Goal: Task Accomplishment & Management: Manage account settings

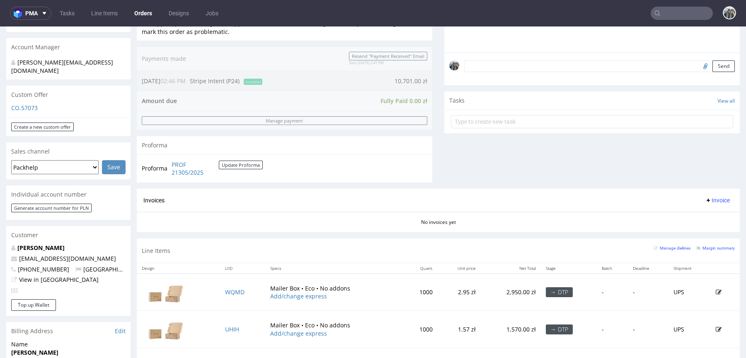
scroll to position [251, 0]
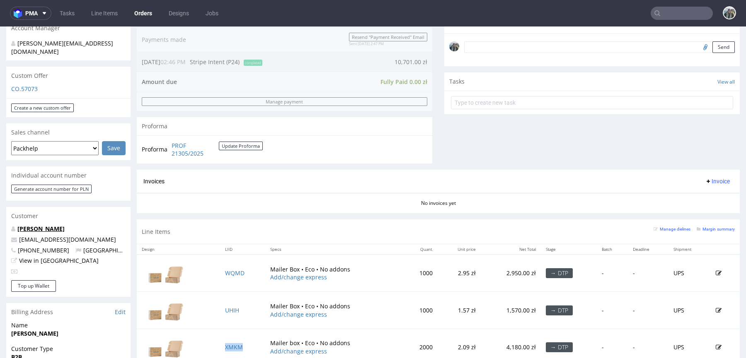
click at [54, 225] on link "[PERSON_NAME]" at bounding box center [40, 229] width 47 height 8
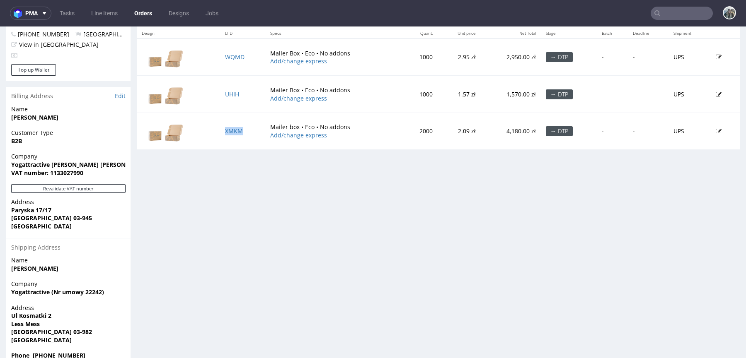
scroll to position [464, 0]
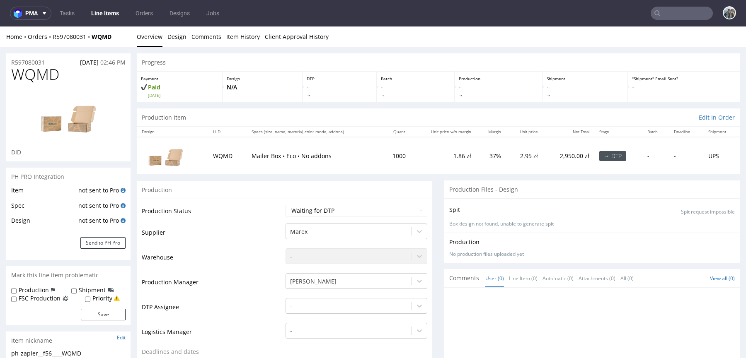
click at [58, 115] on img at bounding box center [68, 116] width 66 height 51
click at [177, 36] on link "Design" at bounding box center [176, 37] width 19 height 20
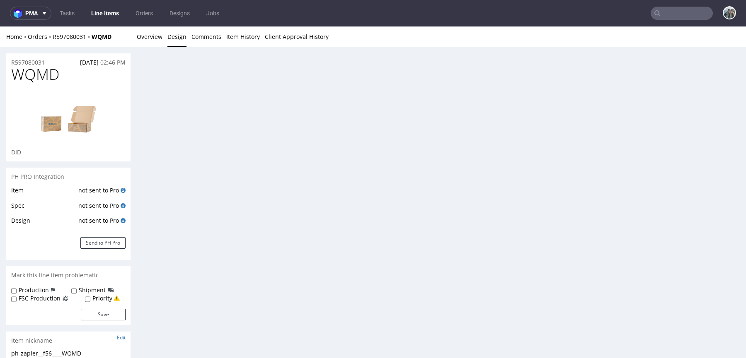
drag, startPoint x: 153, startPoint y: 41, endPoint x: 159, endPoint y: 50, distance: 10.7
click at [153, 41] on link "Overview" at bounding box center [150, 37] width 26 height 20
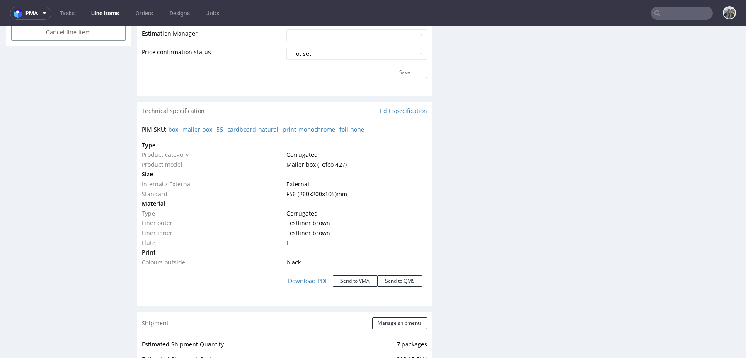
scroll to position [716, 0]
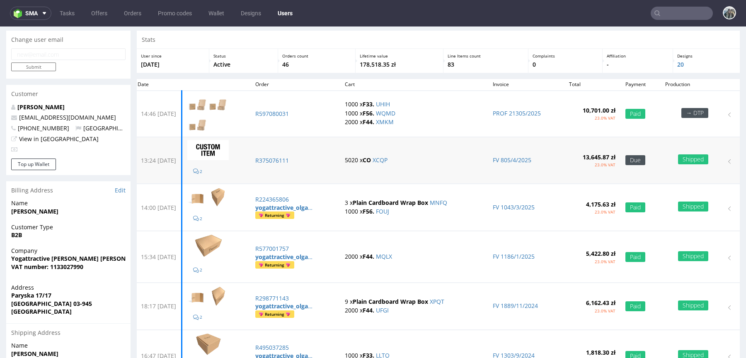
scroll to position [30, 0]
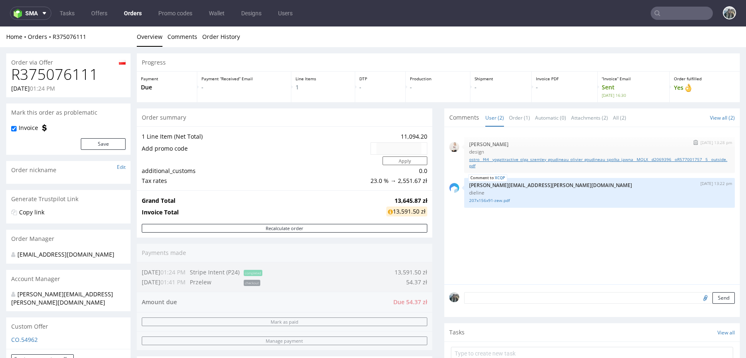
click at [486, 160] on link "ostro__f44__yogattractive_olga_szemley_goudineau_olivier_goudineau_spolka_jawna…" at bounding box center [599, 163] width 261 height 12
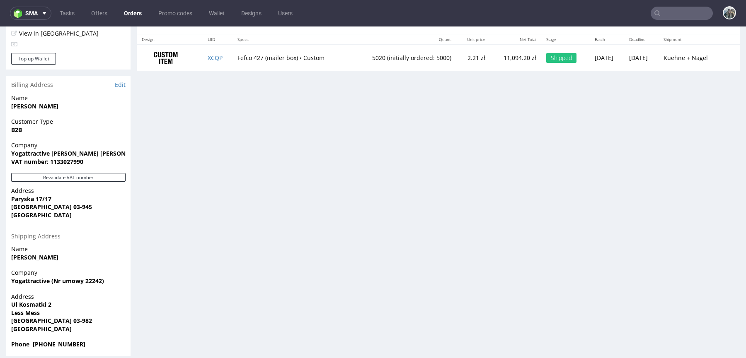
scroll to position [2, 0]
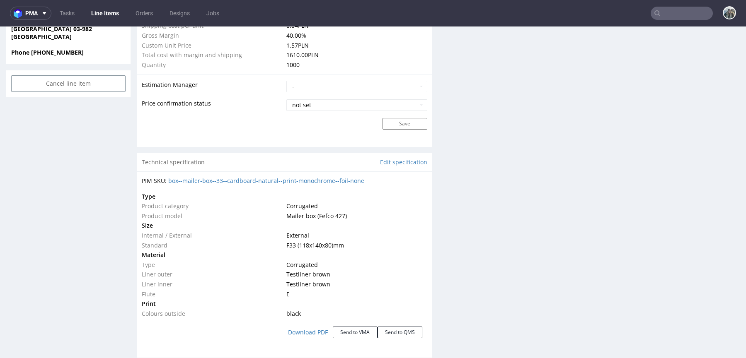
scroll to position [668, 0]
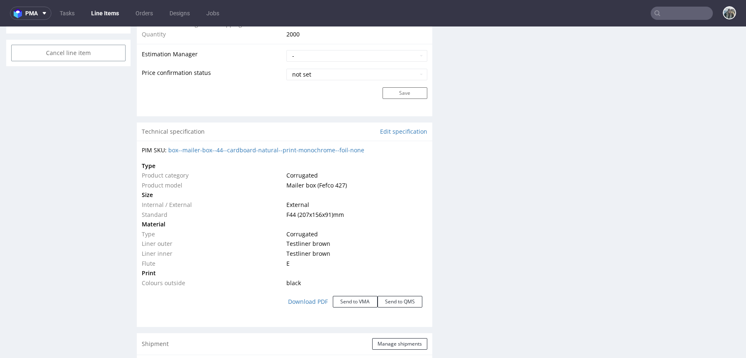
scroll to position [700, 0]
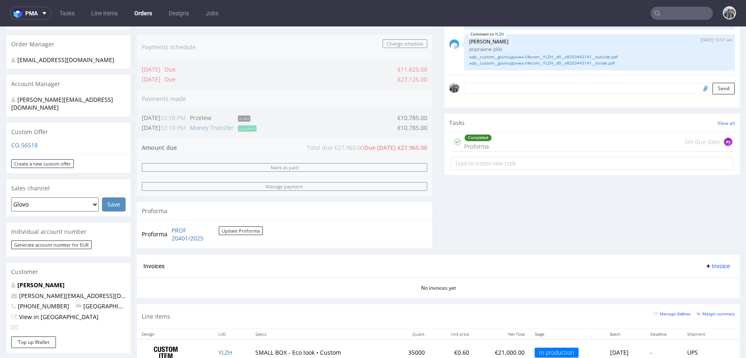
scroll to position [179, 0]
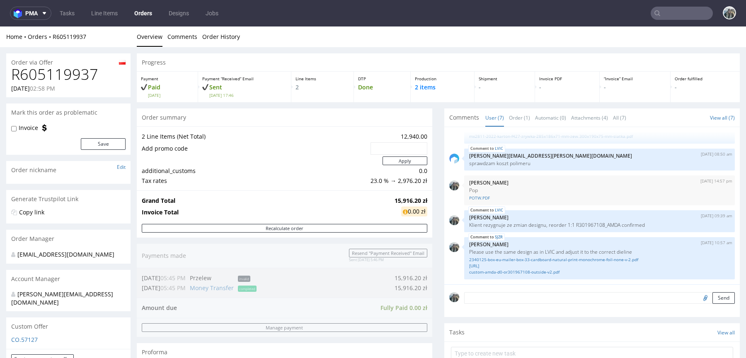
click at [51, 74] on h1 "R605119937" at bounding box center [68, 74] width 114 height 17
copy h1 "R605119937"
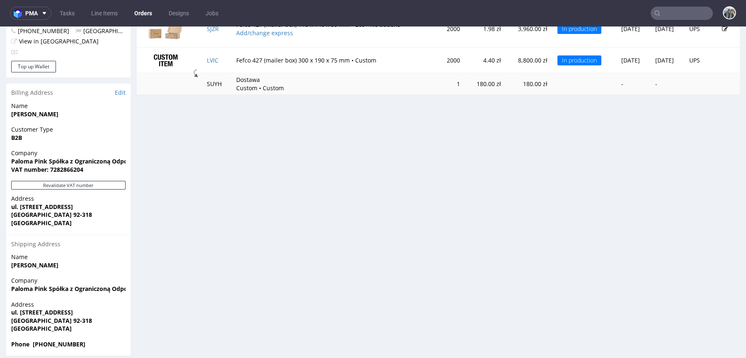
scroll to position [336, 0]
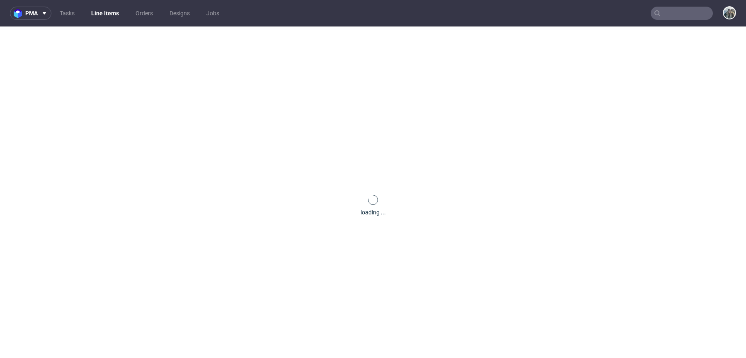
click at [210, 196] on div "loading ..." at bounding box center [373, 206] width 746 height 358
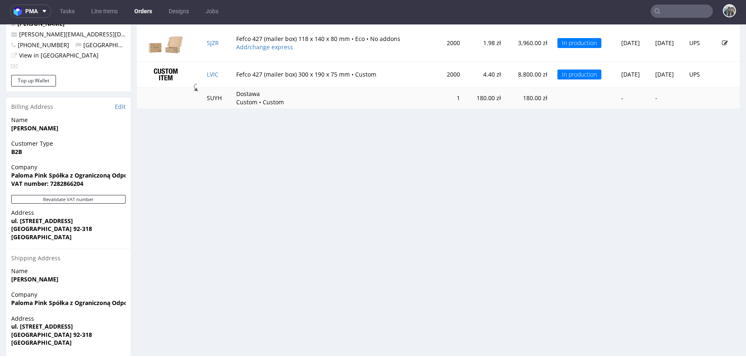
scroll to position [409, 0]
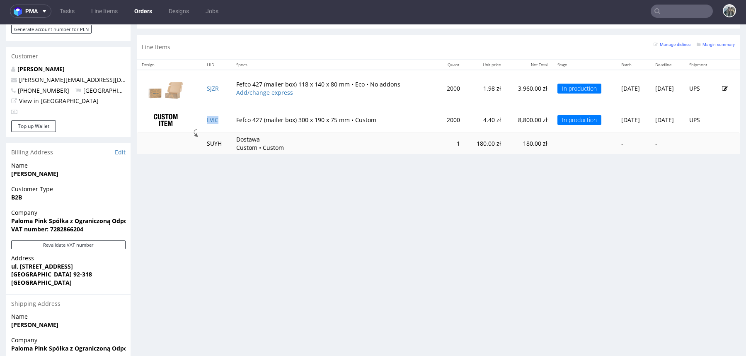
click at [219, 123] on td "LVIC" at bounding box center [216, 120] width 29 height 26
click at [220, 90] on td "SJZR" at bounding box center [216, 88] width 29 height 37
click at [50, 65] on link "Magdalena Misiak-Karp" at bounding box center [40, 69] width 47 height 8
drag, startPoint x: 310, startPoint y: 123, endPoint x: 289, endPoint y: 123, distance: 20.3
click at [289, 123] on td "Fefco 427 (mailer box) 300 x 190 x 75 mm • Custom" at bounding box center [334, 120] width 206 height 26
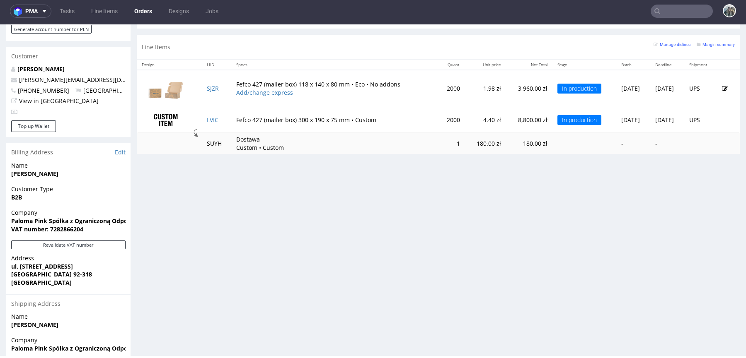
click at [331, 121] on td "Fefco 427 (mailer box) 300 x 190 x 75 mm • Custom" at bounding box center [334, 120] width 206 height 26
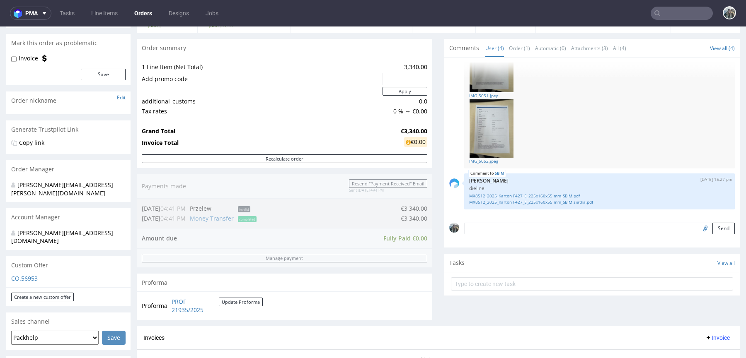
scroll to position [295, 0]
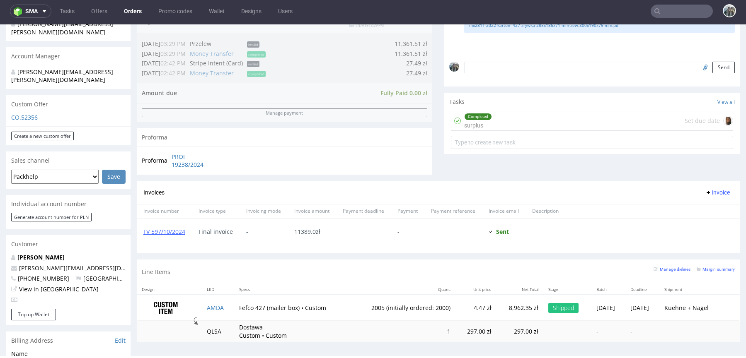
scroll to position [235, 0]
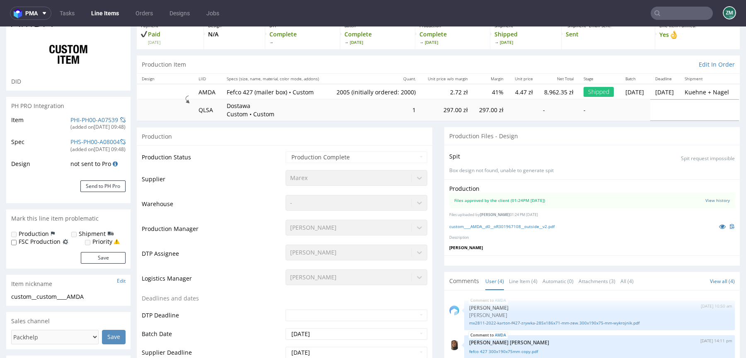
select select "in_progress"
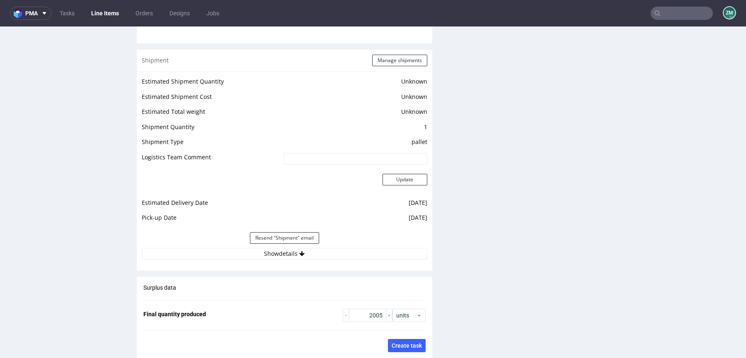
scroll to position [1103, 0]
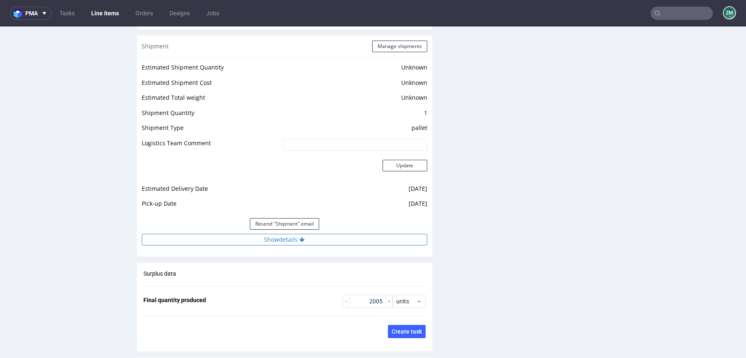
click at [270, 240] on button "Show details" at bounding box center [284, 240] width 285 height 12
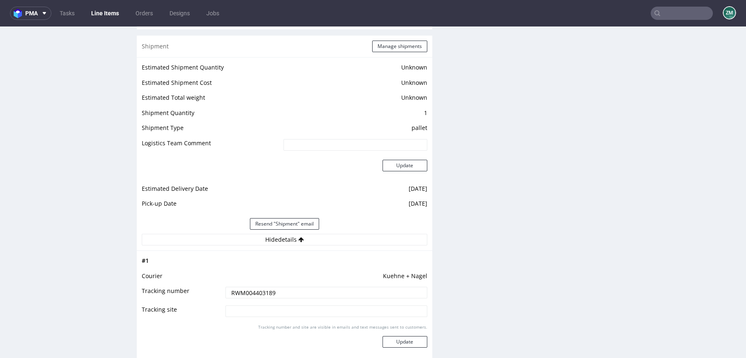
click at [271, 289] on input "RWM004403189" at bounding box center [326, 293] width 202 height 12
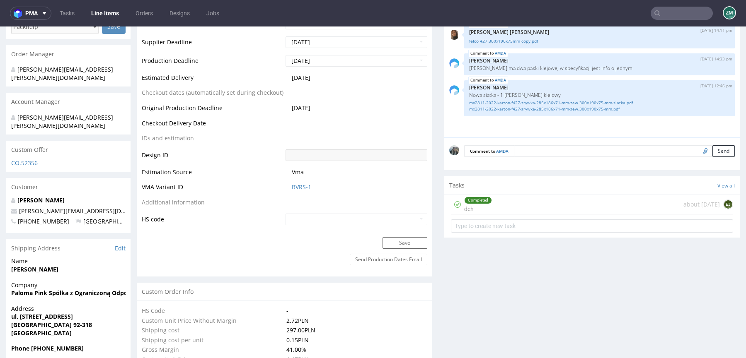
scroll to position [179, 0]
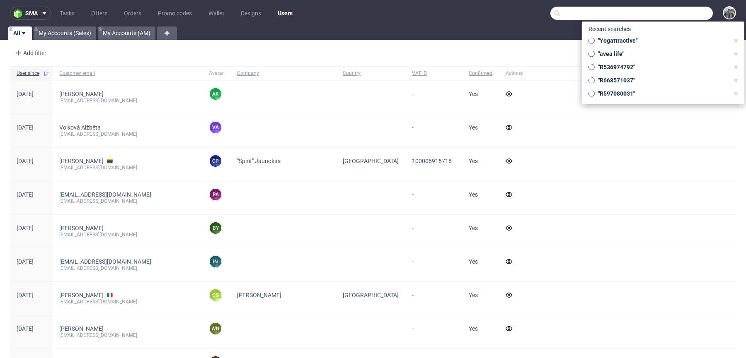
click at [669, 14] on input "text" at bounding box center [631, 13] width 162 height 13
paste input "gogglefaceshop"
type input "gogglefaceshop"
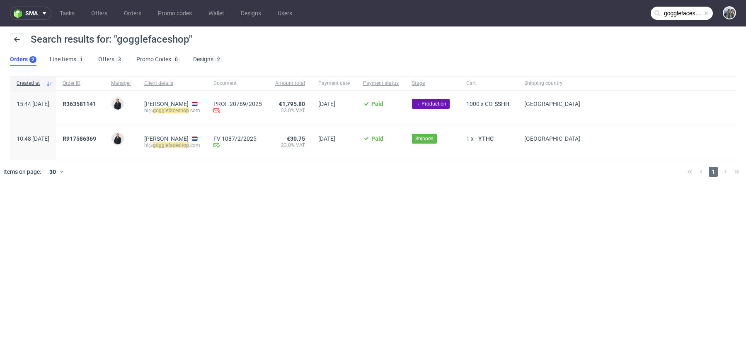
click at [104, 99] on div "R363581141" at bounding box center [80, 108] width 48 height 34
click at [96, 102] on span "R363581141" at bounding box center [80, 104] width 34 height 7
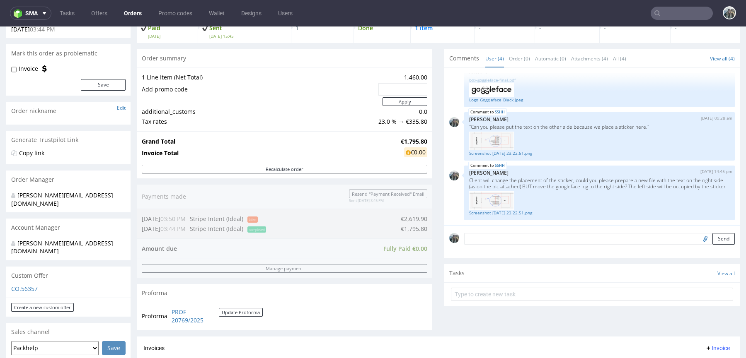
scroll to position [322, 0]
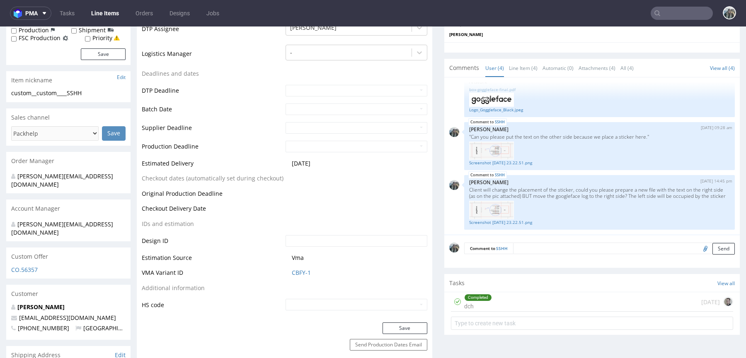
scroll to position [259, 0]
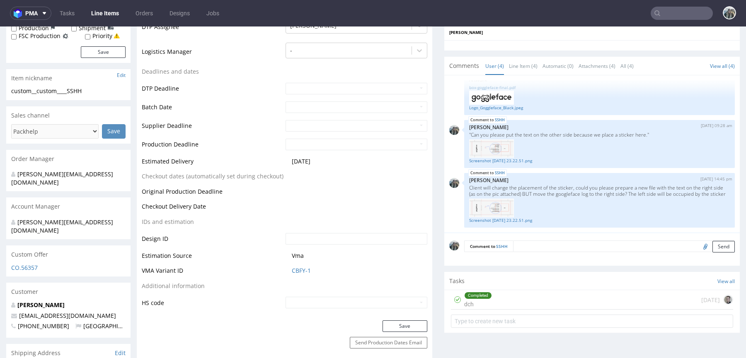
click at [485, 297] on div "Completed" at bounding box center [477, 296] width 27 height 7
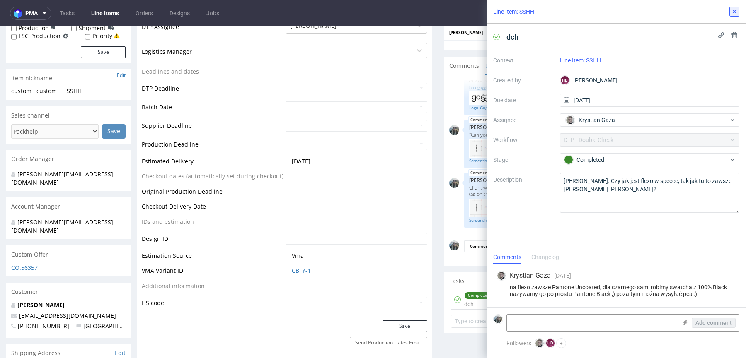
click at [734, 12] on use at bounding box center [734, 11] width 3 height 3
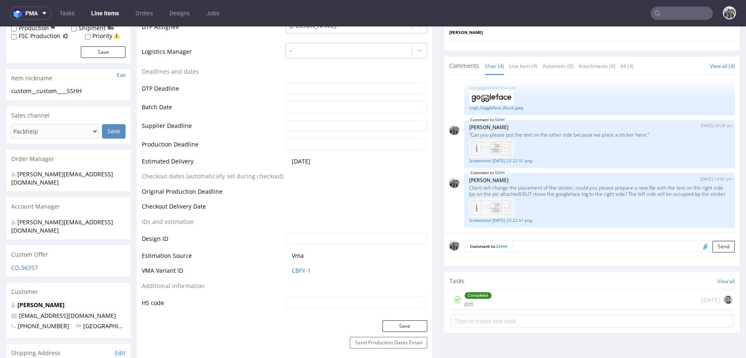
click at [556, 302] on div "Completed dch 11 days ago" at bounding box center [592, 299] width 282 height 19
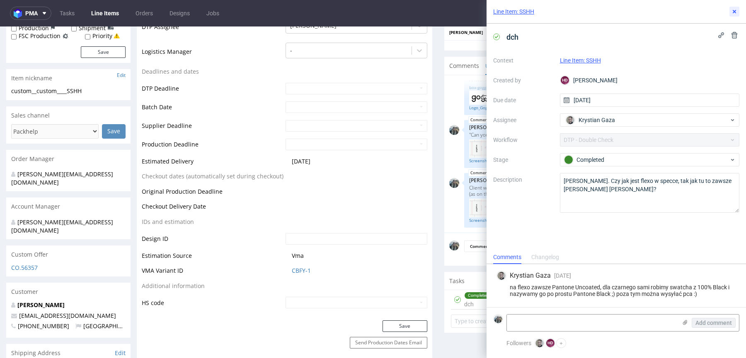
click at [731, 9] on icon at bounding box center [734, 11] width 7 height 7
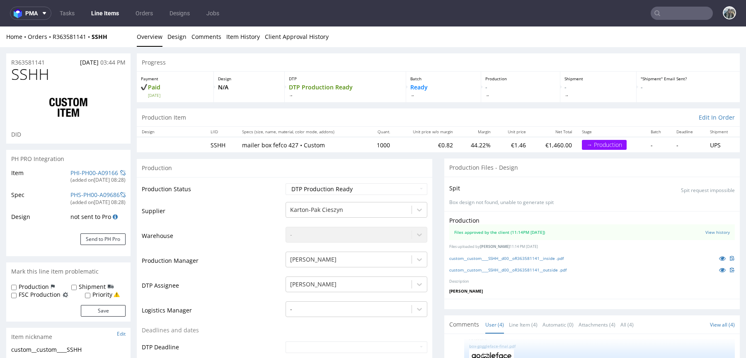
click at [36, 72] on span "SSHH" at bounding box center [30, 74] width 38 height 17
copy span "SSHH"
drag, startPoint x: 91, startPoint y: 43, endPoint x: 71, endPoint y: 36, distance: 21.4
click at [48, 34] on div "Home Orders R363581141 SSHH Overview Design Comments Item History Client Approv…" at bounding box center [373, 37] width 746 height 21
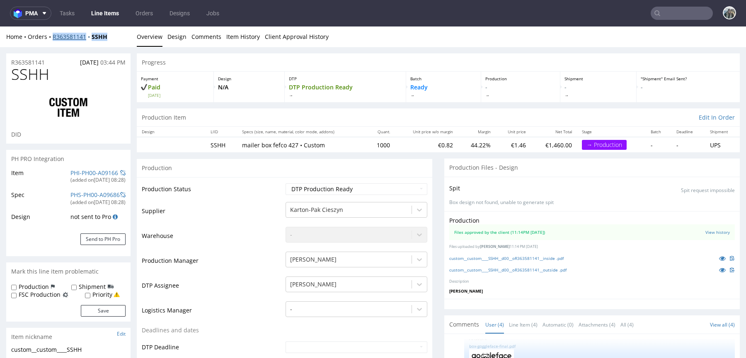
copy div "R363581141 SSHH"
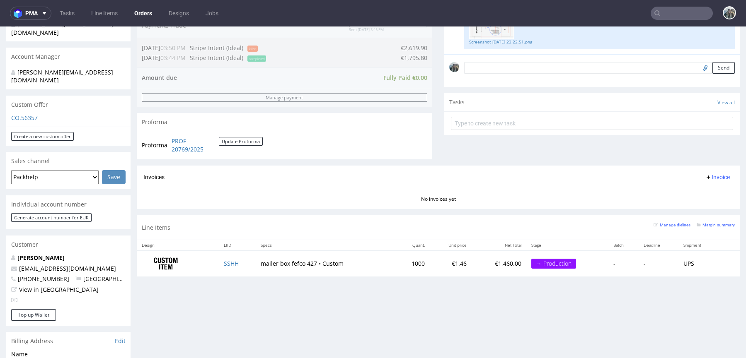
scroll to position [241, 0]
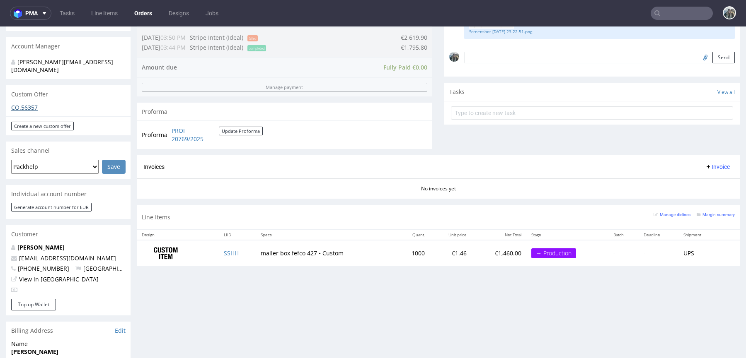
click at [30, 104] on link "CO.56357" at bounding box center [24, 108] width 27 height 8
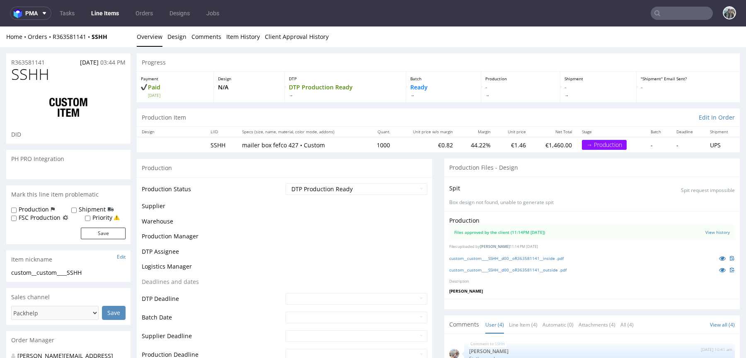
scroll to position [60, 0]
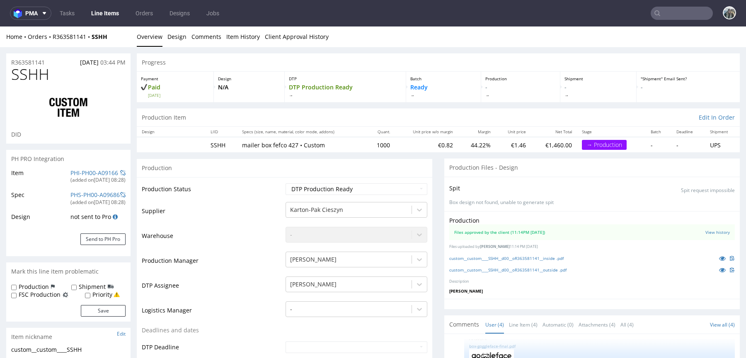
click at [671, 19] on input "text" at bounding box center [682, 13] width 62 height 13
paste input "R536974792"
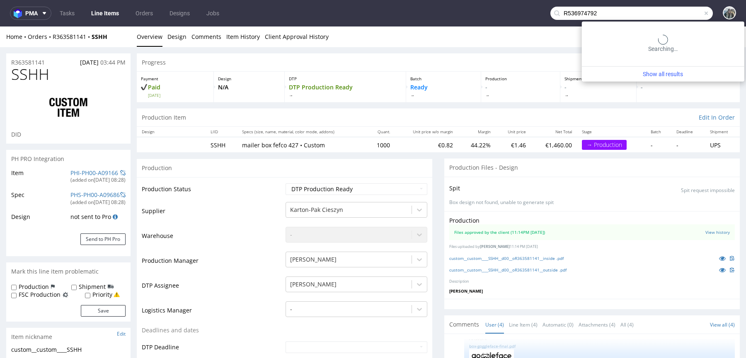
type input "R536974792"
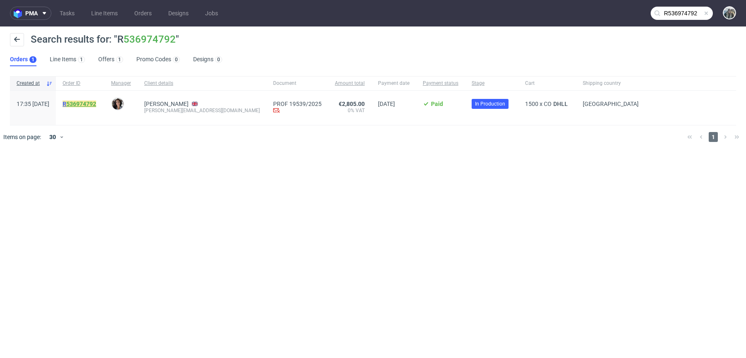
click at [96, 102] on link "536974792" at bounding box center [81, 104] width 30 height 7
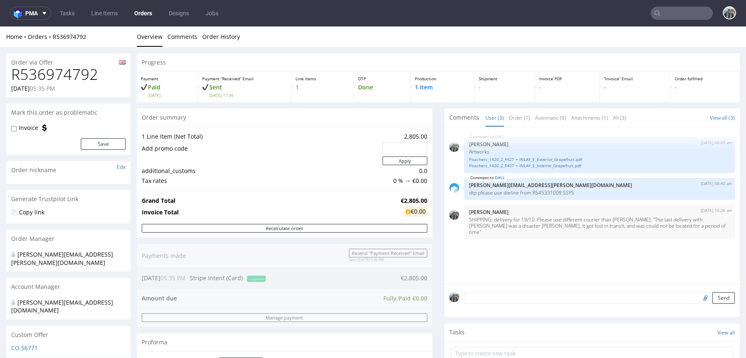
click at [75, 78] on h1 "R536974792" at bounding box center [68, 74] width 114 height 17
click at [76, 78] on h1 "R536974792" at bounding box center [68, 74] width 114 height 17
copy h1 "R536974792"
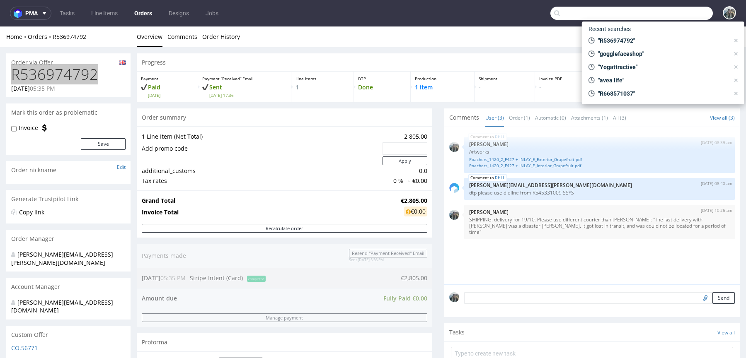
click at [680, 12] on input "text" at bounding box center [631, 13] width 162 height 13
paste input "benidub"
type input "benidub"
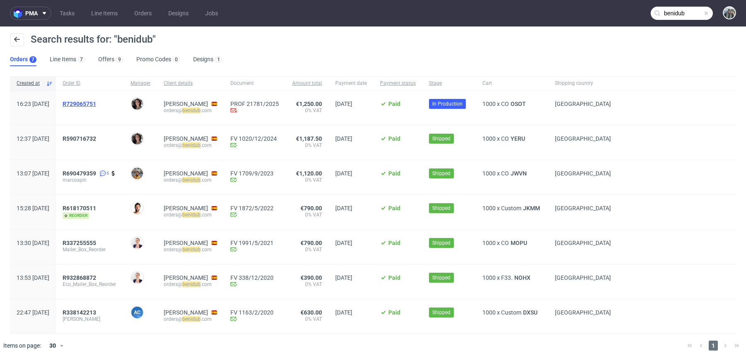
click at [96, 106] on span "R729065751" at bounding box center [80, 104] width 34 height 7
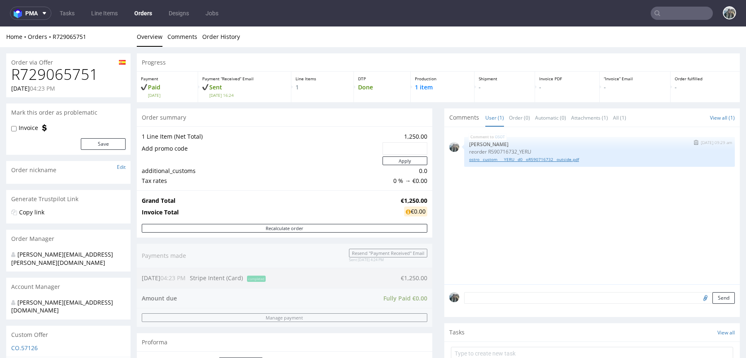
click at [509, 162] on link "ostro__custom____YERU__d0__oR590716732__outside.pdf" at bounding box center [599, 160] width 261 height 6
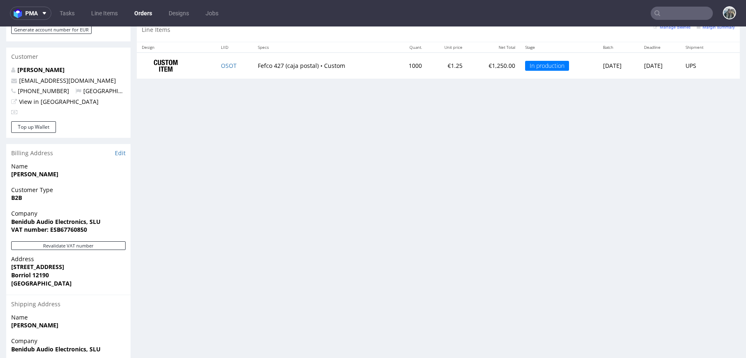
scroll to position [247, 0]
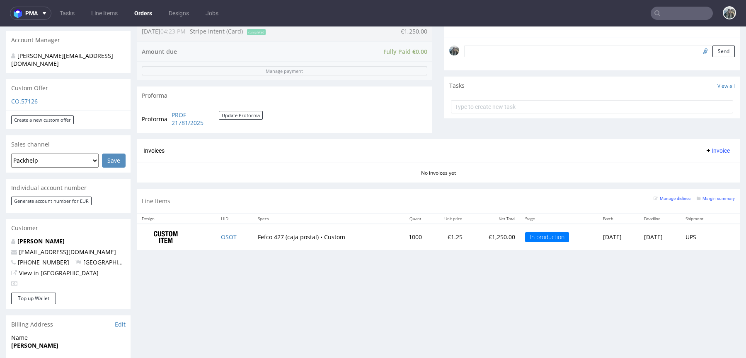
click at [54, 237] on link "Sandro Musetti" at bounding box center [40, 241] width 47 height 8
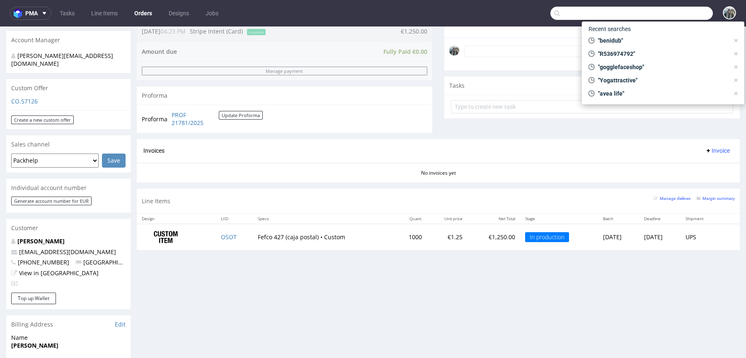
click at [668, 17] on input "text" at bounding box center [631, 13] width 162 height 13
paste input "thelta"
type input "thelta"
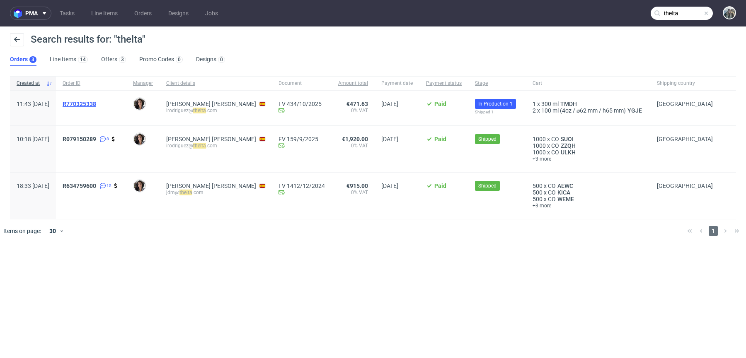
click at [96, 102] on span "R770325338" at bounding box center [80, 104] width 34 height 7
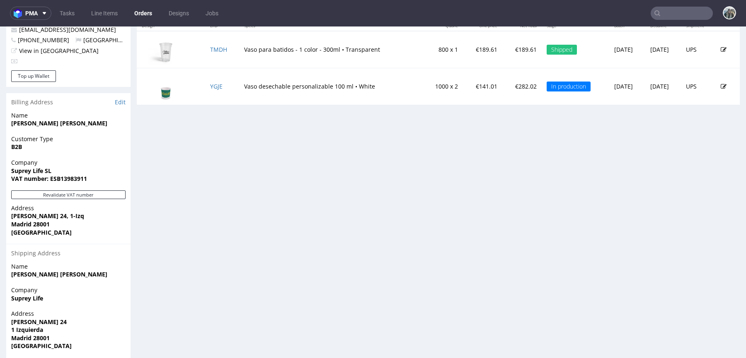
scroll to position [438, 0]
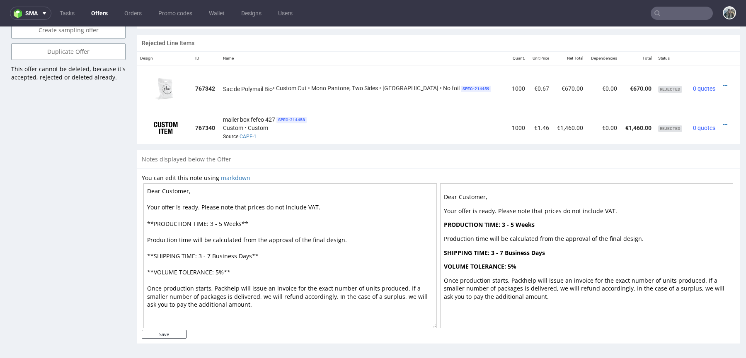
scroll to position [2, 0]
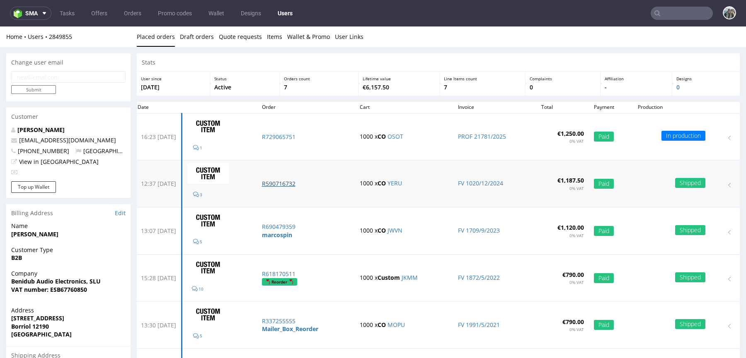
click at [311, 183] on p "R590716732" at bounding box center [306, 184] width 88 height 8
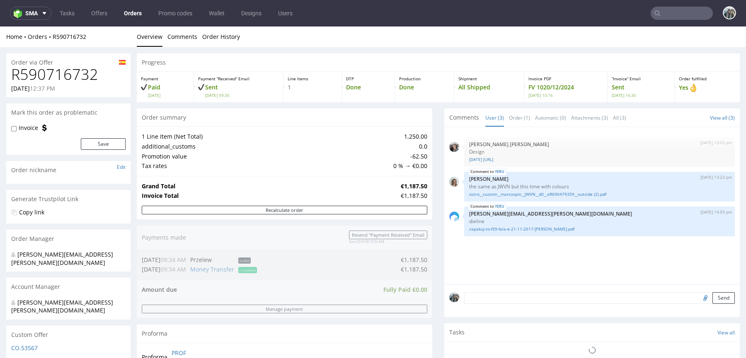
scroll to position [367, 0]
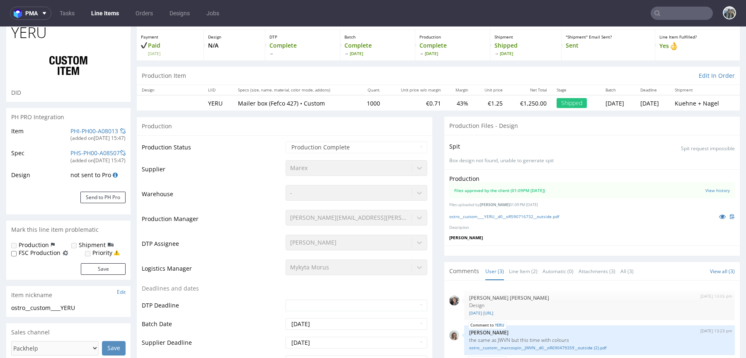
scroll to position [46, 0]
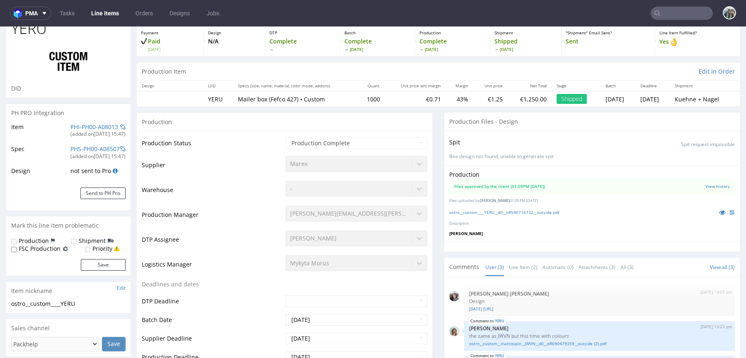
select select "in_progress"
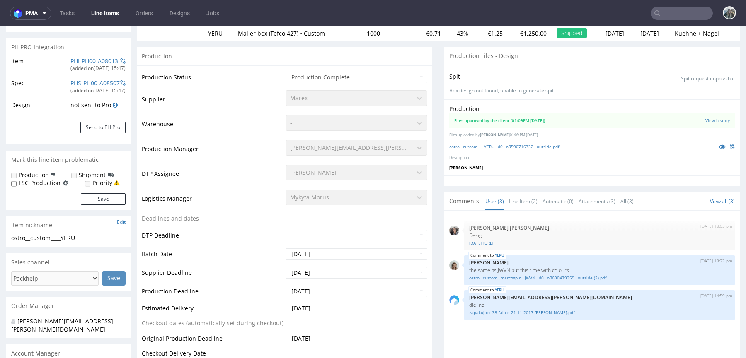
scroll to position [169, 0]
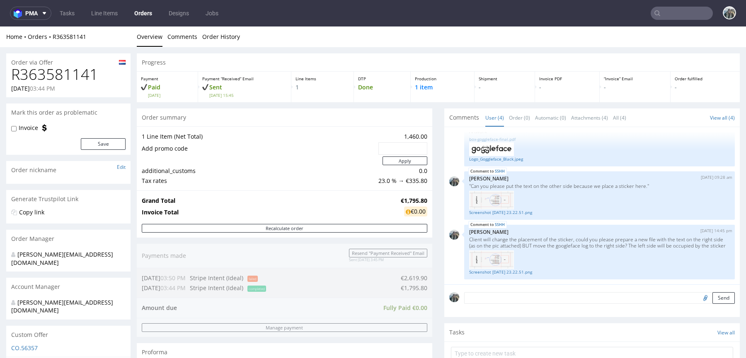
click at [50, 78] on h1 "R363581141" at bounding box center [68, 74] width 114 height 17
copy h1 "R363581141"
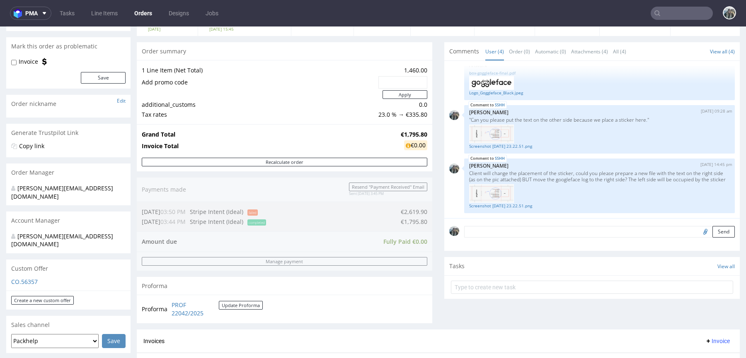
scroll to position [122, 0]
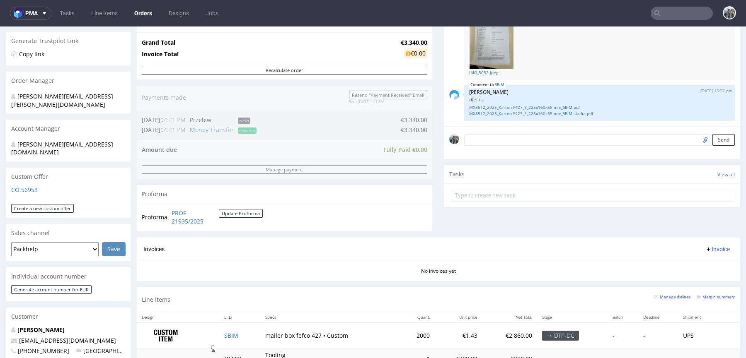
scroll to position [160, 0]
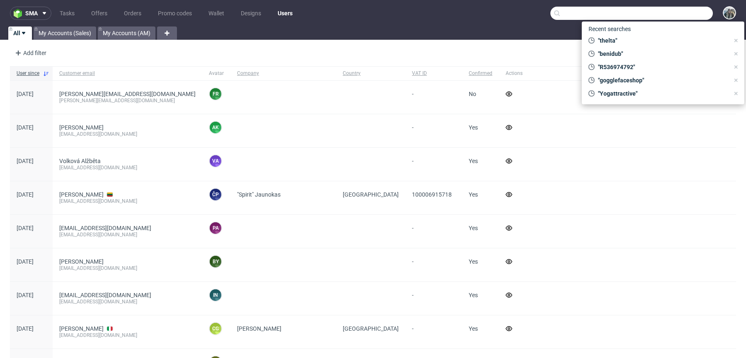
click at [668, 14] on input "text" at bounding box center [631, 13] width 162 height 13
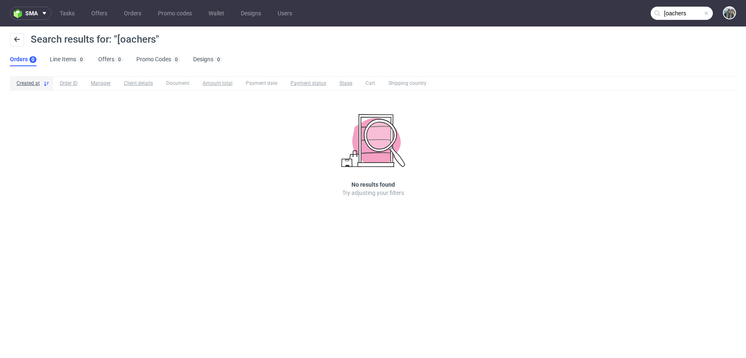
click at [682, 17] on input "[oachers" at bounding box center [682, 13] width 62 height 13
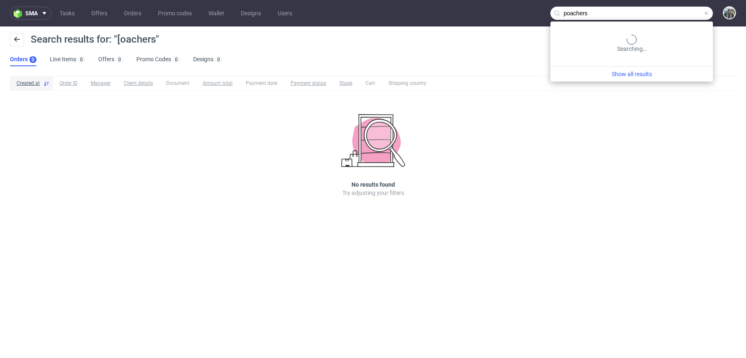
type input "poachers"
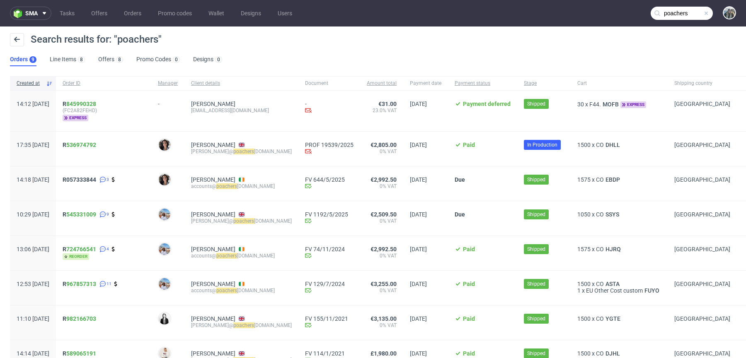
drag, startPoint x: 130, startPoint y: 142, endPoint x: 70, endPoint y: 142, distance: 59.7
click at [70, 142] on div "17:35 Fri 12.09.2025 R 536974792 Moreno Martinez Cristina Brendan Colbert brend…" at bounding box center [380, 149] width 740 height 35
drag, startPoint x: 93, startPoint y: 158, endPoint x: 435, endPoint y: 317, distance: 377.3
click at [86, 145] on div "R 536974792" at bounding box center [103, 149] width 95 height 34
copy span "R 536974792"
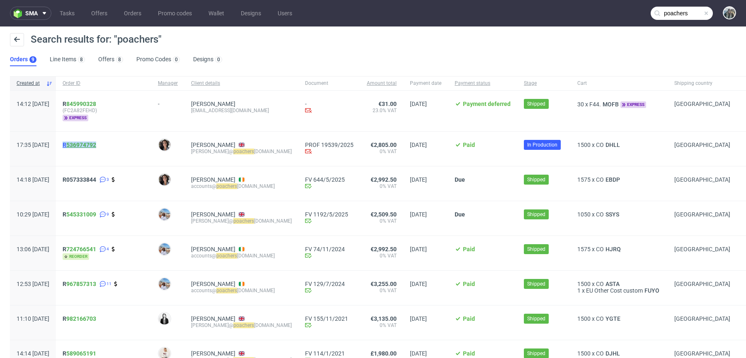
click at [96, 146] on link "536974792" at bounding box center [81, 145] width 30 height 7
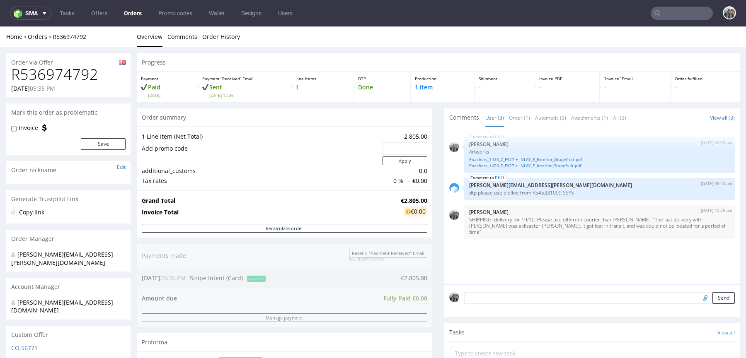
scroll to position [361, 0]
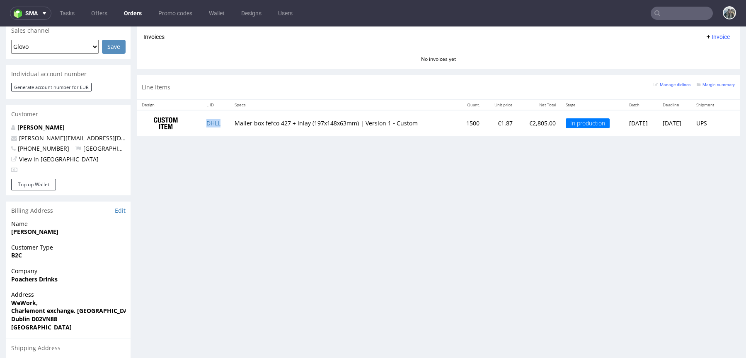
click at [220, 122] on td "DHLL" at bounding box center [215, 123] width 28 height 26
copy link "DHLL"
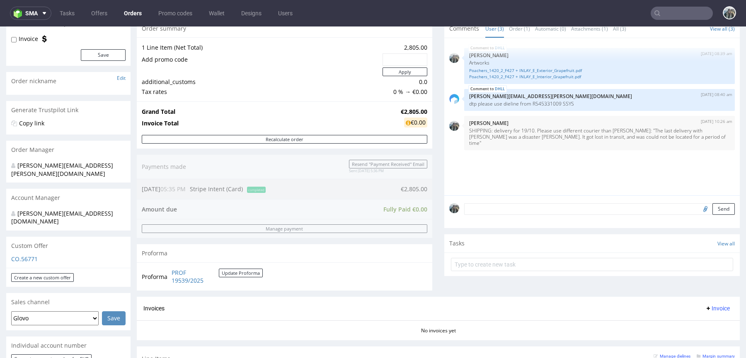
scroll to position [76, 0]
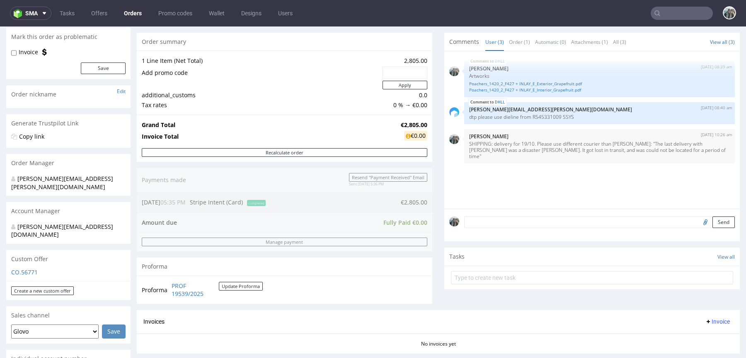
click at [653, 13] on input "text" at bounding box center [682, 13] width 62 height 13
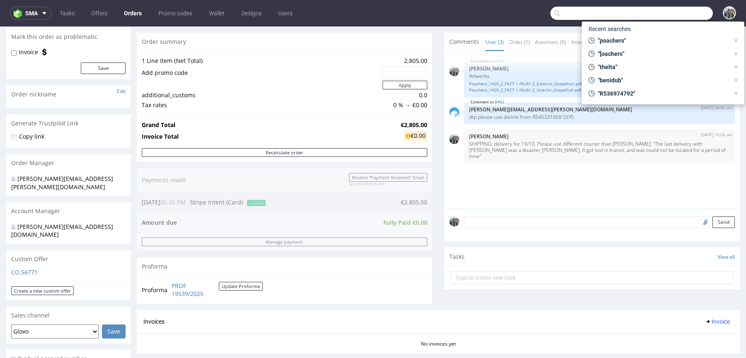
paste input "evolume"
type input "evolume"
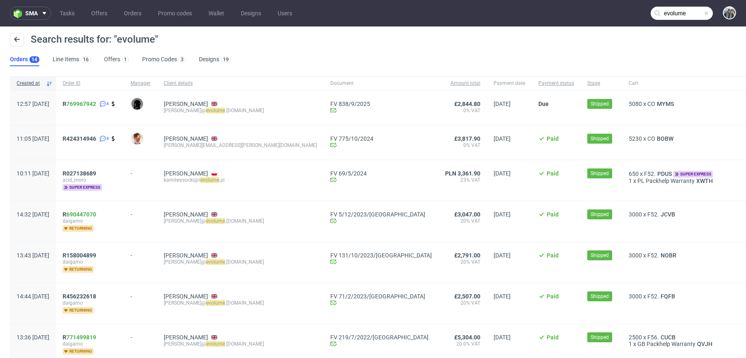
click at [97, 109] on span "R 769967942 8" at bounding box center [90, 108] width 55 height 15
click at [97, 108] on span "R 769967942 8" at bounding box center [90, 108] width 55 height 15
click at [90, 105] on span "R 769967942" at bounding box center [80, 104] width 34 height 7
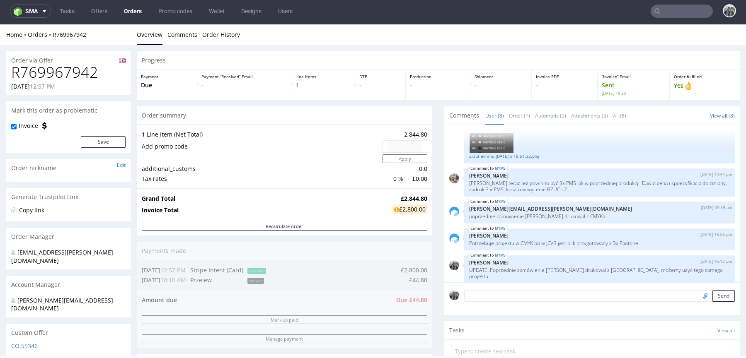
scroll to position [487, 0]
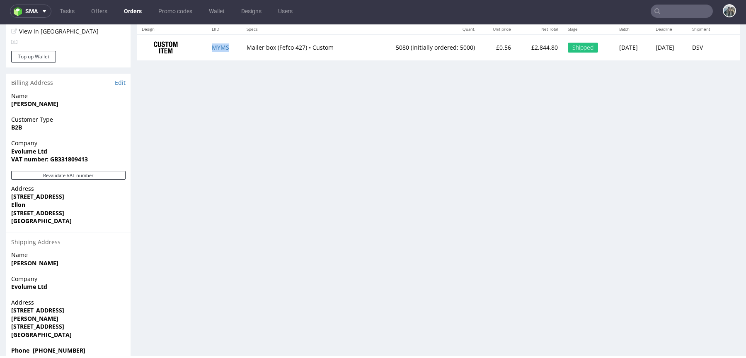
click at [227, 51] on td "MYMS" at bounding box center [224, 47] width 35 height 26
copy link "MYMS"
click at [217, 46] on link "MYMS" at bounding box center [220, 48] width 17 height 8
click at [680, 11] on input "text" at bounding box center [682, 11] width 62 height 13
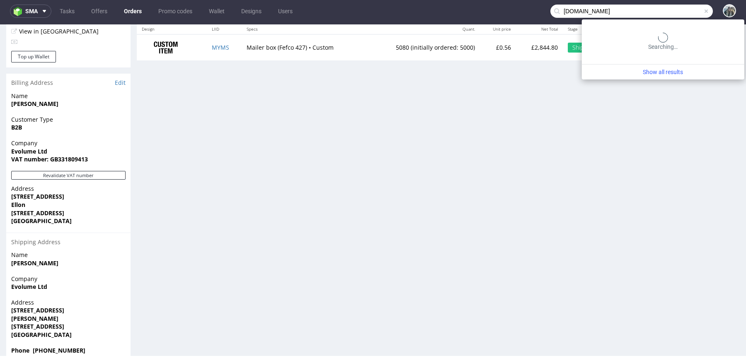
type input "adfo.cat"
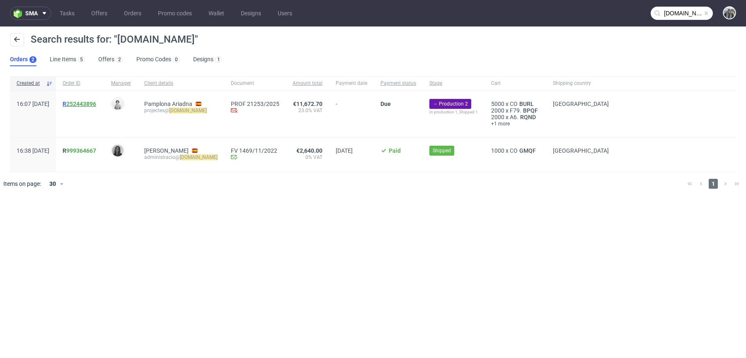
click at [89, 103] on span "R 252443896" at bounding box center [80, 104] width 34 height 7
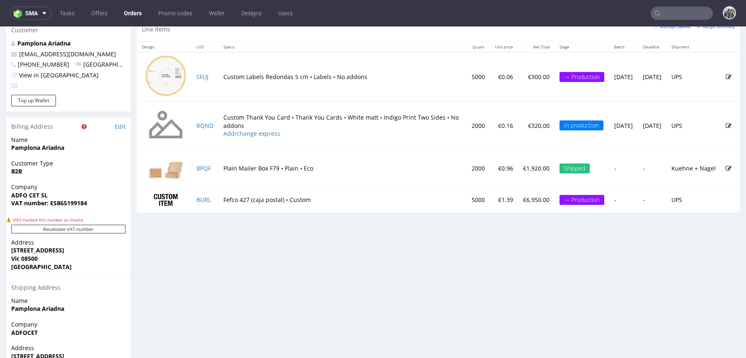
scroll to position [474, 0]
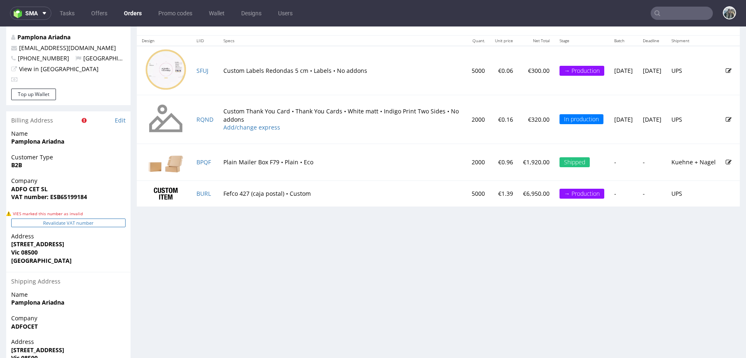
click at [82, 219] on button "Revalidate VAT number" at bounding box center [68, 223] width 114 height 9
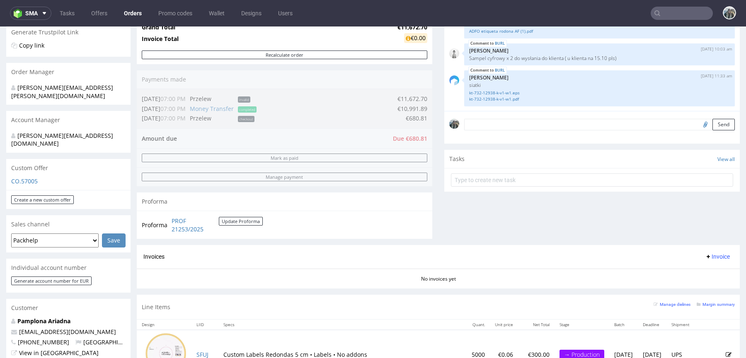
scroll to position [143, 0]
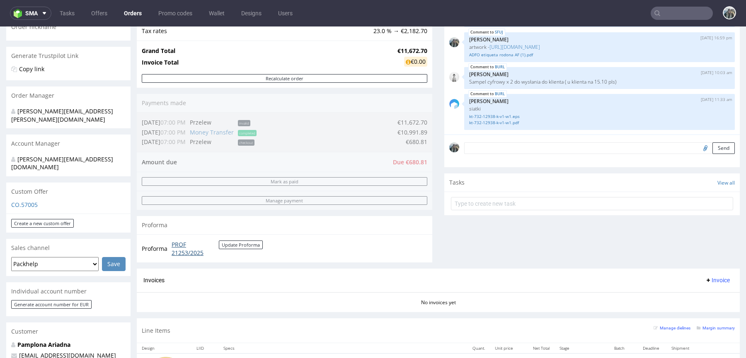
click at [186, 253] on link "PROF 21253/2025" at bounding box center [195, 249] width 47 height 16
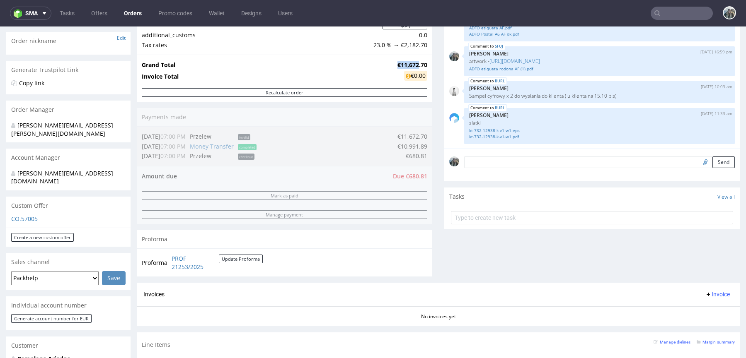
drag, startPoint x: 391, startPoint y: 65, endPoint x: 414, endPoint y: 61, distance: 23.4
click at [414, 61] on td "€11,672.70" at bounding box center [411, 65] width 32 height 10
copy strong "€11,672"
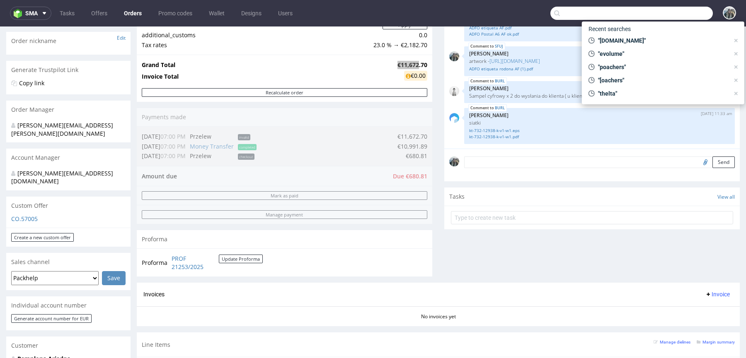
click at [668, 15] on input "text" at bounding box center [631, 13] width 162 height 13
paste input "R316172129"
type input "R316172129"
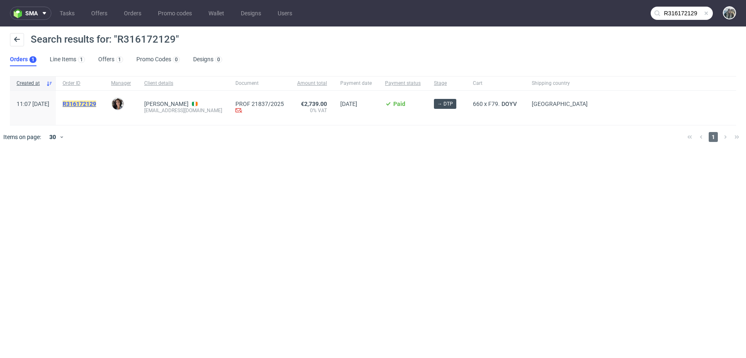
click at [96, 104] on mark "R316172129" at bounding box center [80, 104] width 34 height 7
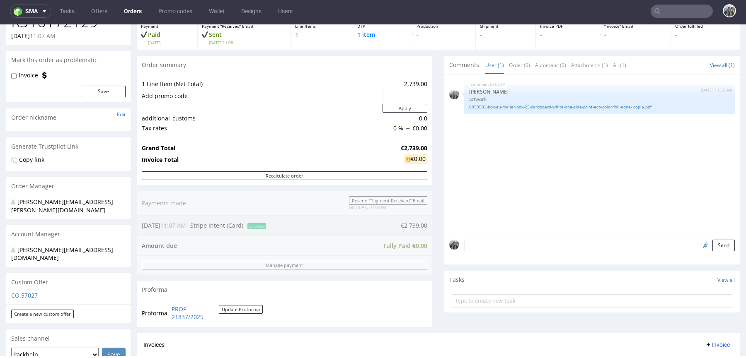
scroll to position [313, 0]
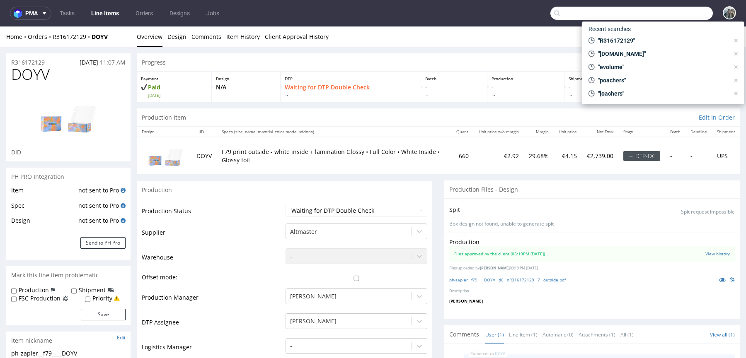
click at [663, 15] on input "text" at bounding box center [631, 13] width 162 height 13
paste input "bfuturist"
type input "bfuturist"
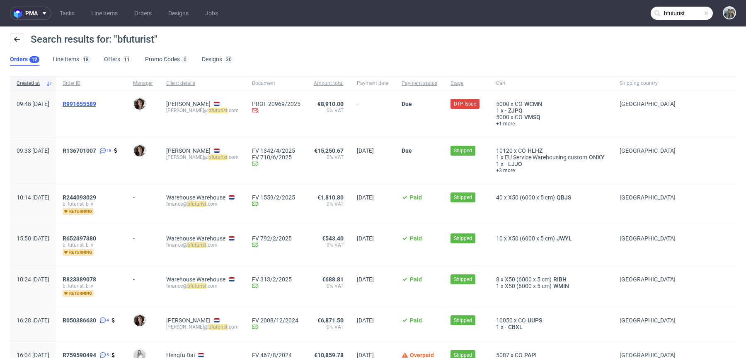
click at [96, 105] on span "R991655589" at bounding box center [80, 104] width 34 height 7
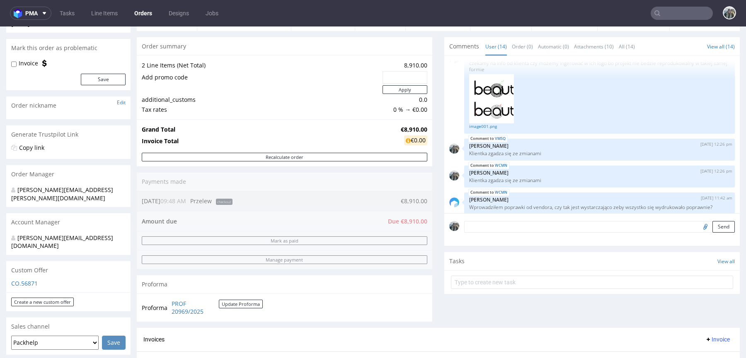
scroll to position [295, 0]
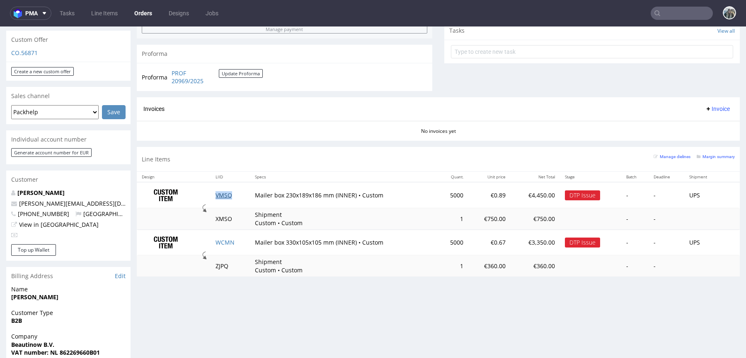
click at [223, 192] on link "VMSQ" at bounding box center [223, 195] width 17 height 8
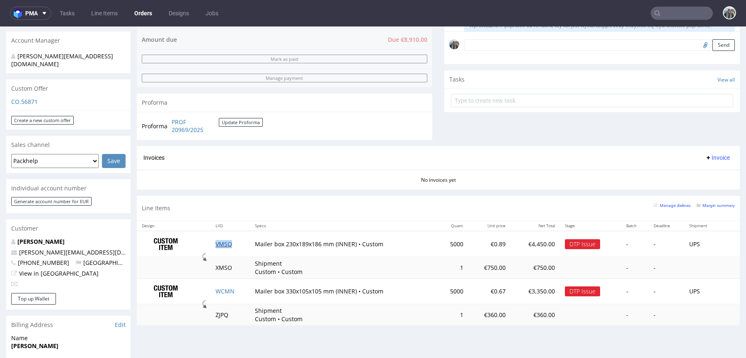
scroll to position [183, 0]
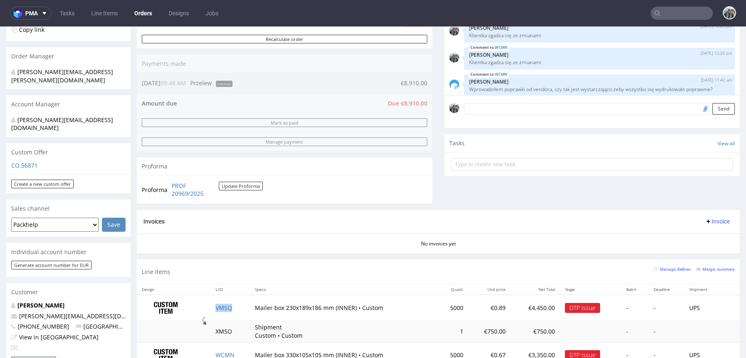
click at [698, 109] on input "file" at bounding box center [704, 108] width 12 height 11
type input "C:\fakepath\NL08INGB0007664622_13-10-2025_13-10-2025.pdf"
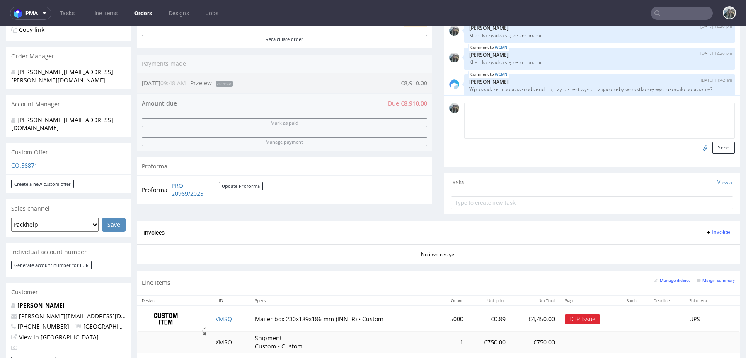
click at [530, 112] on textarea at bounding box center [599, 121] width 271 height 36
type textarea "Pop"
drag, startPoint x: 715, startPoint y: 144, endPoint x: 381, endPoint y: 38, distance: 350.8
click at [715, 144] on button "Send" at bounding box center [723, 148] width 22 height 12
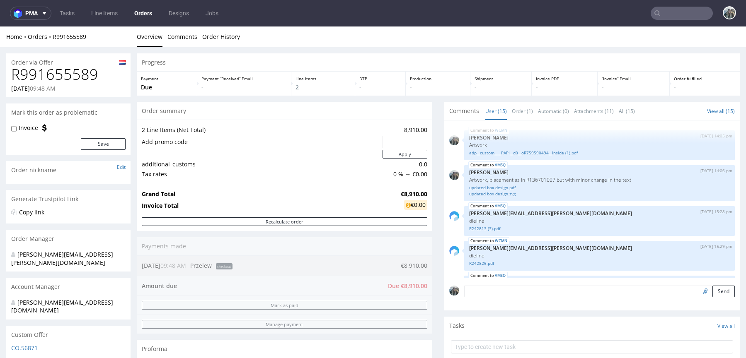
scroll to position [558, 0]
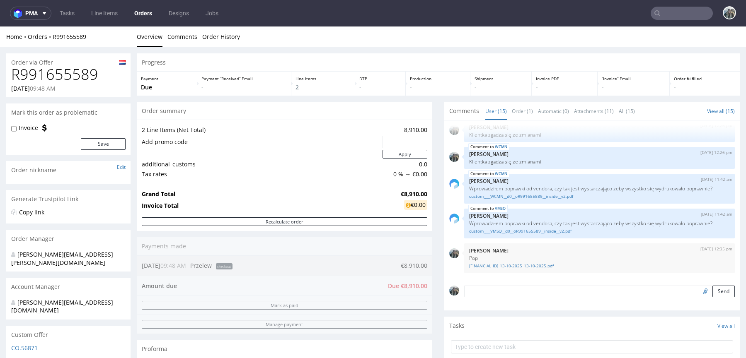
click at [81, 72] on h1 "R991655589" at bounding box center [68, 74] width 114 height 17
copy h1 "R991655589"
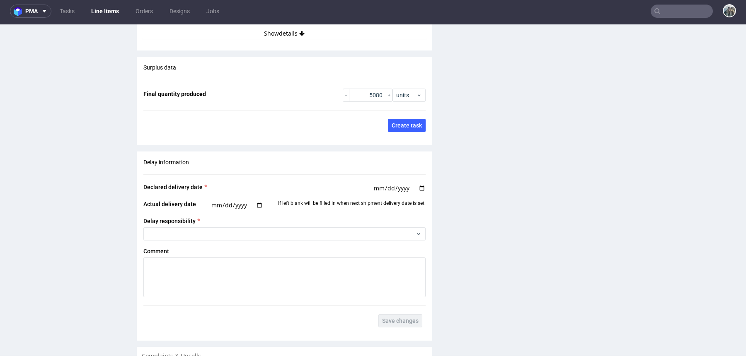
scroll to position [1190, 0]
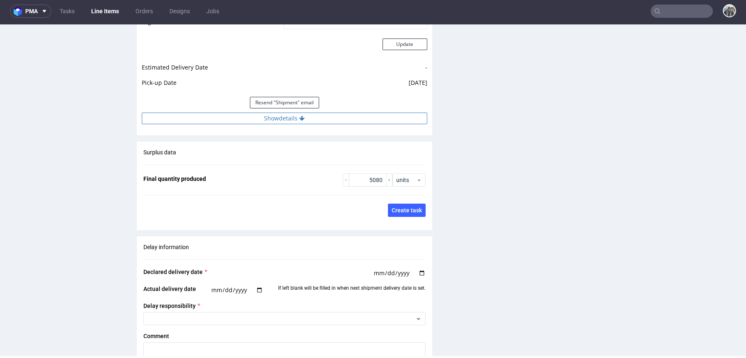
click at [295, 118] on button "Show details" at bounding box center [284, 119] width 285 height 12
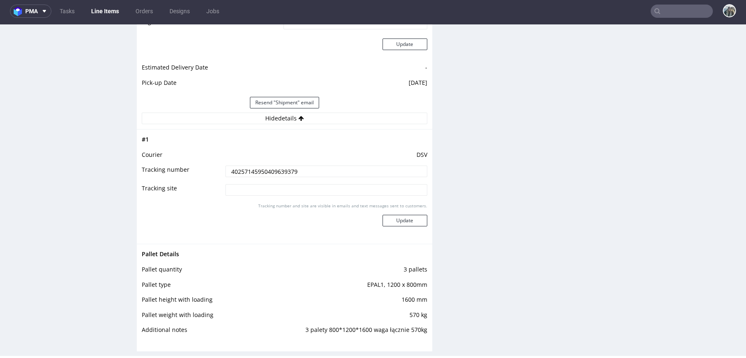
click at [297, 172] on input "40257145950409639379" at bounding box center [326, 172] width 202 height 12
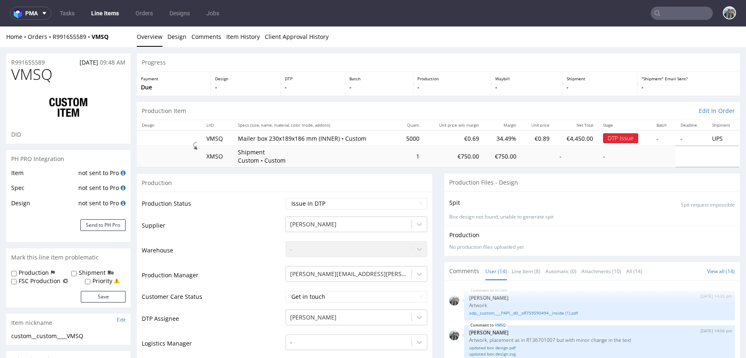
scroll to position [523, 0]
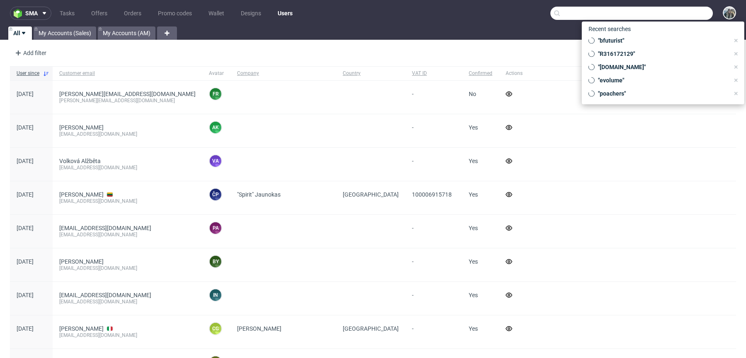
click at [670, 10] on input "text" at bounding box center [631, 13] width 162 height 13
paste input "R636684068"
type input "R636684068"
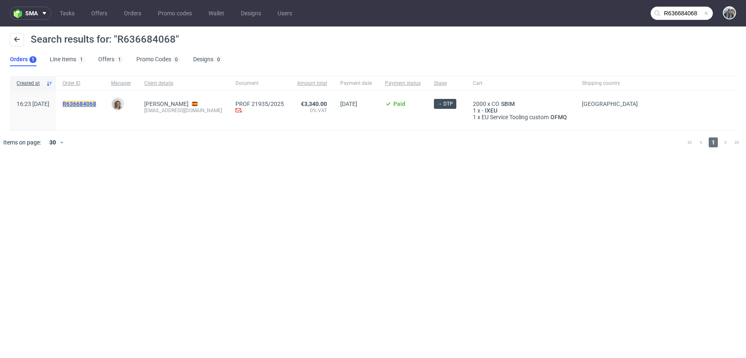
click at [96, 106] on mark "R636684068" at bounding box center [80, 104] width 34 height 7
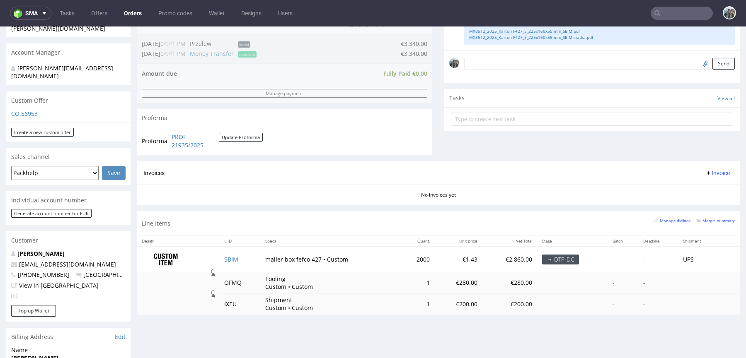
scroll to position [254, 0]
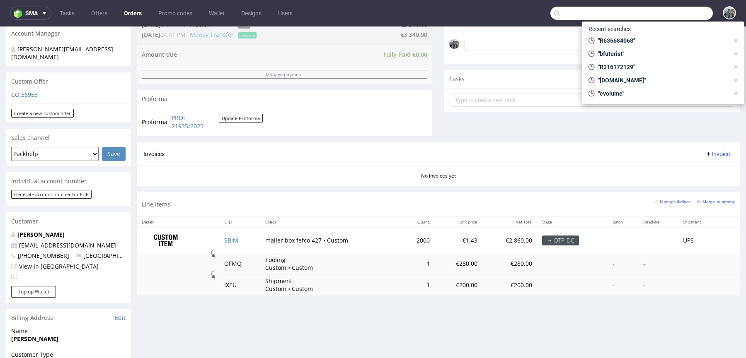
click at [699, 18] on input "text" at bounding box center [631, 13] width 162 height 13
paste input "live"
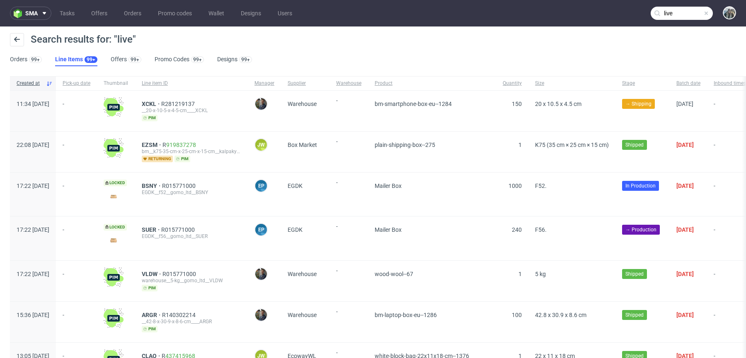
click at [664, 12] on input "live" at bounding box center [682, 13] width 62 height 13
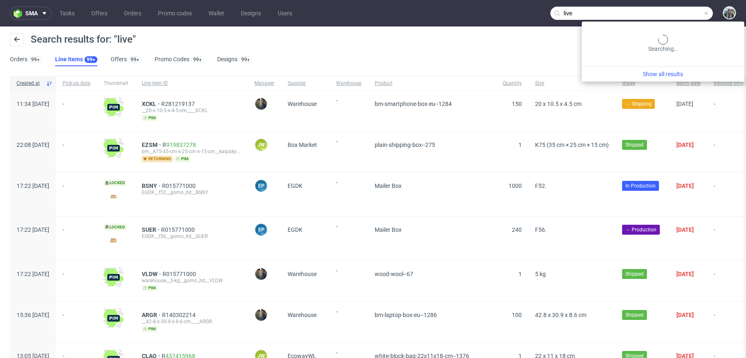
paste input "Yogattract"
type input "Yogattractive"
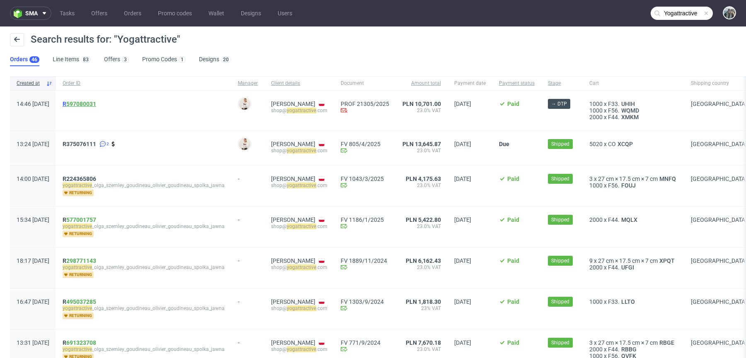
click at [96, 106] on link "597080031" at bounding box center [81, 104] width 30 height 7
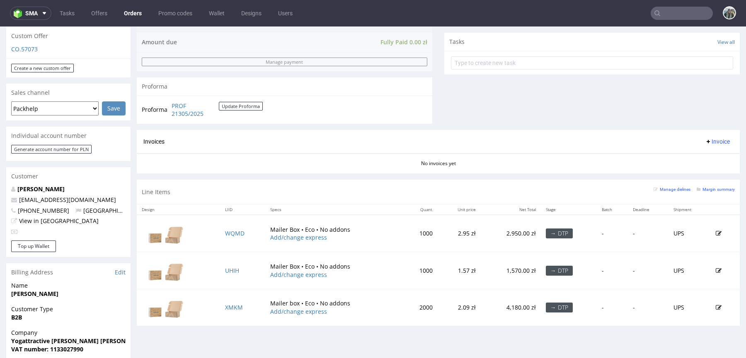
scroll to position [316, 0]
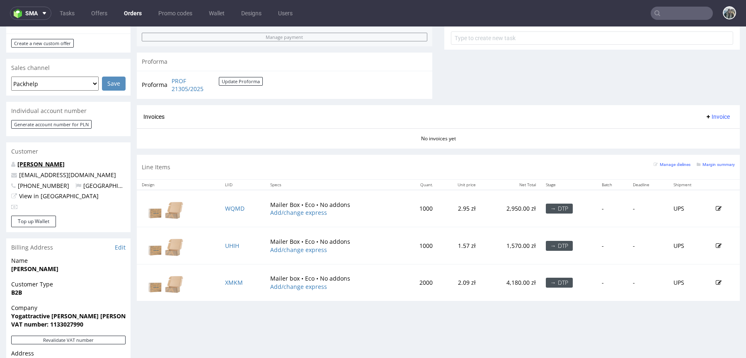
click at [56, 160] on link "[PERSON_NAME]" at bounding box center [40, 164] width 47 height 8
click at [58, 160] on link "[PERSON_NAME]" at bounding box center [40, 164] width 47 height 8
click at [235, 209] on link "WQMD" at bounding box center [234, 209] width 19 height 8
click at [227, 248] on td "UHIH" at bounding box center [242, 245] width 45 height 37
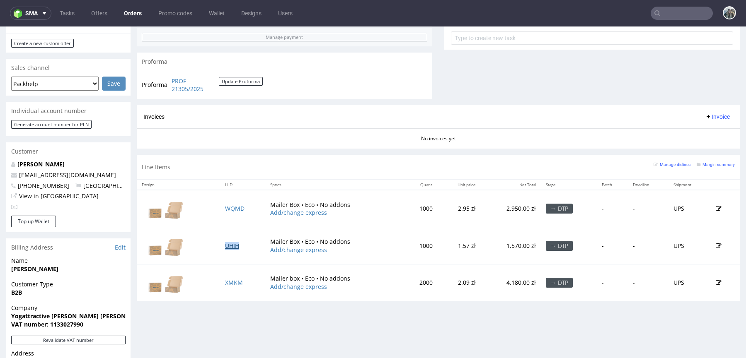
click at [230, 245] on link "UHIH" at bounding box center [232, 246] width 14 height 8
click at [230, 280] on link "XMKM" at bounding box center [234, 283] width 18 height 8
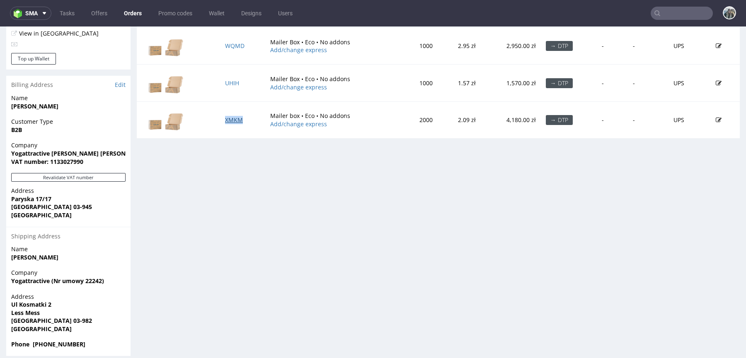
scroll to position [478, 0]
click at [232, 118] on link "XMKM" at bounding box center [234, 120] width 18 height 8
click at [234, 47] on link "WQMD" at bounding box center [234, 46] width 19 height 8
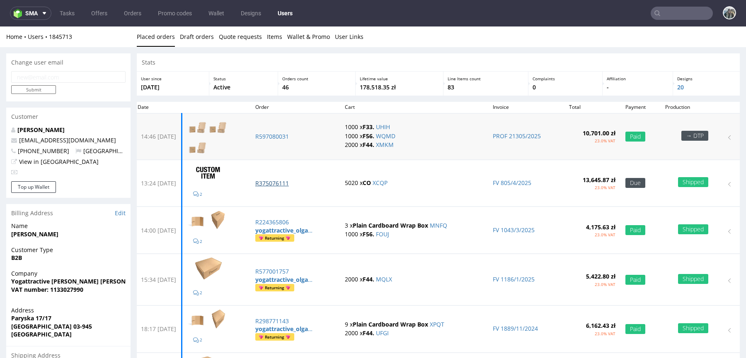
drag, startPoint x: 286, startPoint y: 184, endPoint x: 298, endPoint y: 147, distance: 38.9
click at [286, 184] on p "R375076111" at bounding box center [295, 183] width 80 height 8
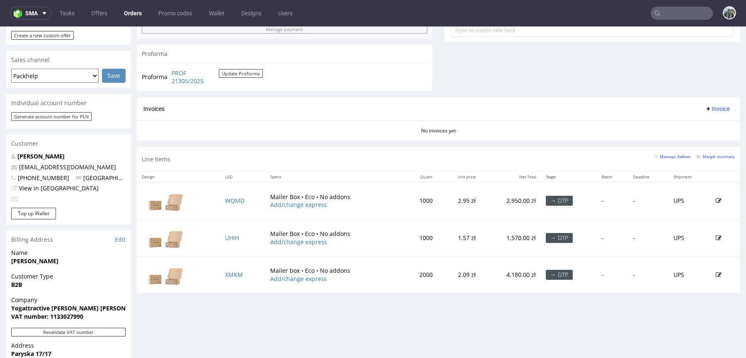
scroll to position [309, 0]
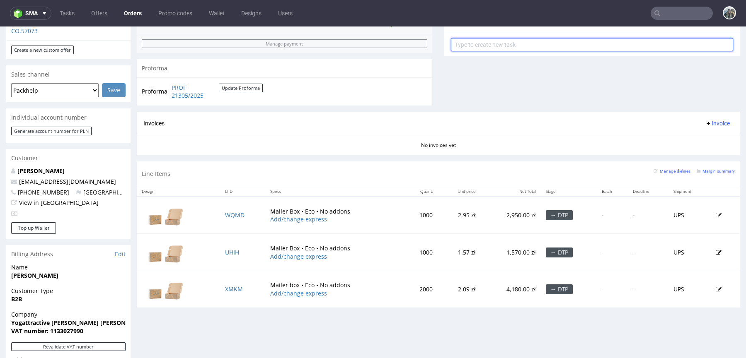
click at [513, 47] on input "text" at bounding box center [592, 44] width 282 height 13
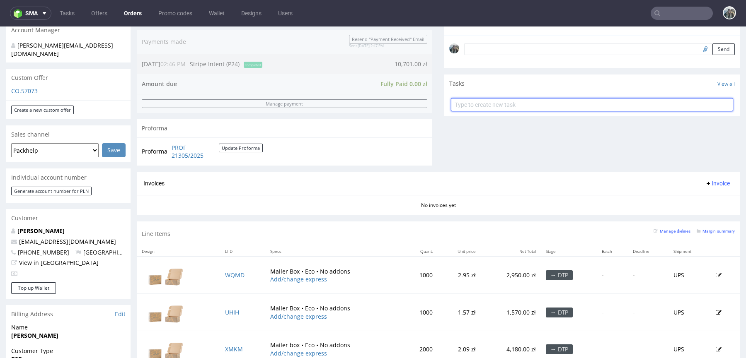
scroll to position [225, 0]
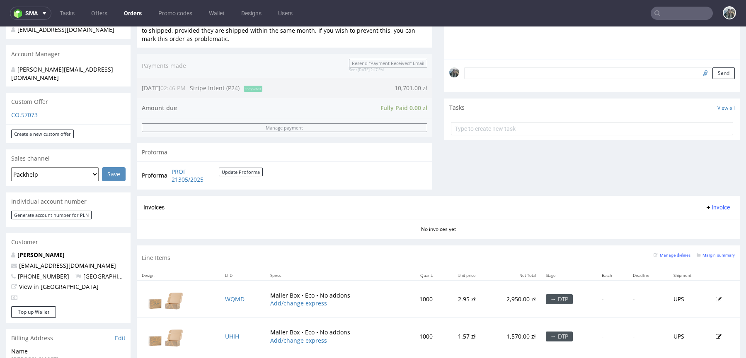
click at [698, 73] on input "file" at bounding box center [704, 73] width 12 height 11
type input "C:\fakepath\ostro__f44__yogattractive_olga_szemley_goudineau_olivier_goudineau_…"
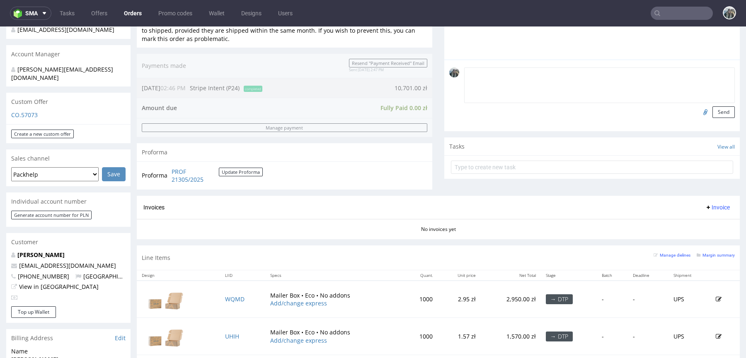
click at [516, 70] on textarea at bounding box center [599, 86] width 271 height 36
click at [598, 73] on textarea "Design as in previous production, please adjust it to the correct dielines" at bounding box center [599, 86] width 271 height 36
click at [607, 71] on textarea "Design as in previous production, please adjust it to the correct dielines" at bounding box center [599, 86] width 271 height 36
type textarea "Design as in previous production, please adjust it to correct dielines"
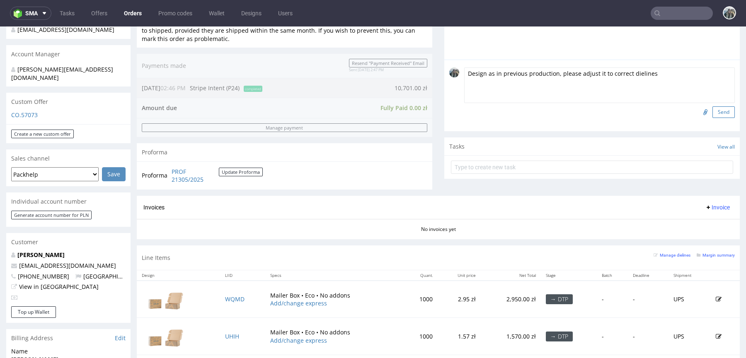
click at [712, 109] on button "Send" at bounding box center [723, 112] width 22 height 12
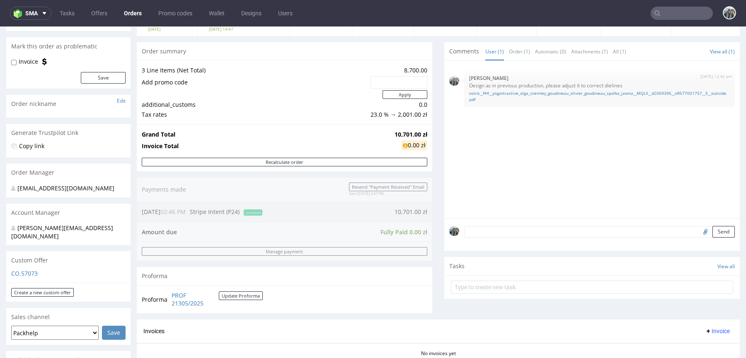
scroll to position [290, 0]
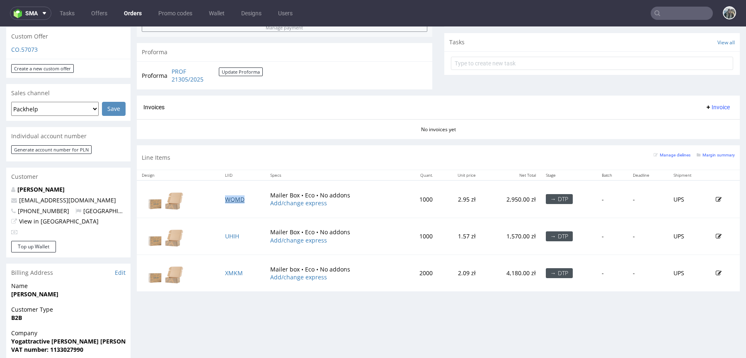
drag, startPoint x: 237, startPoint y: 199, endPoint x: 236, endPoint y: 216, distance: 16.6
click at [237, 199] on link "WQMD" at bounding box center [234, 200] width 19 height 8
click at [232, 235] on link "UHIH" at bounding box center [232, 236] width 14 height 8
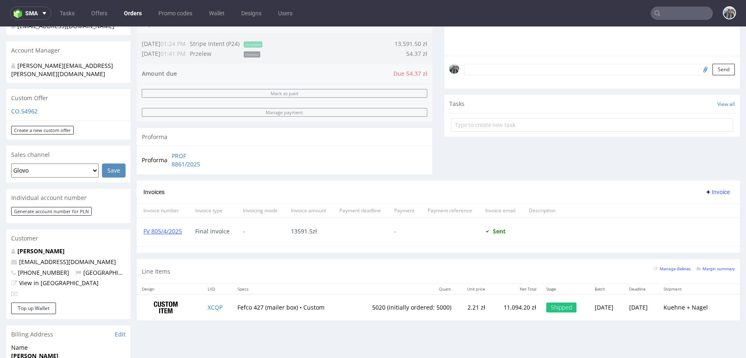
scroll to position [226, 0]
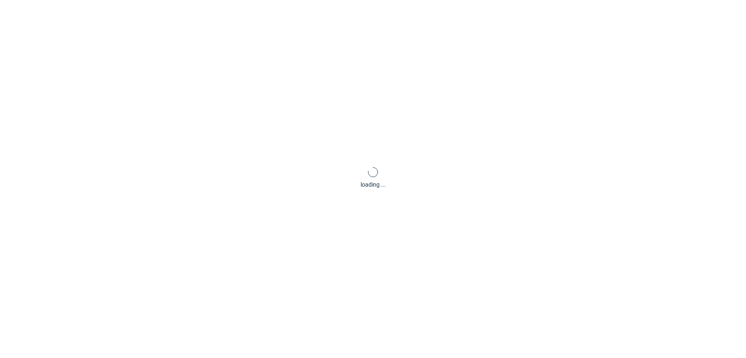
scroll to position [34, 0]
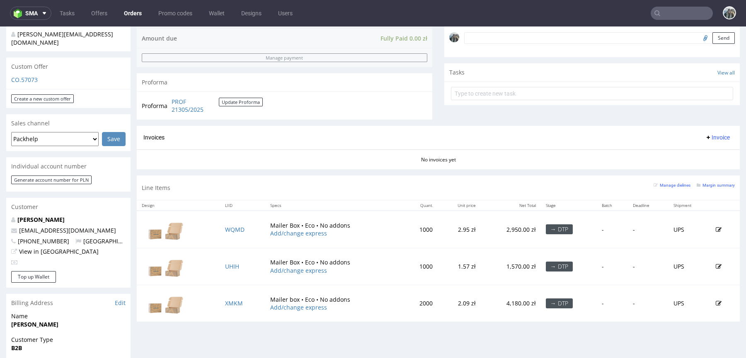
scroll to position [270, 0]
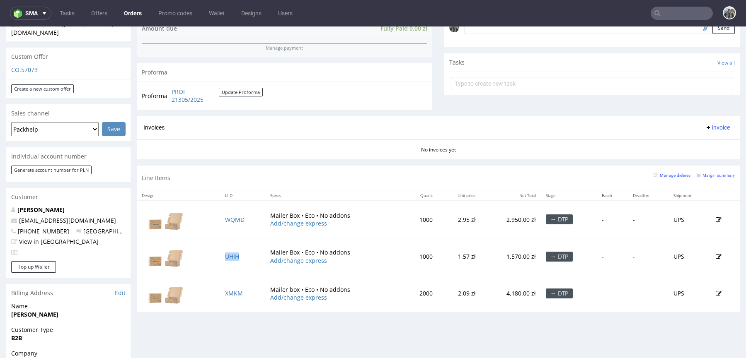
click at [231, 249] on td "UHIH" at bounding box center [242, 256] width 45 height 37
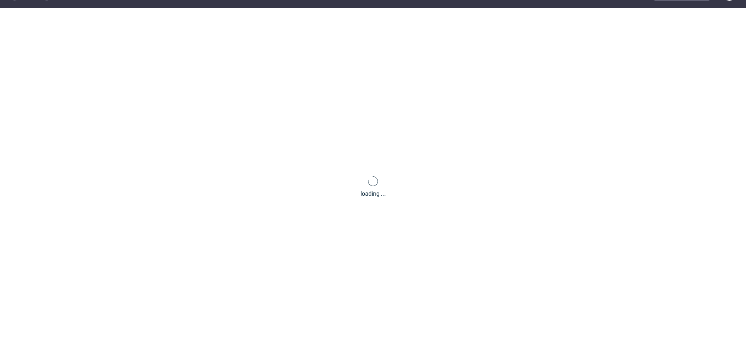
scroll to position [2, 0]
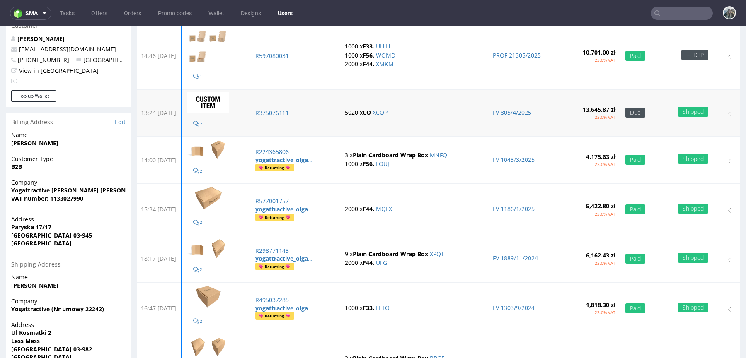
scroll to position [82, 0]
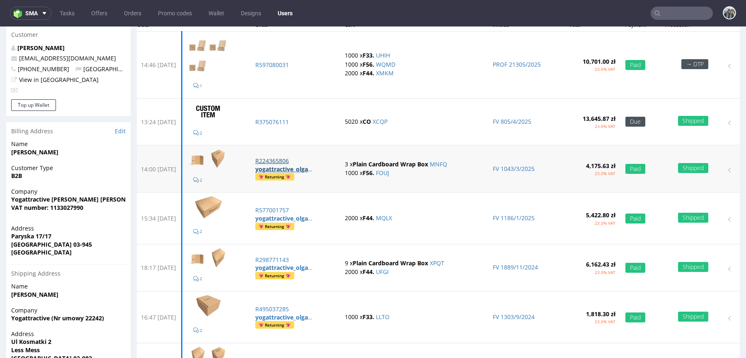
click at [290, 160] on p "R224365806" at bounding box center [295, 161] width 80 height 8
click at [293, 207] on p "R577001757" at bounding box center [295, 210] width 80 height 8
click at [293, 305] on p "R495037285" at bounding box center [295, 309] width 80 height 8
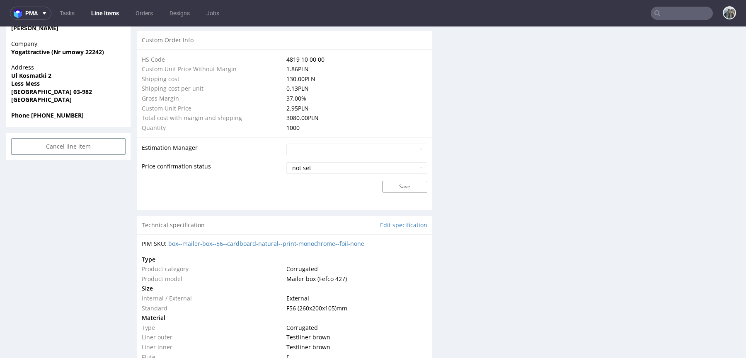
scroll to position [660, 0]
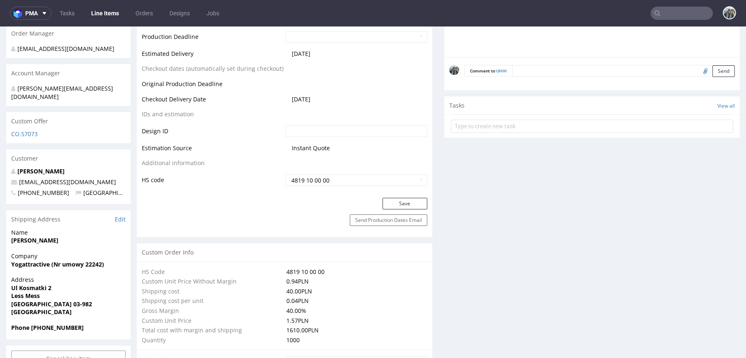
scroll to position [261, 0]
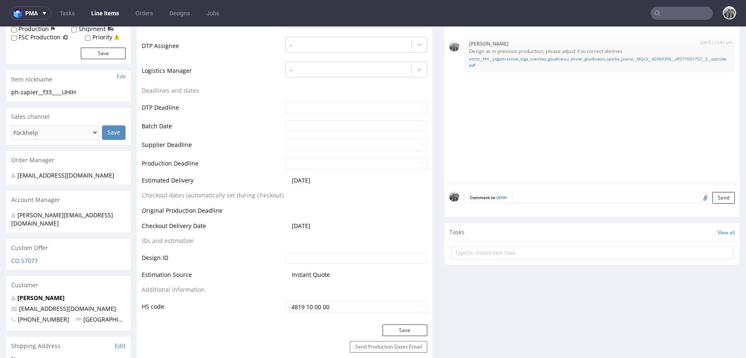
click at [518, 200] on textarea at bounding box center [623, 198] width 223 height 12
paste textarea "LLTO"
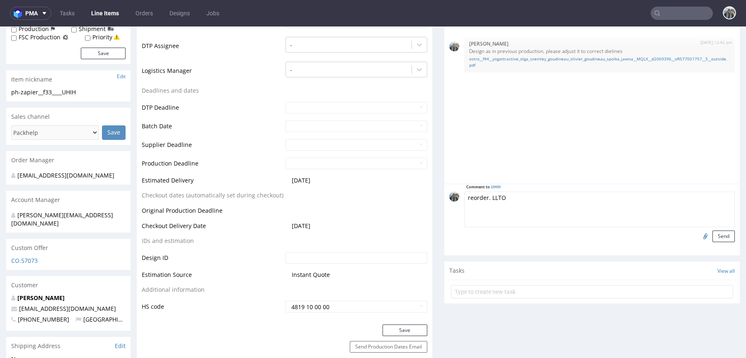
click at [491, 196] on textarea "reorder. LLTO" at bounding box center [599, 210] width 271 height 36
paste textarea "R495037285"
click at [481, 198] on textarea "reorder. R495037285LLTO" at bounding box center [599, 210] width 271 height 36
type textarea "reorder R495037285_LLTO"
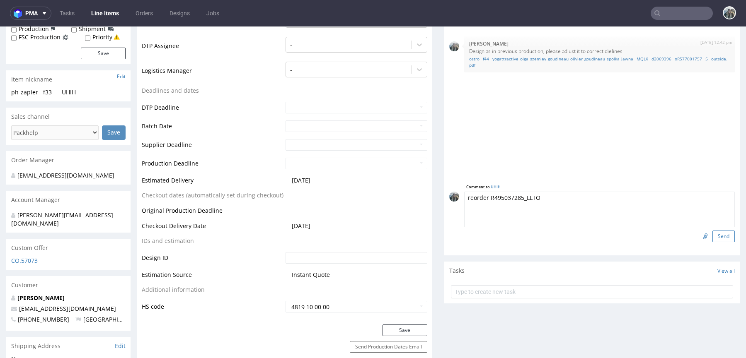
click at [712, 237] on button "Send" at bounding box center [723, 237] width 22 height 12
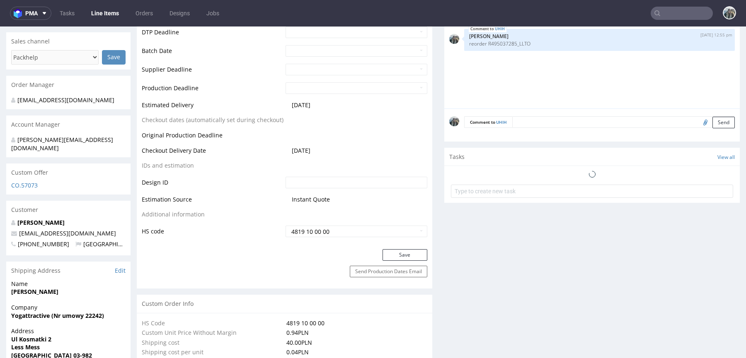
scroll to position [338, 0]
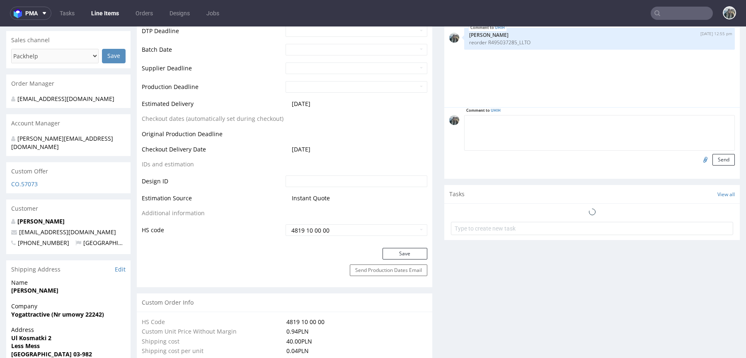
click at [518, 122] on textarea at bounding box center [599, 133] width 271 height 36
paste textarea "R577001757MQLX"
type textarea "R577001757MQLX"
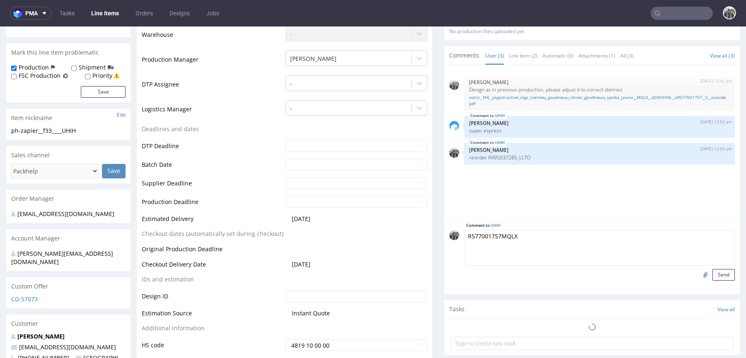
scroll to position [0, 0]
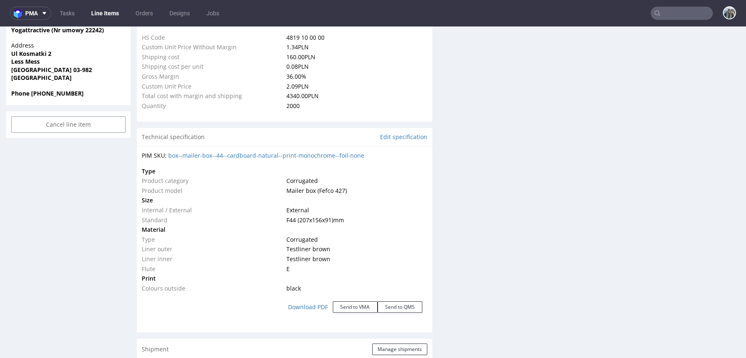
scroll to position [195, 0]
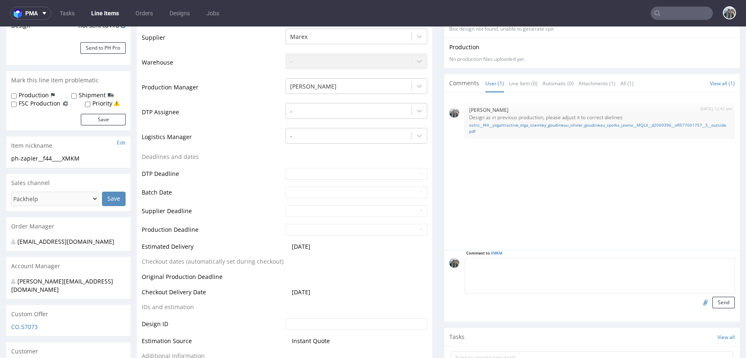
click at [526, 263] on textarea at bounding box center [599, 276] width 271 height 36
paste textarea "R577001757MQLX"
type textarea "reorder R577001757|_MQLX"
click at [712, 305] on button "Send" at bounding box center [723, 303] width 22 height 12
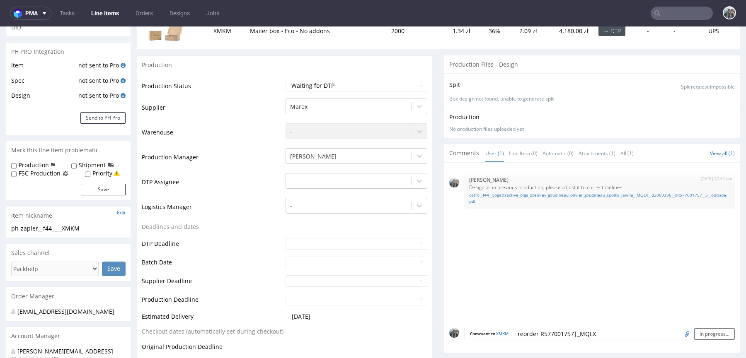
scroll to position [0, 0]
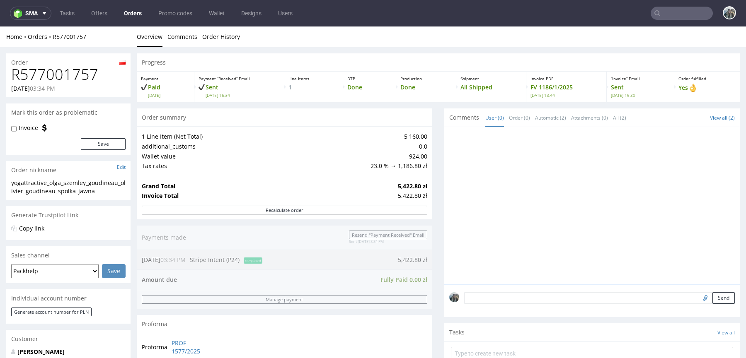
scroll to position [291, 0]
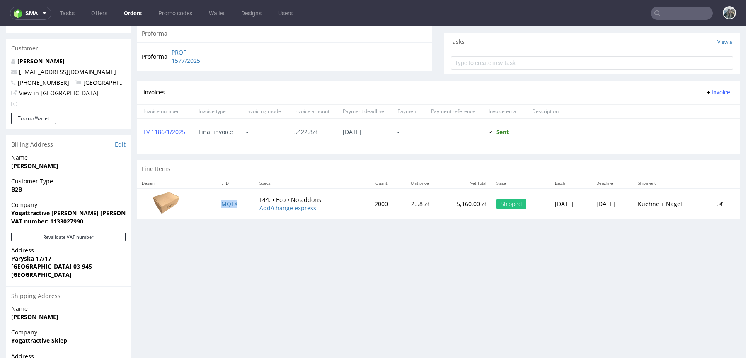
click at [226, 198] on td "MQLX" at bounding box center [235, 204] width 38 height 31
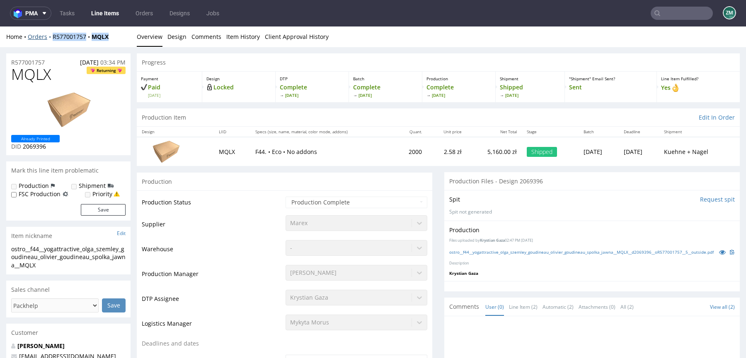
drag, startPoint x: 64, startPoint y: 44, endPoint x: 49, endPoint y: 39, distance: 15.9
click at [49, 39] on div "Home Orders R577001757 MQLX Overview Design Comments Item History Client Approv…" at bounding box center [373, 37] width 746 height 21
copy div "R577001757 MQLX"
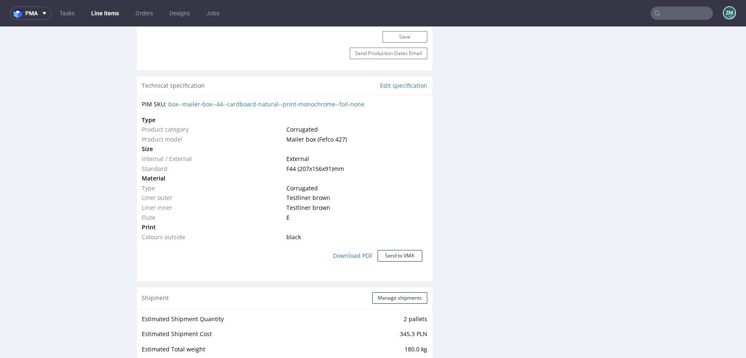
scroll to position [623, 0]
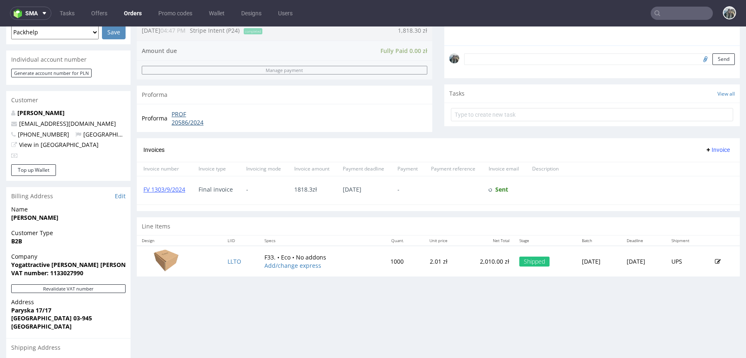
scroll to position [263, 0]
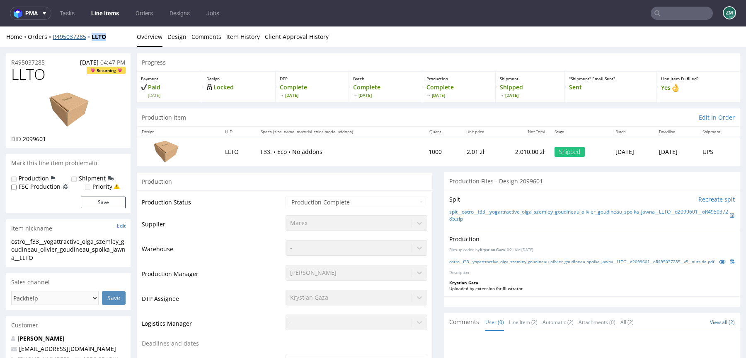
drag, startPoint x: 94, startPoint y: 42, endPoint x: 87, endPoint y: 36, distance: 10.0
click at [87, 36] on div "Home Orders R495037285 LLTO Overview Design Comments Item History Client Approv…" at bounding box center [373, 37] width 746 height 21
copy strong "LLTO"
drag, startPoint x: 80, startPoint y: 44, endPoint x: 57, endPoint y: 45, distance: 23.2
click at [80, 44] on div "Home Orders R495037285 LLTO Overview Design Comments Item History Client Approv…" at bounding box center [373, 37] width 746 height 21
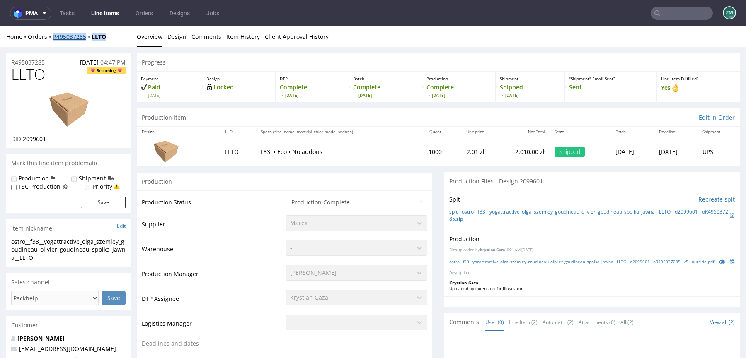
drag, startPoint x: 52, startPoint y: 45, endPoint x: 52, endPoint y: 39, distance: 5.8
click at [52, 39] on div "Home Orders R495037285 LLTO Overview Design Comments Item History Client Approv…" at bounding box center [373, 37] width 746 height 21
copy div "R495037285 LLTO"
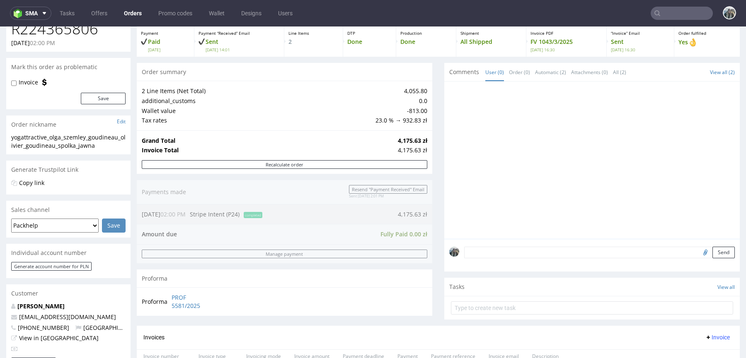
scroll to position [358, 0]
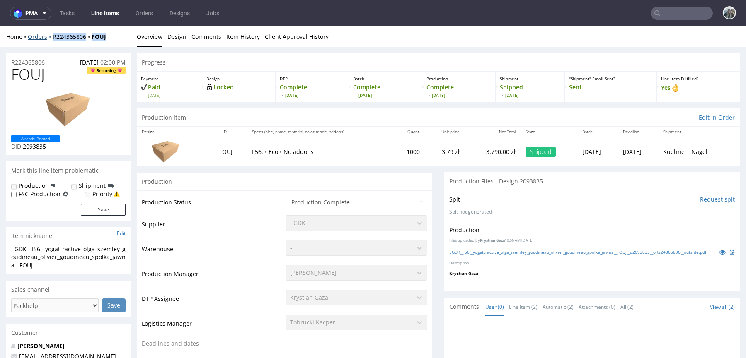
drag, startPoint x: 64, startPoint y: 44, endPoint x: 50, endPoint y: 37, distance: 15.2
click at [50, 37] on div "Home Orders R224365806 FOUJ Overview Design Comments Item History Client Approv…" at bounding box center [373, 37] width 746 height 21
copy div "R224365806 FOUJ"
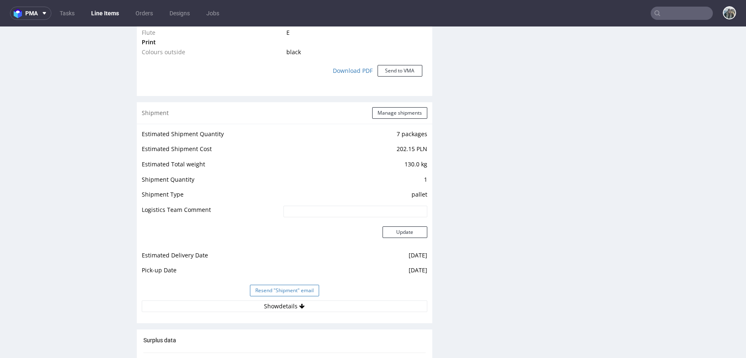
scroll to position [730, 0]
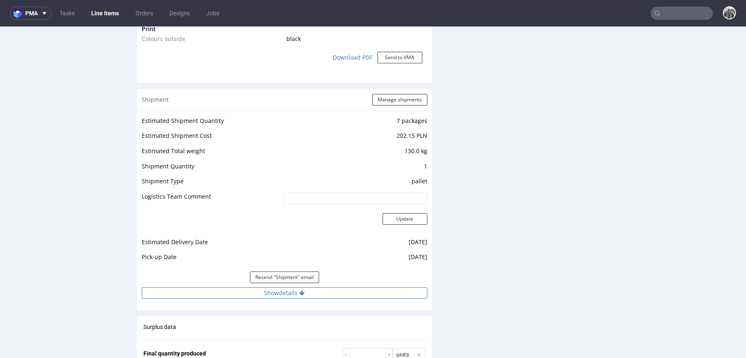
click at [310, 291] on button "Show details" at bounding box center [284, 294] width 285 height 12
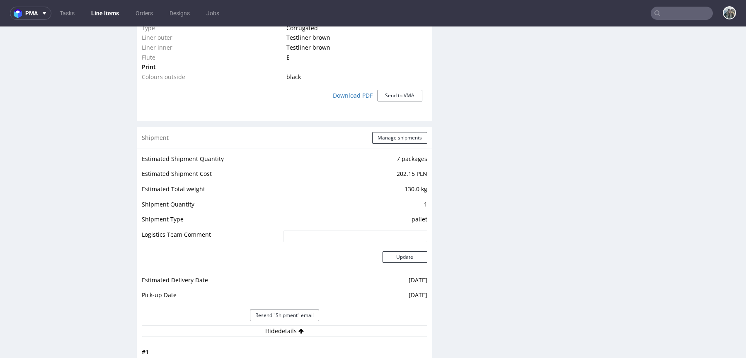
scroll to position [518, 0]
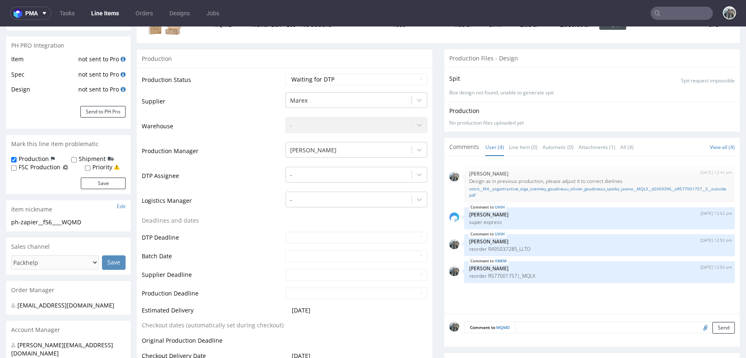
scroll to position [174, 0]
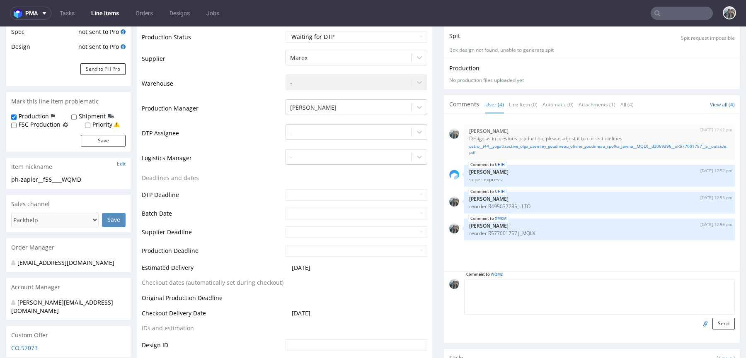
click at [535, 282] on textarea at bounding box center [599, 297] width 271 height 36
paste textarea "R224365806FOUJ"
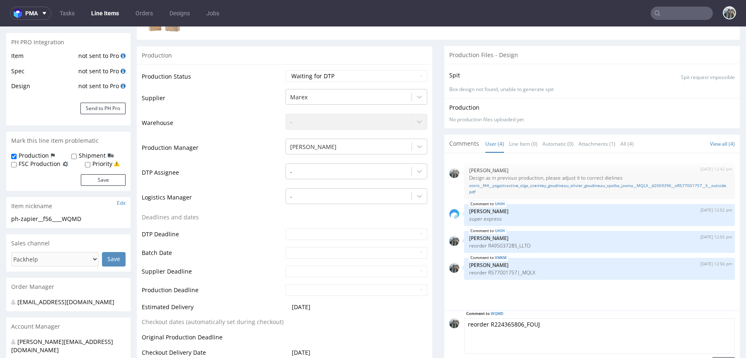
scroll to position [0, 0]
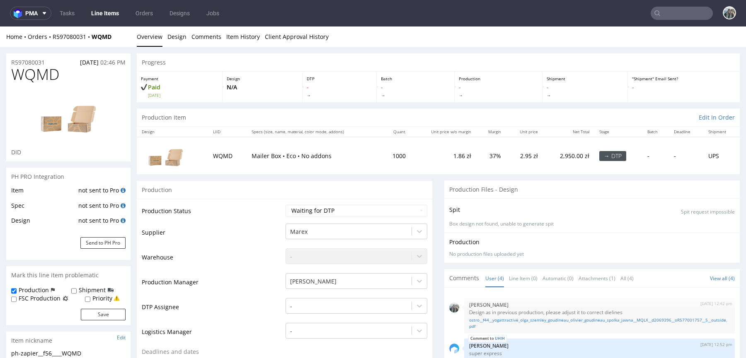
type textarea "reorder R224365806_FOUJ"
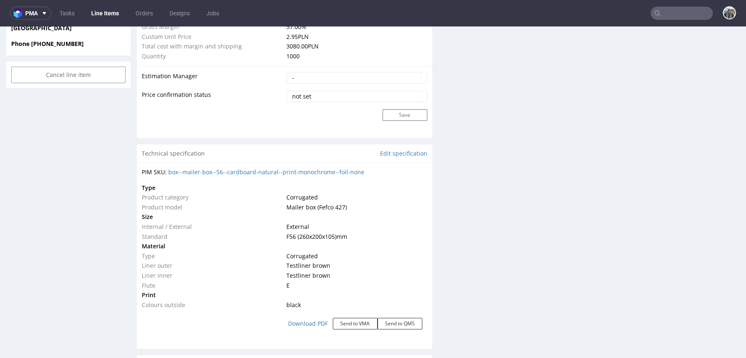
scroll to position [330, 0]
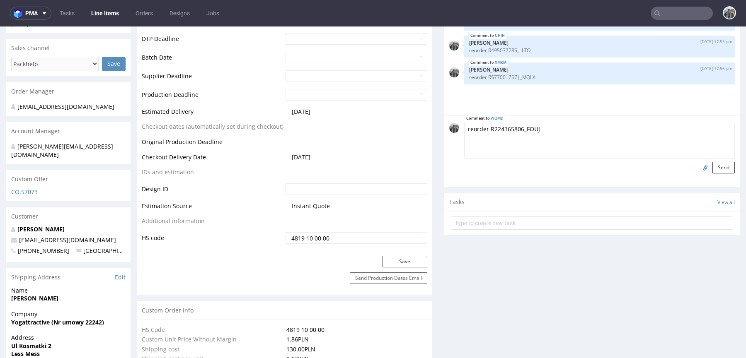
drag, startPoint x: 713, startPoint y: 165, endPoint x: 552, endPoint y: 102, distance: 173.3
click at [713, 165] on button "Send" at bounding box center [723, 168] width 22 height 12
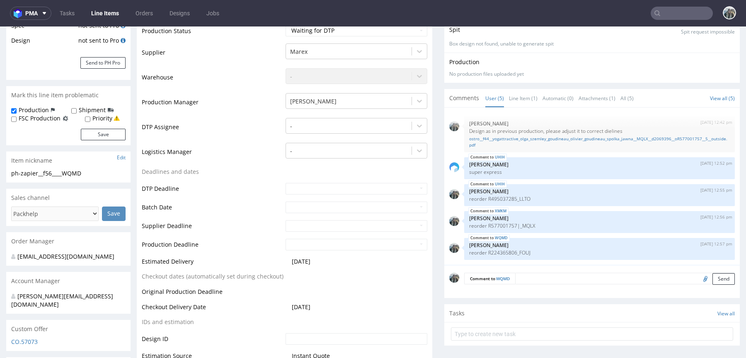
scroll to position [0, 0]
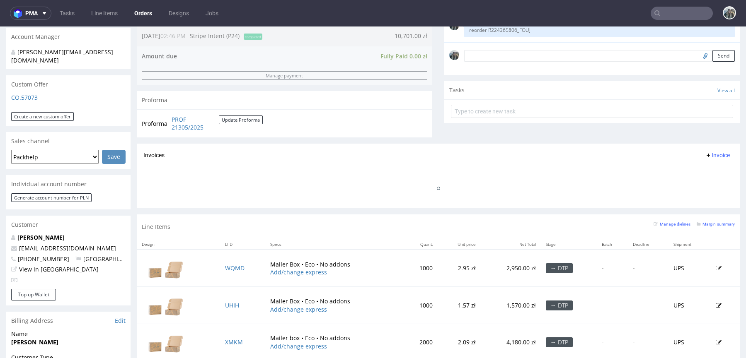
scroll to position [298, 0]
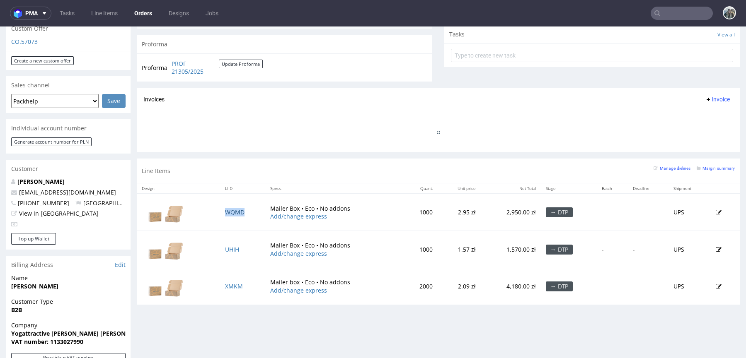
drag, startPoint x: 233, startPoint y: 213, endPoint x: 370, endPoint y: 85, distance: 186.7
click at [233, 213] on link "WQMD" at bounding box center [234, 212] width 19 height 8
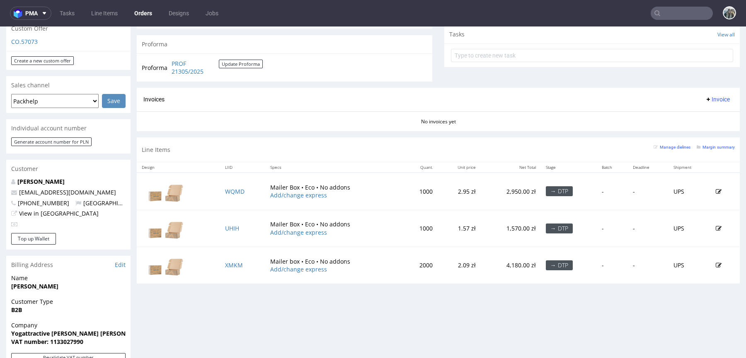
click at [316, 156] on div "Line Items Manage dielines Margin summary" at bounding box center [438, 150] width 603 height 24
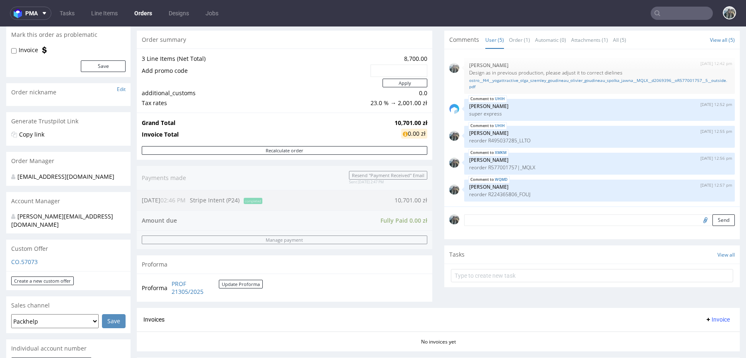
scroll to position [84, 0]
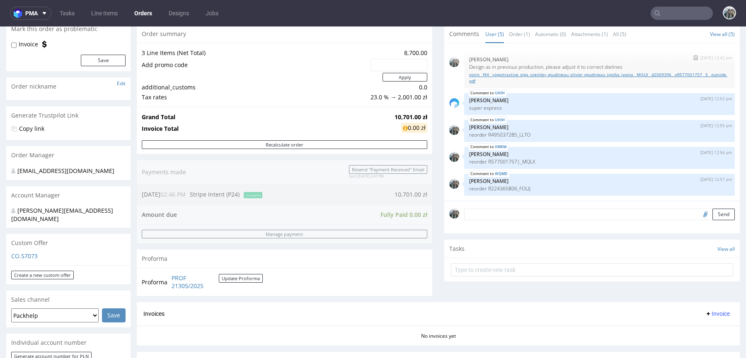
drag, startPoint x: 486, startPoint y: 79, endPoint x: 498, endPoint y: 29, distance: 51.4
click at [486, 79] on link "ostro__f44__yogattractive_olga_szemley_goudineau_olivier_goudineau_spolka_jawna…" at bounding box center [599, 78] width 261 height 12
click at [524, 132] on p "reorder R495037285_LLTO" at bounding box center [599, 135] width 261 height 6
copy p "R495037285_LLTO"
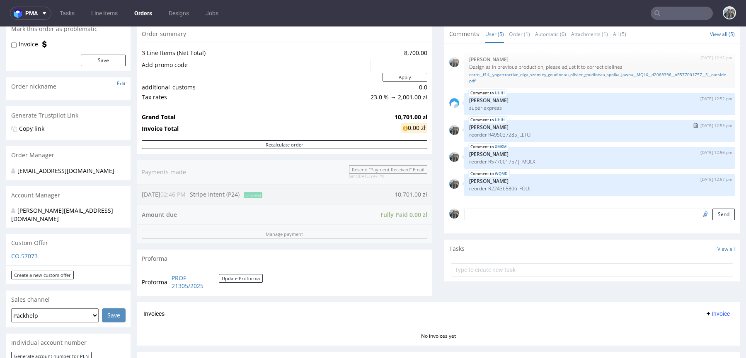
click at [512, 133] on p "reorder R495037285_LLTO" at bounding box center [599, 135] width 261 height 6
click at [483, 133] on div "UHIH 13th Oct 25 | 12:55 pm Zeniuk Magdalena reorder R495037285_LLTO" at bounding box center [599, 131] width 271 height 22
copy p "R495037285_LLTO"
drag, startPoint x: 532, startPoint y: 160, endPoint x: 483, endPoint y: 160, distance: 48.5
click at [483, 160] on p "reorder R577001757|_MQLX" at bounding box center [599, 162] width 261 height 6
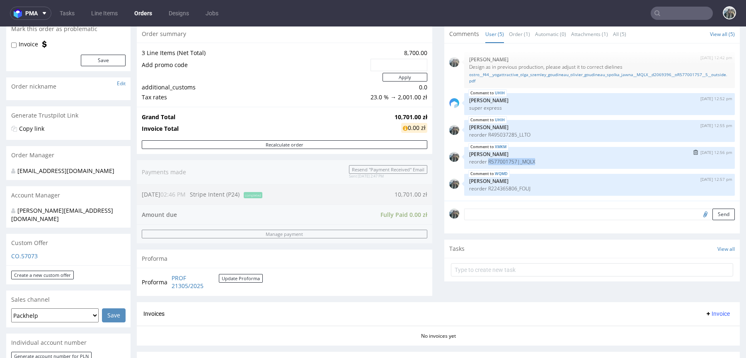
copy p "R577001757|_MQLX"
click at [502, 187] on p "reorder R224365806_FOUJ" at bounding box center [599, 189] width 261 height 6
copy p "R224365806_FOUJ"
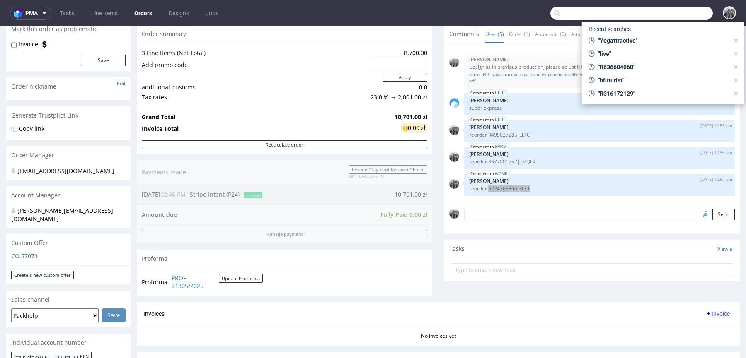
click at [653, 13] on input "text" at bounding box center [631, 13] width 162 height 13
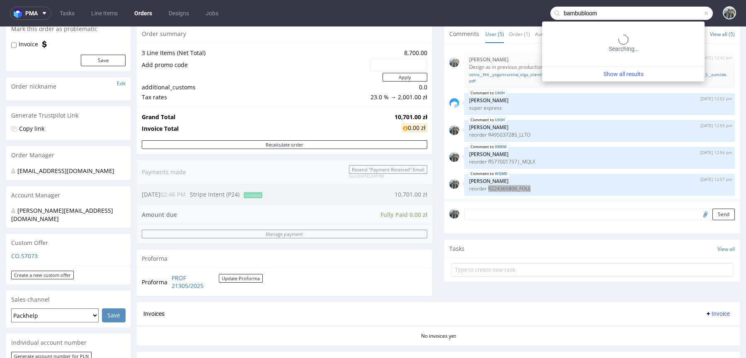
type input "bambubloom"
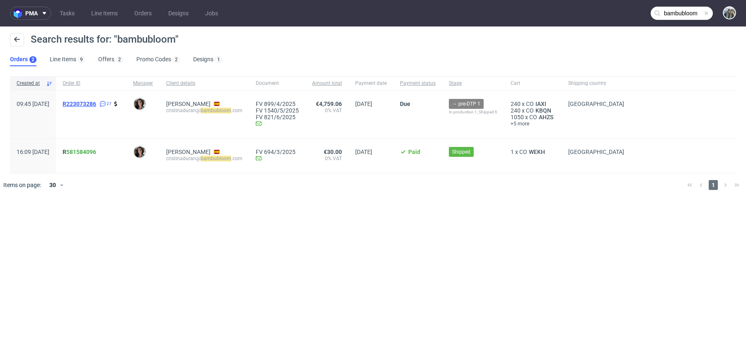
click at [96, 103] on span "R223073286" at bounding box center [80, 104] width 34 height 7
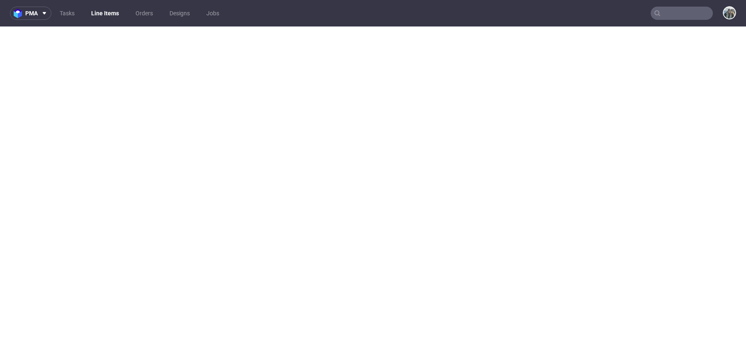
click at [680, 11] on input "text" at bounding box center [682, 13] width 62 height 13
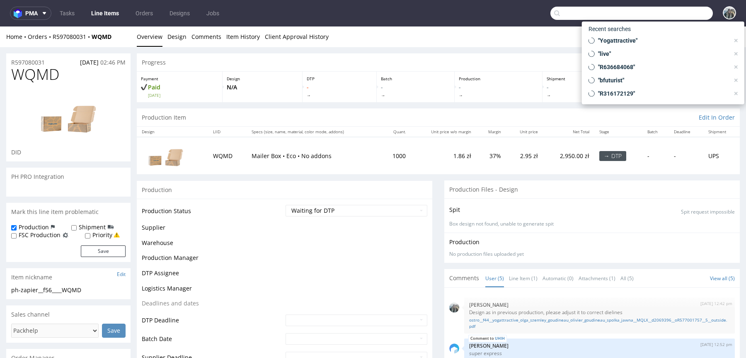
paste input "R495037285_LLTO"
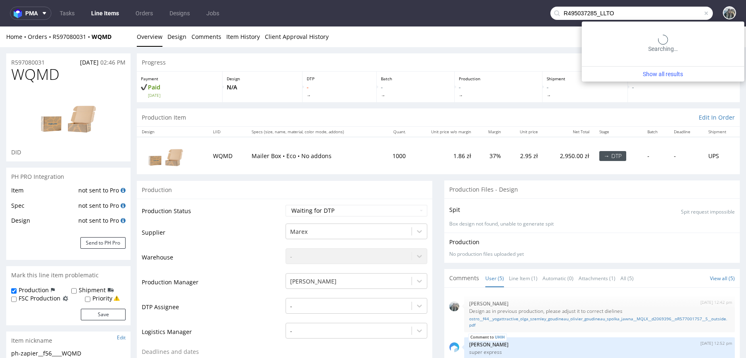
drag, startPoint x: 593, startPoint y: 12, endPoint x: 487, endPoint y: 11, distance: 105.7
click at [487, 11] on nav "pma Tasks Line Items Orders Designs Jobs R495037285_LLTO" at bounding box center [373, 13] width 746 height 27
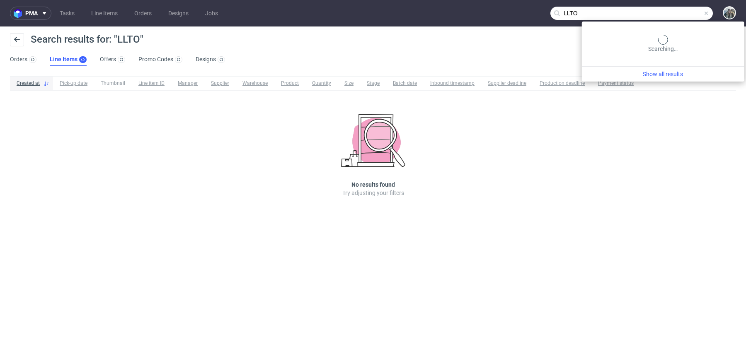
click at [681, 11] on input "LLTO" at bounding box center [631, 13] width 162 height 13
paste input "R495037285_"
click at [681, 11] on input "R495037285_LLTO" at bounding box center [631, 13] width 162 height 13
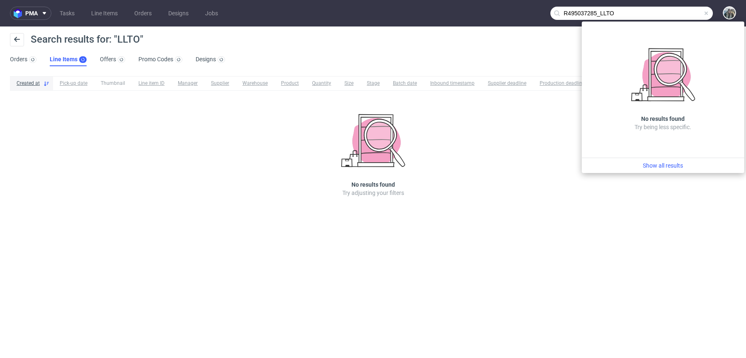
paste input "text"
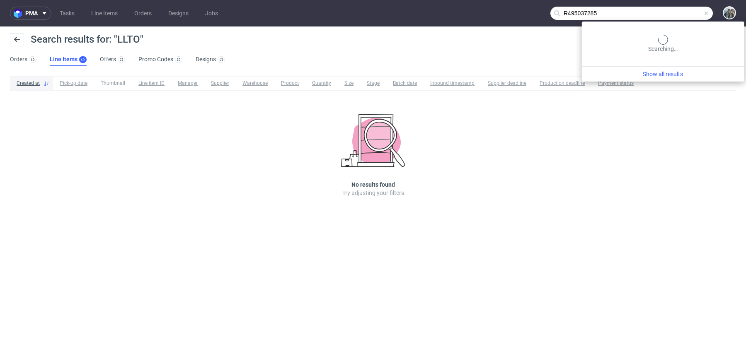
type input "R495037285"
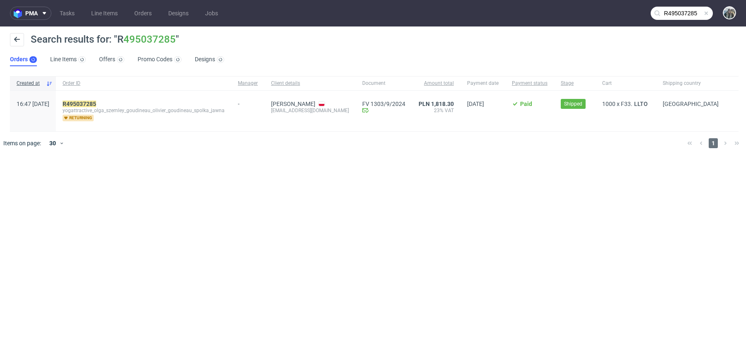
click at [96, 101] on mark "R495037285" at bounding box center [80, 104] width 34 height 7
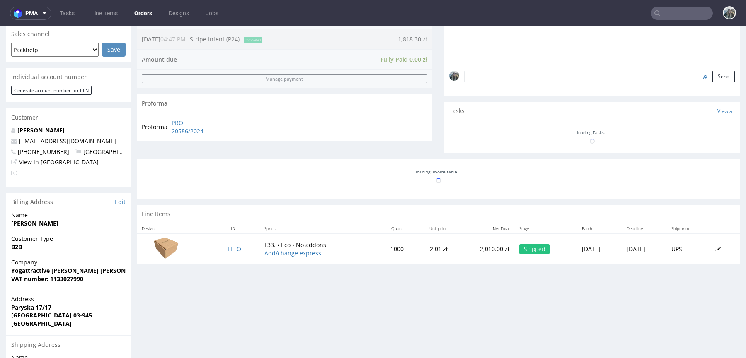
scroll to position [338, 0]
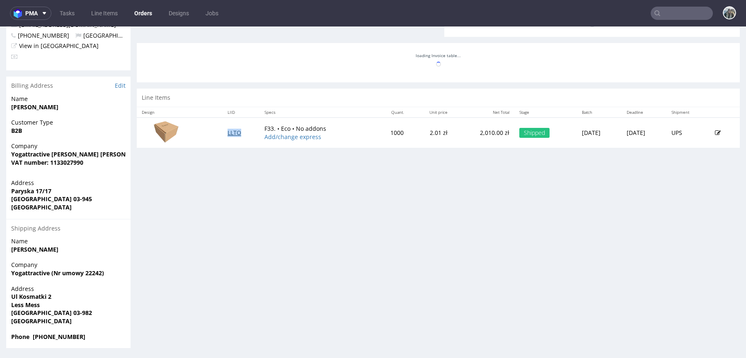
click at [227, 130] on link "LLTO" at bounding box center [234, 133] width 14 height 8
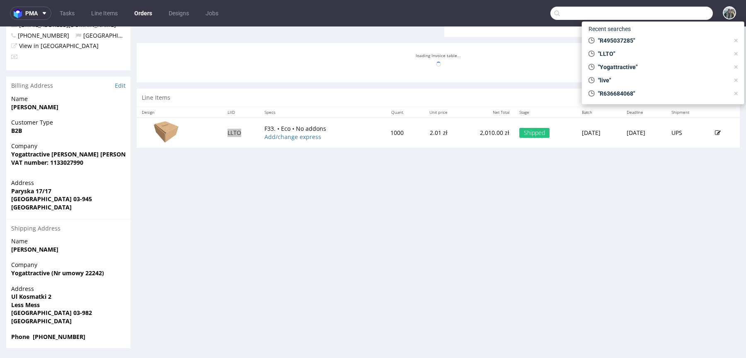
click at [684, 16] on input "text" at bounding box center [631, 13] width 162 height 13
paste input "R577001757|_MQLX"
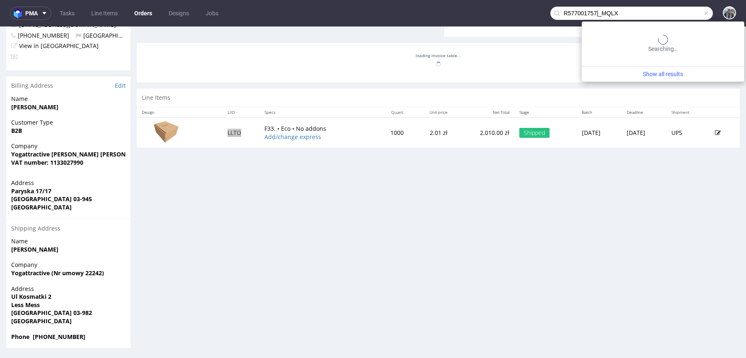
click at [592, 14] on input "R577001757|_MQLX" at bounding box center [631, 13] width 162 height 13
click at [602, 14] on input "R577001757|_MQLX" at bounding box center [631, 13] width 162 height 13
type input "R577001757"
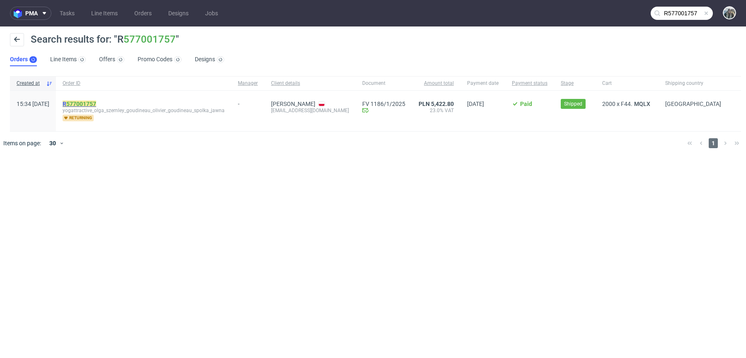
click at [96, 104] on link "577001757" at bounding box center [81, 104] width 30 height 7
click at [87, 104] on mark "R 577001757" at bounding box center [80, 104] width 34 height 7
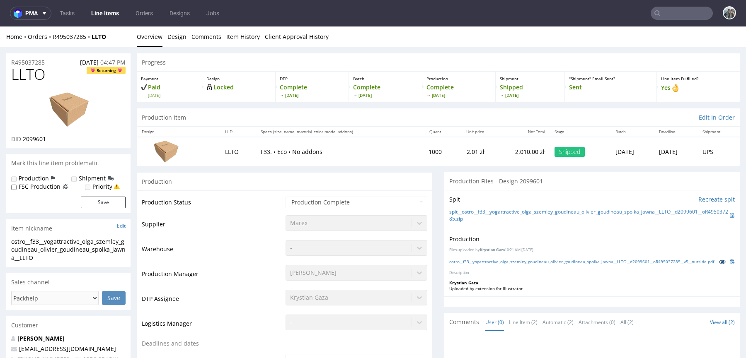
click at [719, 260] on icon at bounding box center [722, 262] width 7 height 6
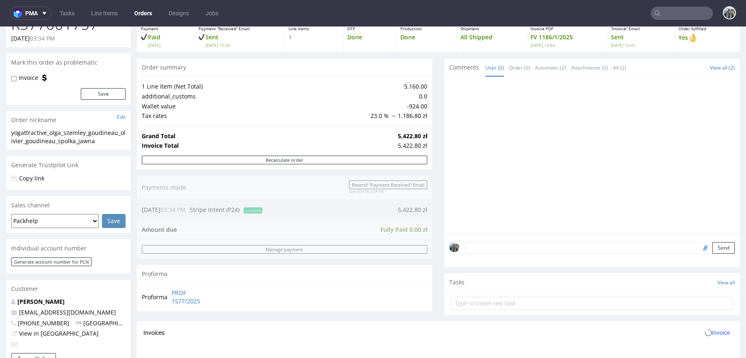
scroll to position [350, 0]
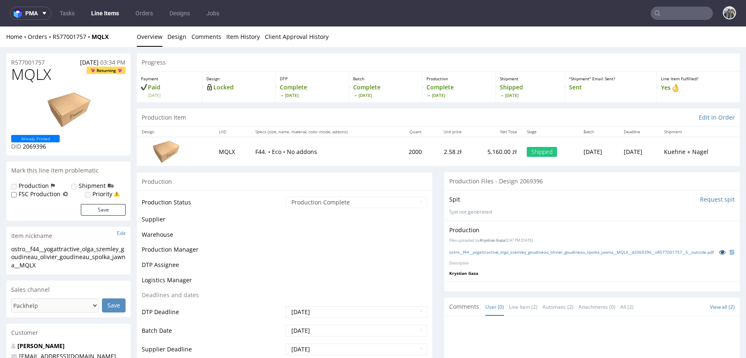
click at [719, 251] on icon at bounding box center [722, 252] width 7 height 6
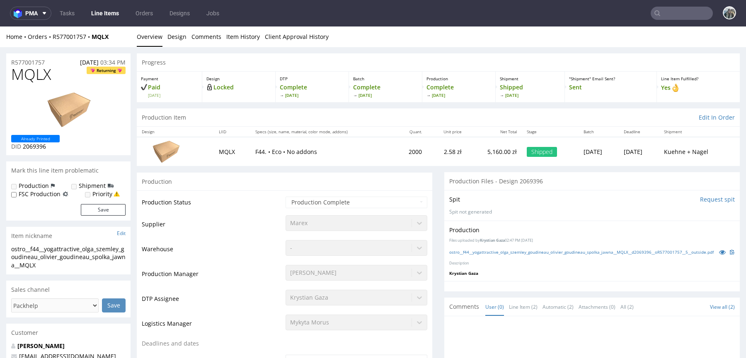
click at [667, 21] on nav "pma Tasks Line Items Orders Designs Jobs" at bounding box center [373, 13] width 746 height 27
click at [667, 16] on input "text" at bounding box center [682, 13] width 62 height 13
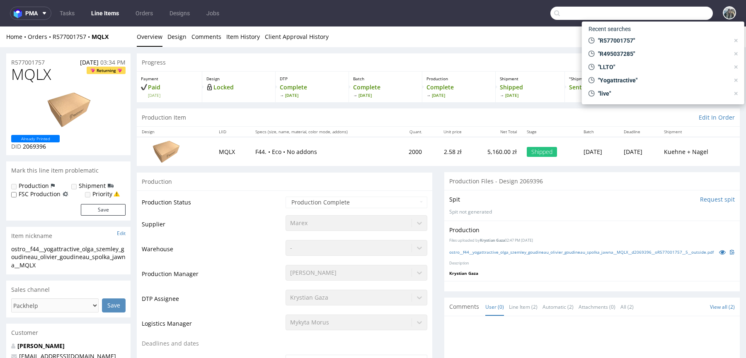
paste input "R224365806_FOUJ"
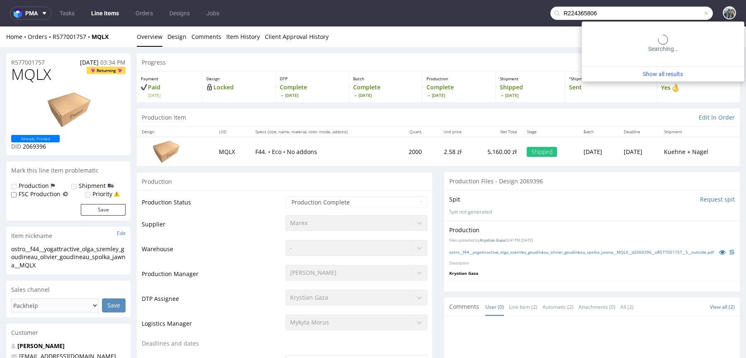
type input "R224365806"
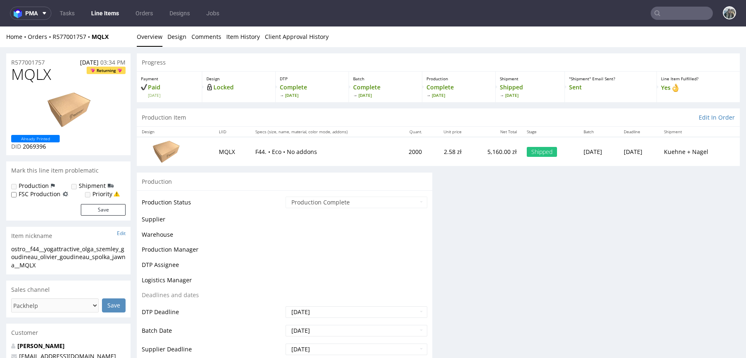
click at [682, 7] on input "text" at bounding box center [682, 13] width 62 height 13
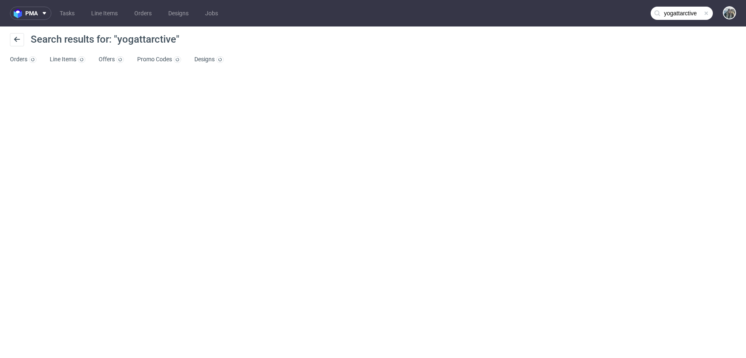
click at [673, 8] on input "yogattarctive" at bounding box center [682, 13] width 62 height 13
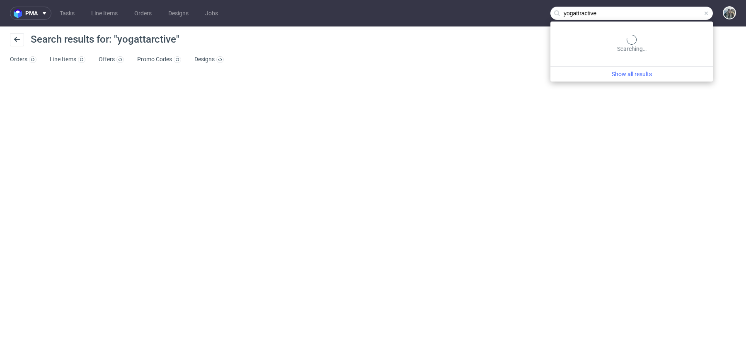
type input "yogattractive"
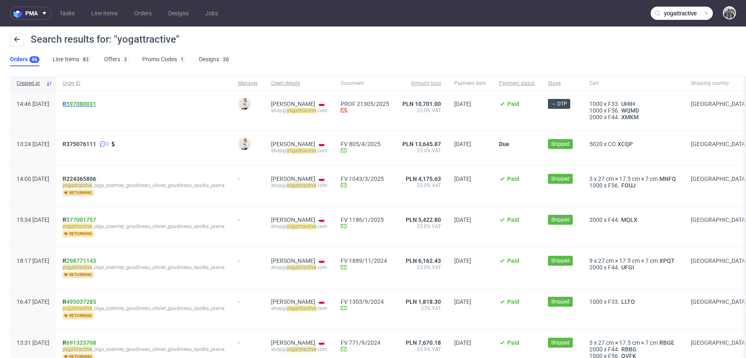
click at [90, 103] on span "R 597080031" at bounding box center [80, 104] width 34 height 7
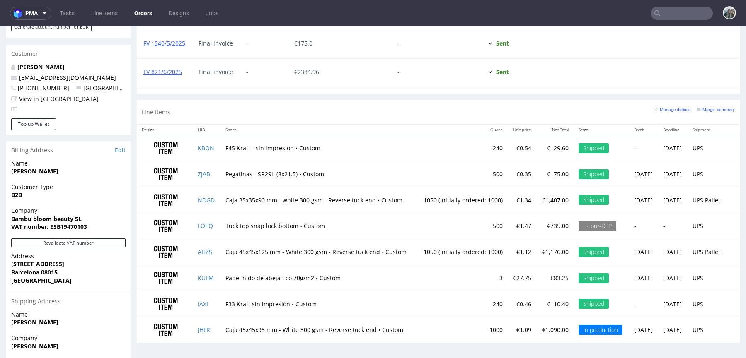
scroll to position [471, 0]
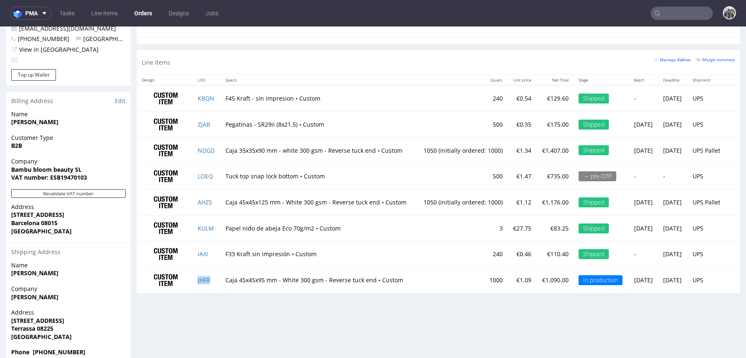
click at [215, 280] on td "JHFR" at bounding box center [207, 281] width 28 height 26
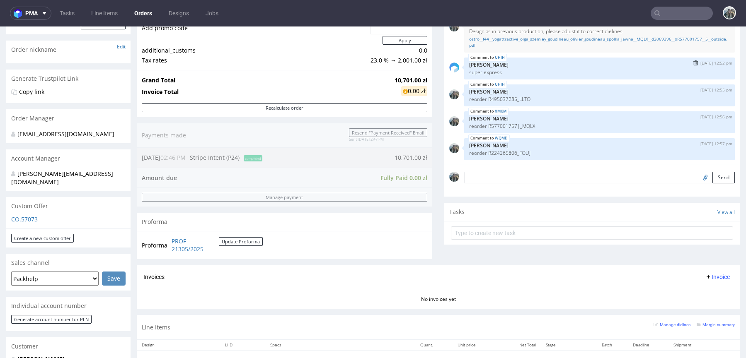
scroll to position [89, 0]
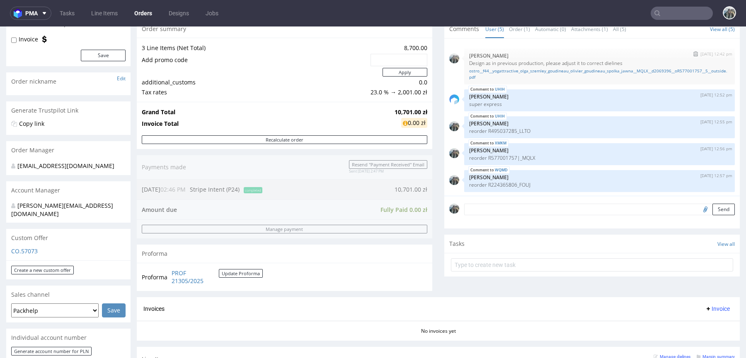
click at [651, 57] on p "[PERSON_NAME]" at bounding box center [599, 56] width 261 height 6
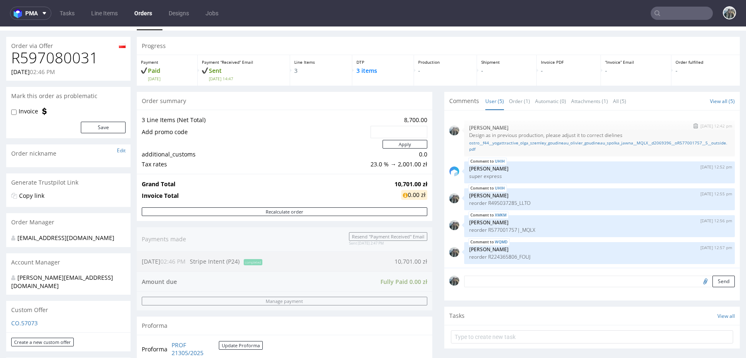
scroll to position [16, 0]
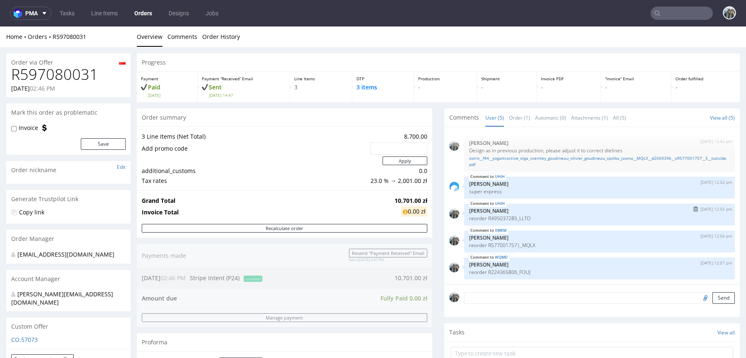
scroll to position [1, 0]
click at [530, 301] on textarea at bounding box center [599, 311] width 271 height 36
paste textarea "Please make sure that the logo (same for all formats) is as big as possible on …"
click at [560, 310] on textarea "Please make sure that the logo (same for all formats) is as big as possible on …" at bounding box center [599, 311] width 271 height 36
drag, startPoint x: 658, startPoint y: 309, endPoint x: 658, endPoint y: 298, distance: 10.4
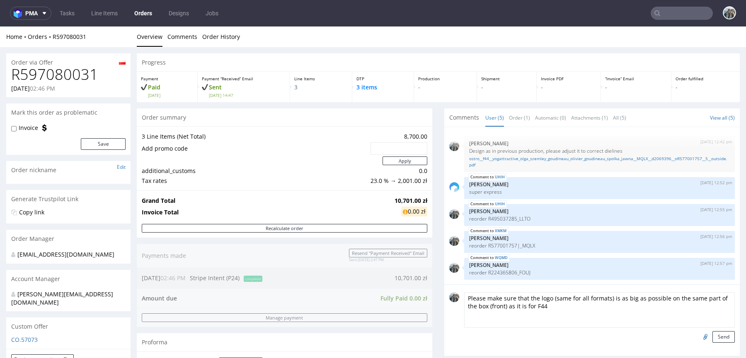
click at [658, 298] on textarea "Please make sure that the logo (same for all formats) is as big as possible on …" at bounding box center [599, 311] width 271 height 36
click at [590, 305] on textarea "Please make sure that the logo (same for all formats) is as big as possible on …" at bounding box center [599, 311] width 271 height 36
type textarea "Please make sure that the logo (same for all formats) is as big as possible on …"
drag, startPoint x: 502, startPoint y: 305, endPoint x: 551, endPoint y: 306, distance: 49.3
click at [551, 306] on textarea "Please make sure that the logo (same for all formats) is as big as possible on …" at bounding box center [599, 311] width 271 height 36
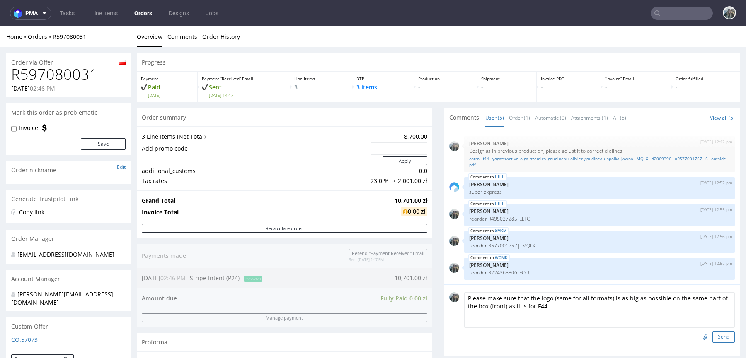
click at [712, 334] on button "Send" at bounding box center [723, 337] width 22 height 12
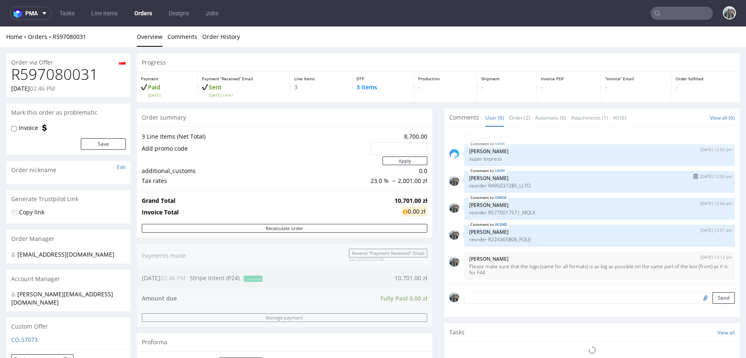
scroll to position [0, 0]
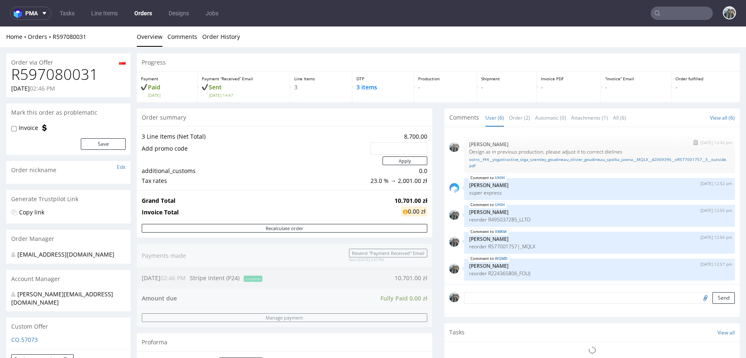
click at [691, 145] on button "submit" at bounding box center [696, 143] width 10 height 6
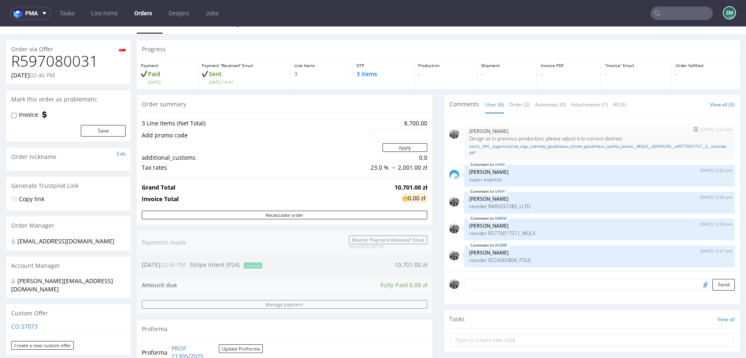
click at [693, 129] on img "submit" at bounding box center [695, 129] width 5 height 5
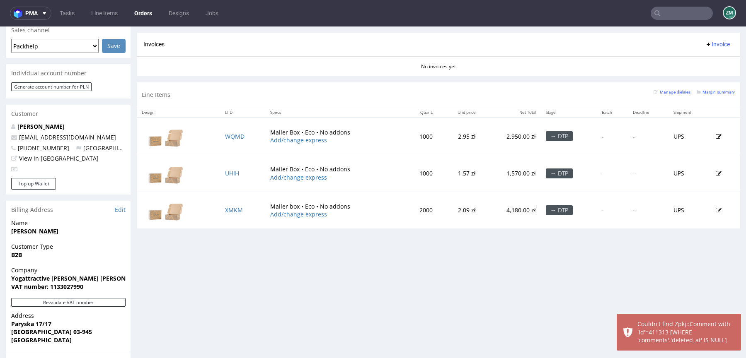
scroll to position [371, 0]
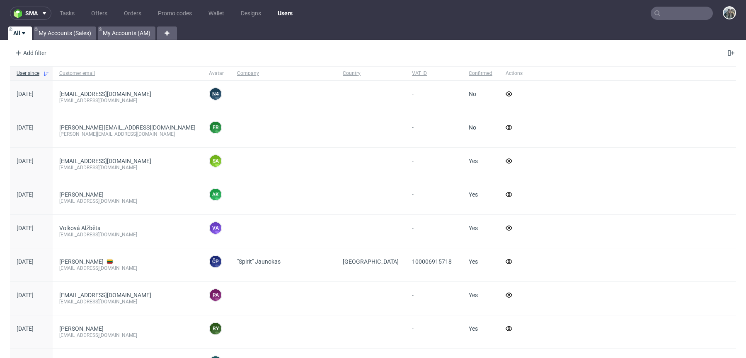
click at [670, 14] on input "text" at bounding box center [682, 13] width 62 height 13
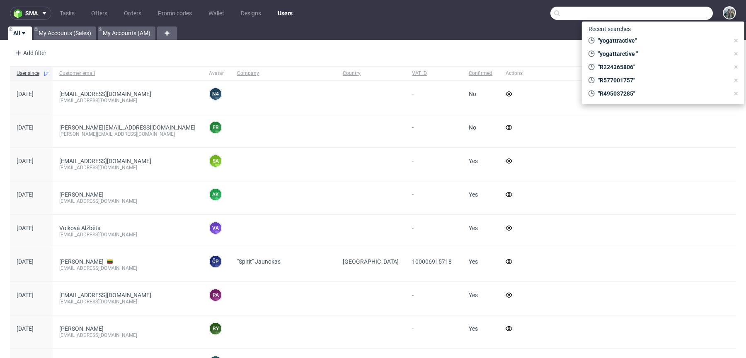
paste input "nikolaileuveld"
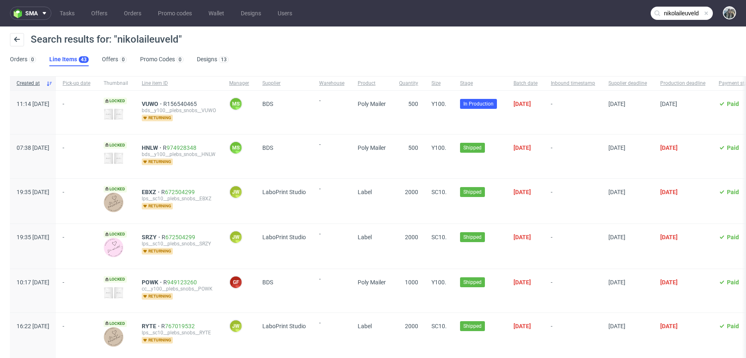
click at [679, 15] on input "nikolaileuveld" at bounding box center [682, 13] width 62 height 13
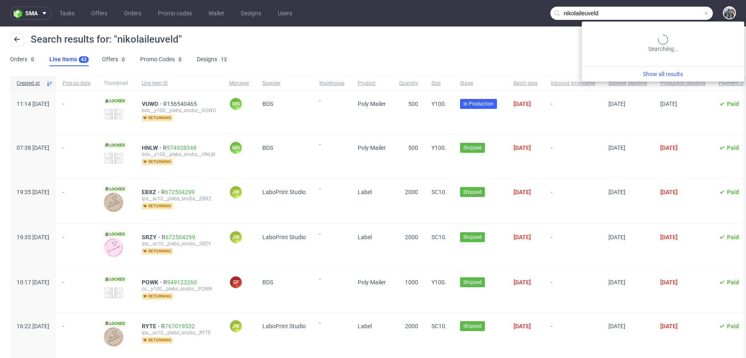
click at [572, 12] on input "nikolaileuveld" at bounding box center [631, 13] width 162 height 13
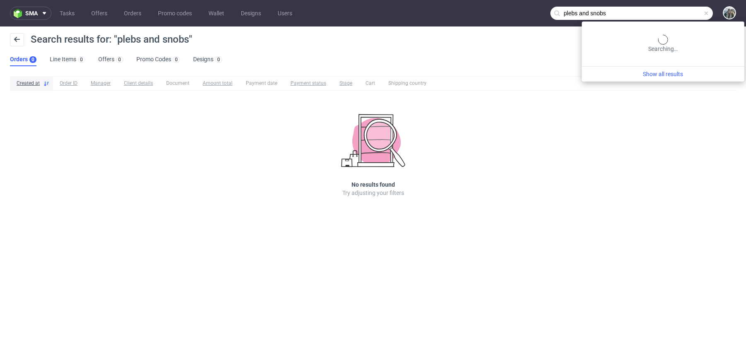
click at [670, 15] on input "plebs and snobs" at bounding box center [631, 13] width 162 height 13
paste input "nikolaileuveld@gmail.com"
type input "nikolaileuveld@gmail.com"
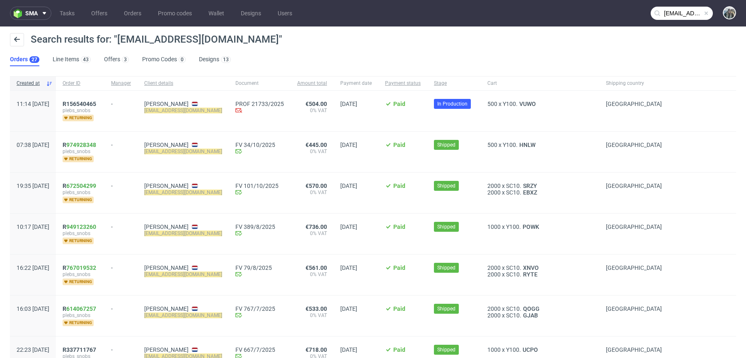
drag, startPoint x: 129, startPoint y: 147, endPoint x: 427, endPoint y: 330, distance: 350.1
click at [76, 146] on div "07:38 Fri 26.09.2025 R 974928348 plebs_snobs returning - Nikolai Leuveld nikola…" at bounding box center [373, 152] width 726 height 41
drag, startPoint x: 131, startPoint y: 184, endPoint x: 72, endPoint y: 184, distance: 58.4
click at [72, 184] on div "19:35 Tue 23.09.2025 R 672504299 plebs_snobs returning - Nikolai Leuveld nikola…" at bounding box center [373, 193] width 726 height 41
click at [53, 179] on div "19:35 Tue 23.09.2025" at bounding box center [33, 193] width 46 height 41
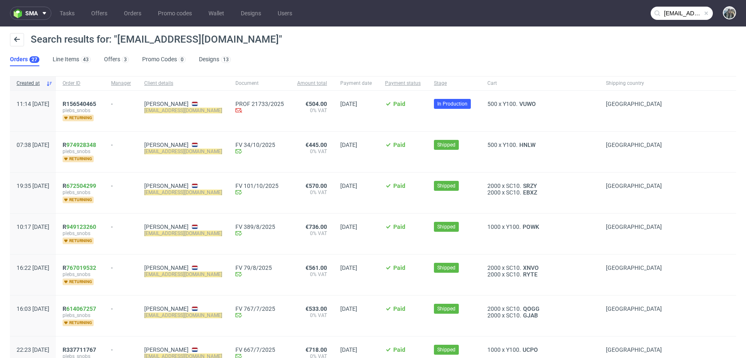
drag, startPoint x: 126, startPoint y: 184, endPoint x: 80, endPoint y: 184, distance: 46.0
click at [80, 184] on div "19:35 Tue 23.09.2025 R 672504299 plebs_snobs returning - Nikolai Leuveld nikola…" at bounding box center [373, 193] width 726 height 41
copy div "R 672504299"
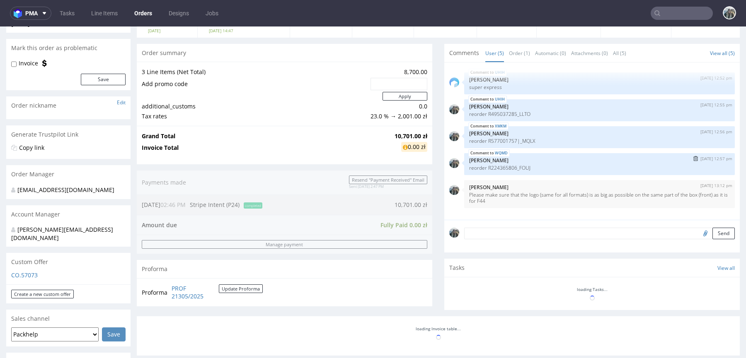
scroll to position [247, 0]
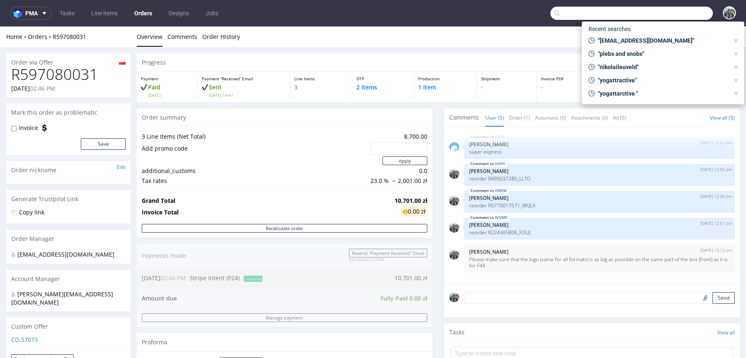
click at [680, 12] on input "text" at bounding box center [631, 13] width 162 height 13
paste input "bfuturist"
type input "bfuturist"
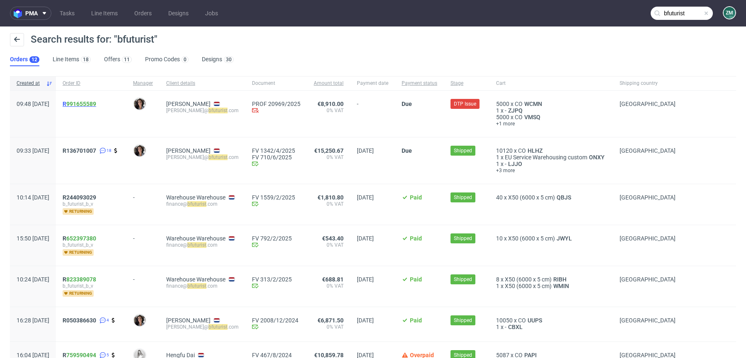
click at [90, 102] on span "R 991655589" at bounding box center [80, 104] width 34 height 7
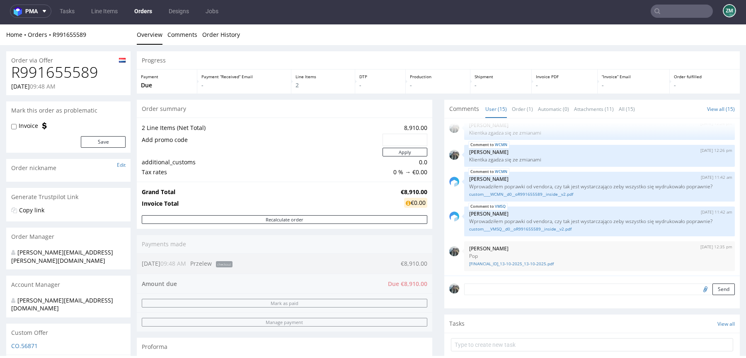
click at [86, 59] on div "Order via Offer" at bounding box center [68, 57] width 124 height 13
click at [86, 70] on h1 "R991655589" at bounding box center [68, 72] width 114 height 17
copy h1 "R991655589"
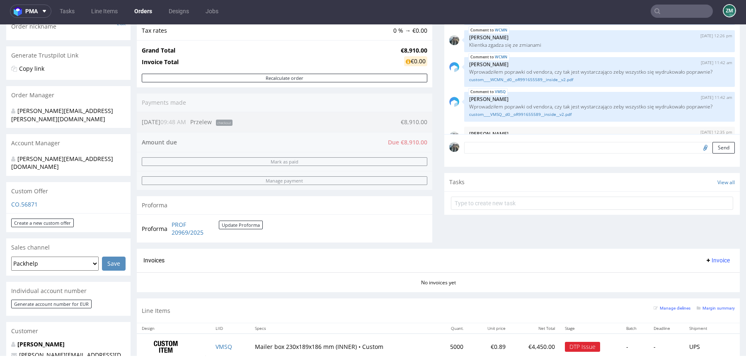
scroll to position [558, 0]
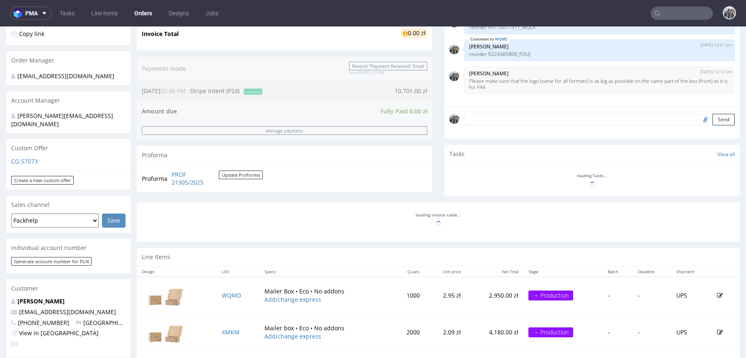
scroll to position [53, 0]
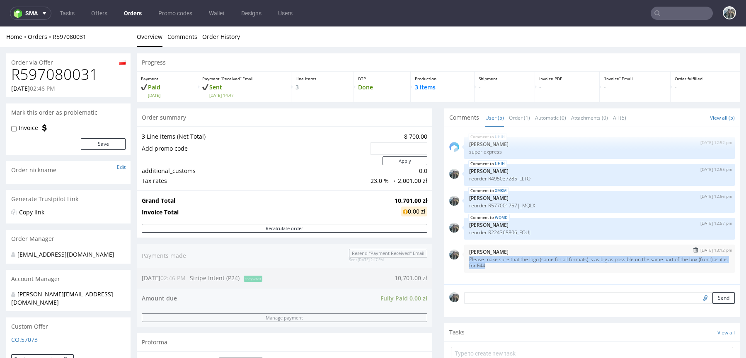
copy p "Please make sure that the logo (same for all formats) is as big as possible on …"
drag, startPoint x: 516, startPoint y: 266, endPoint x: 462, endPoint y: 259, distance: 53.9
click at [464, 259] on div "13th Oct 25 | 13:12 pm Zeniuk Magdalena Please make sure that the logo (same fo…" at bounding box center [599, 259] width 271 height 28
click at [538, 267] on p "Please make sure that the logo (same for all formats) is as big as possible on …" at bounding box center [599, 262] width 261 height 12
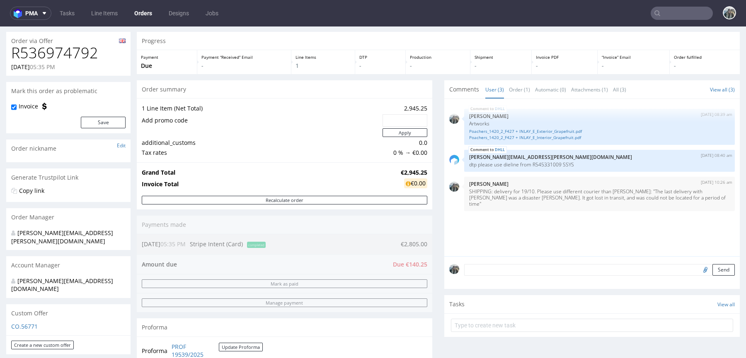
scroll to position [58, 0]
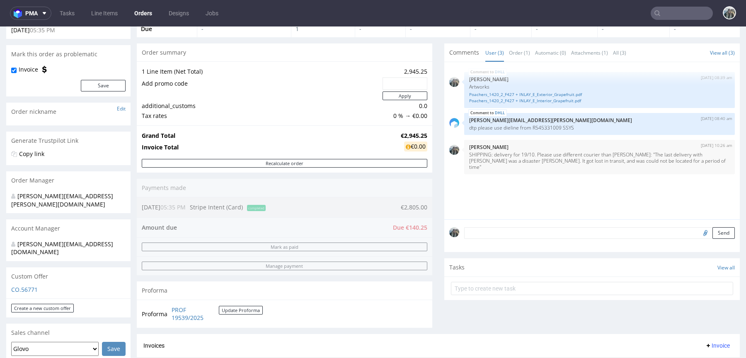
click at [499, 237] on textarea at bounding box center [599, 233] width 271 height 12
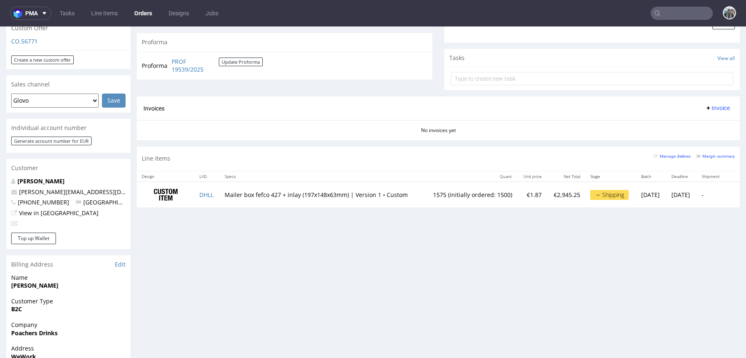
scroll to position [270, 0]
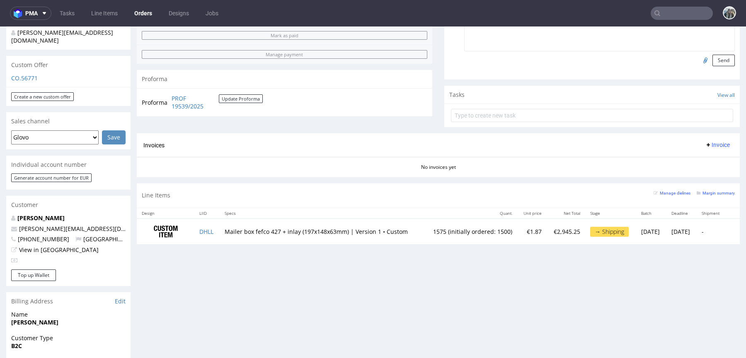
type textarea "Exppress shipping, additional 400 euro to be added on the final invoice"
click at [708, 70] on div "Exppress shipping, additional 400 euro to be added on the final invoice Send" at bounding box center [591, 44] width 295 height 72
click at [709, 70] on div "Exppress shipping, additional 400 euro to be added on the final invoice Send" at bounding box center [591, 44] width 295 height 72
drag, startPoint x: 712, startPoint y: 55, endPoint x: 698, endPoint y: 75, distance: 24.7
click at [712, 55] on button "Send" at bounding box center [723, 61] width 22 height 12
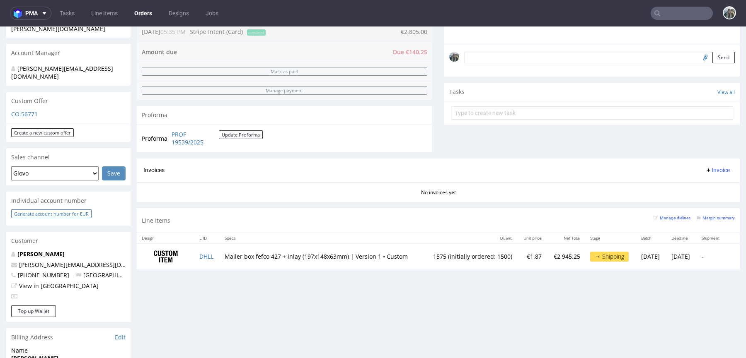
scroll to position [0, 0]
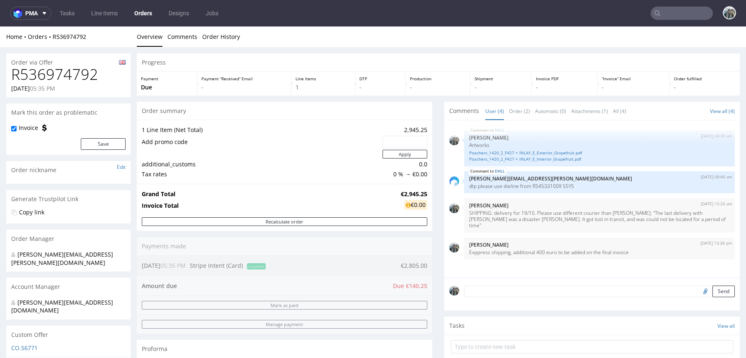
click at [77, 77] on h1 "R536974792" at bounding box center [68, 74] width 114 height 17
copy h1 "R536974792"
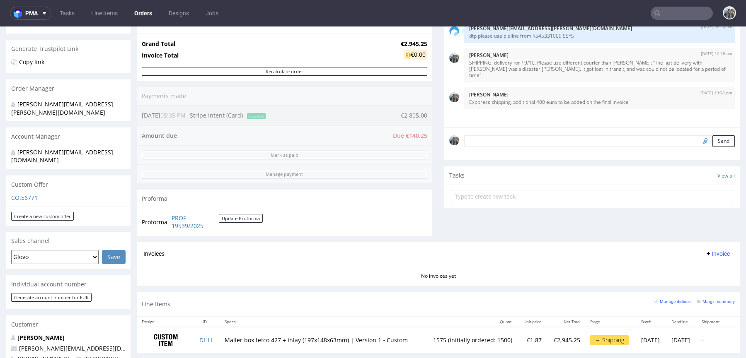
scroll to position [241, 0]
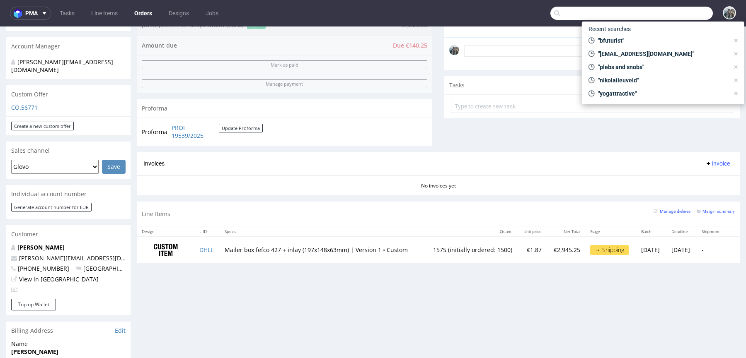
click at [660, 15] on input "text" at bounding box center [631, 13] width 162 height 13
paste input "adfo.cat"
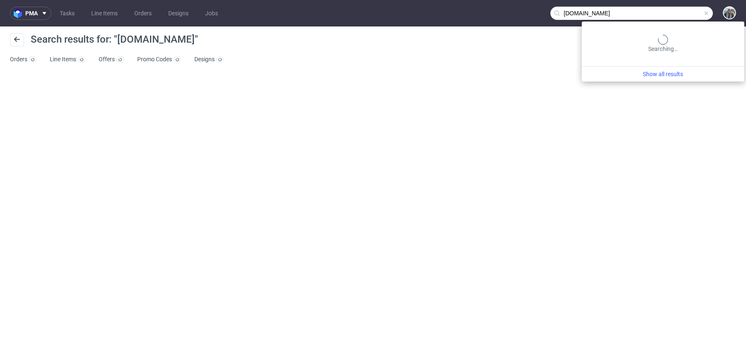
click at [677, 12] on input "adfo.cat" at bounding box center [631, 13] width 162 height 13
paste input "cheekicollection"
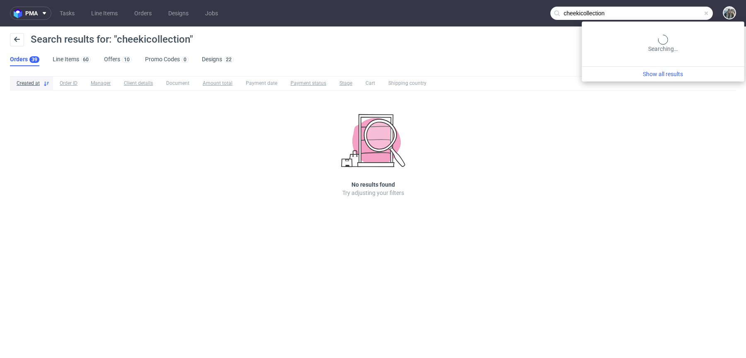
click at [676, 12] on input "cheekicollection" at bounding box center [631, 13] width 162 height 13
paste input "fabian@cheekicollection.com"
type input "fabian@cheekicollection.com"
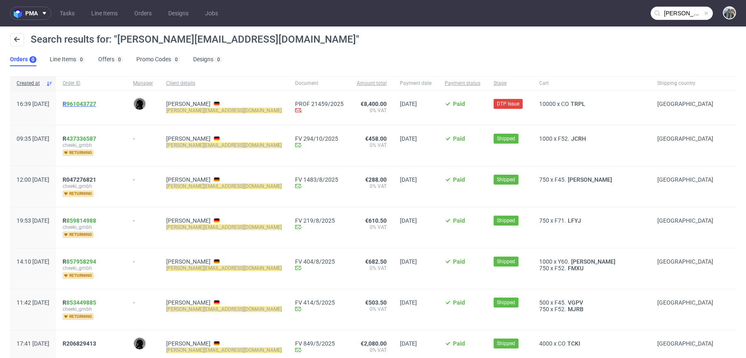
click at [91, 105] on span "R 961043727" at bounding box center [80, 104] width 34 height 7
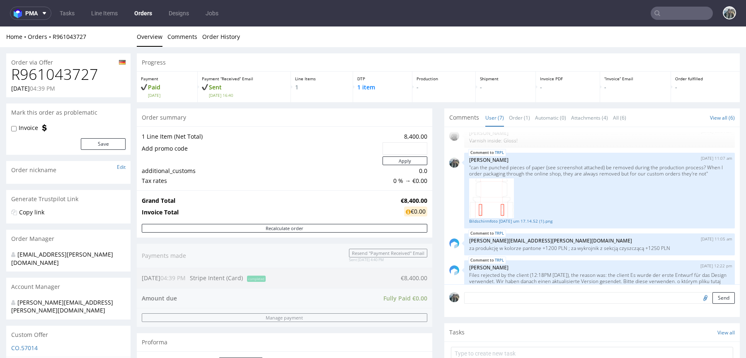
scroll to position [212, 0]
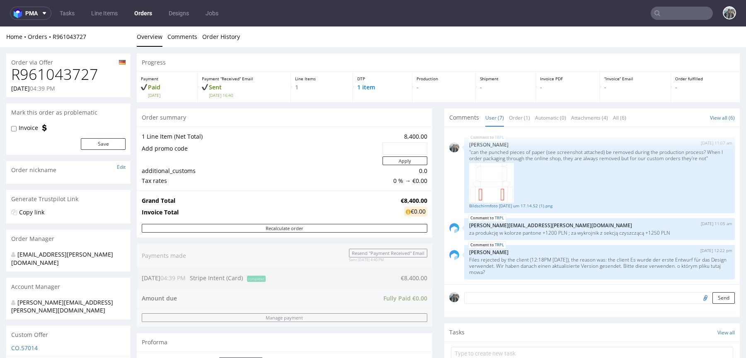
click at [52, 42] on div "Home Orders R961043727 Overview Comments Order History" at bounding box center [373, 37] width 746 height 21
drag, startPoint x: 52, startPoint y: 42, endPoint x: 51, endPoint y: 38, distance: 4.6
click at [51, 38] on div "Home Orders R961043727 Overview Comments Order History" at bounding box center [373, 37] width 746 height 21
copy link "R961043727"
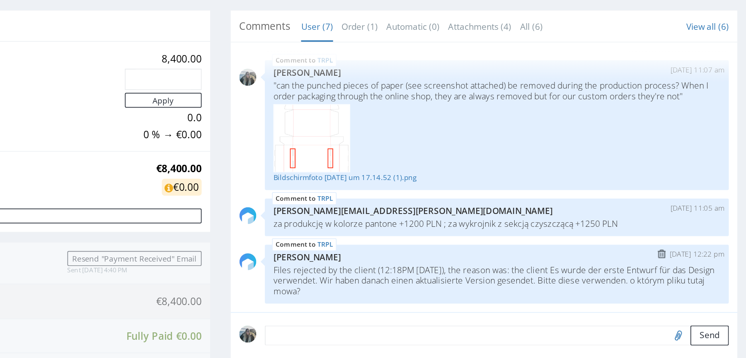
drag, startPoint x: -4, startPoint y: 118, endPoint x: -65, endPoint y: 101, distance: 63.6
click at [0, 101] on div "TRPL 13th Oct 25 | 12:22 pm Karol Markowski Files rejected by the client (12:18…" at bounding box center [68, 106] width 271 height 34
copy p "Files rejected by the client (12:18PM 13 Oct 2025), the reason was: the client …"
click at [167, 141] on input "file" at bounding box center [173, 141] width 12 height 11
click at [167, 142] on input "file" at bounding box center [173, 141] width 12 height 11
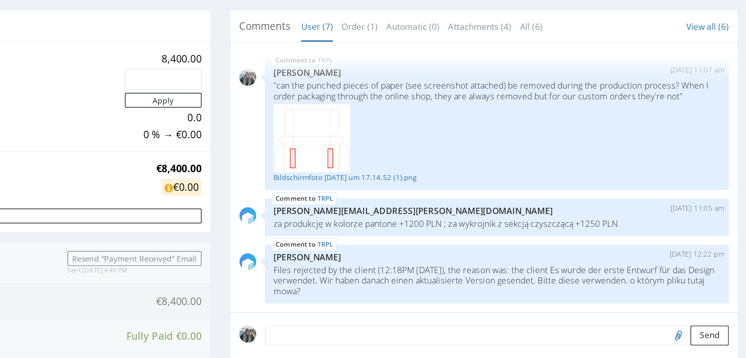
type input "C:\fakepath\353x250x80-zew-1-uz (2).ai"
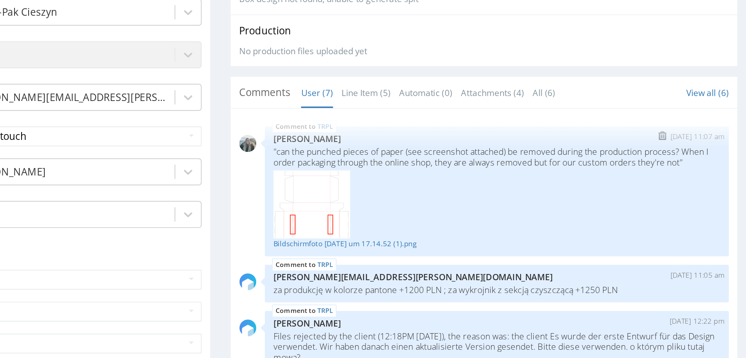
scroll to position [198, 0]
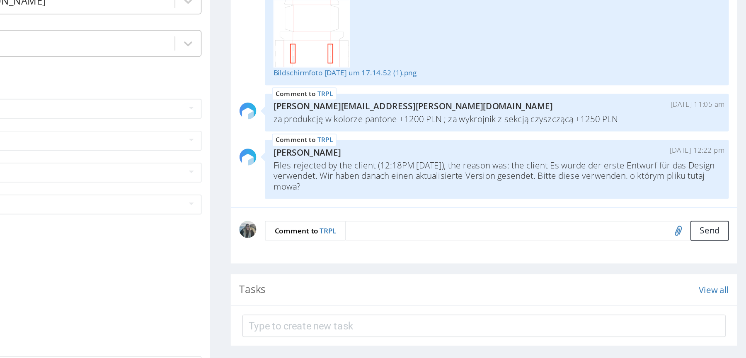
click at [167, 79] on input "file" at bounding box center [173, 78] width 12 height 11
type input "C:\fakepath\353x250x80-zew-1-uz (2).ai"
click at [181, 79] on button "Send" at bounding box center [192, 79] width 22 height 12
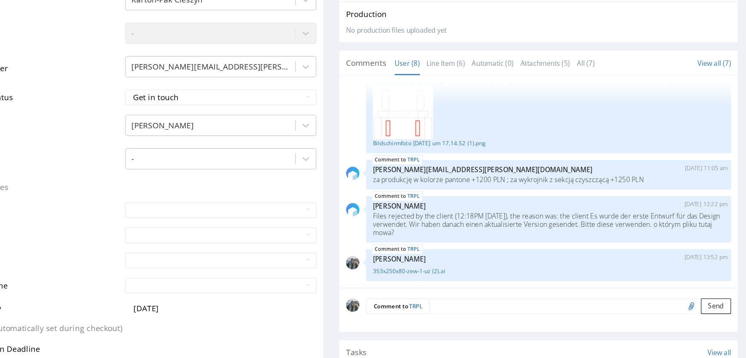
scroll to position [185, 0]
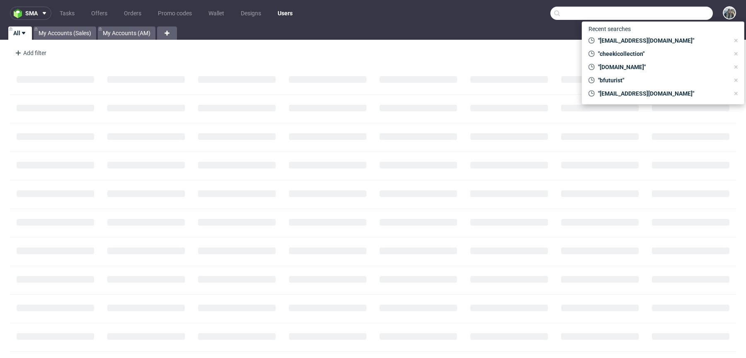
click at [665, 7] on input "text" at bounding box center [631, 13] width 162 height 13
paste input "[PERSON_NAME][EMAIL_ADDRESS][DOMAIN_NAME]"
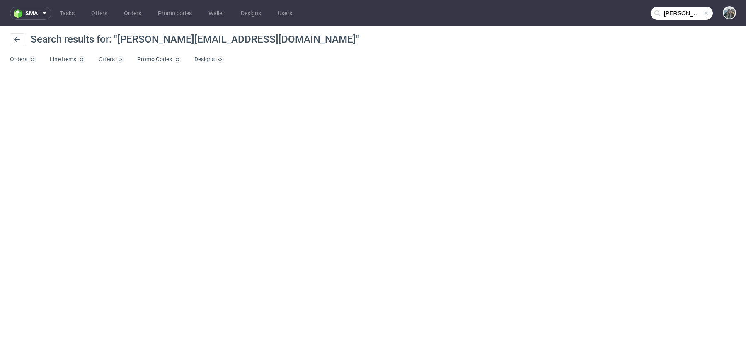
click at [679, 13] on input "[PERSON_NAME][EMAIL_ADDRESS][DOMAIN_NAME]" at bounding box center [682, 13] width 62 height 13
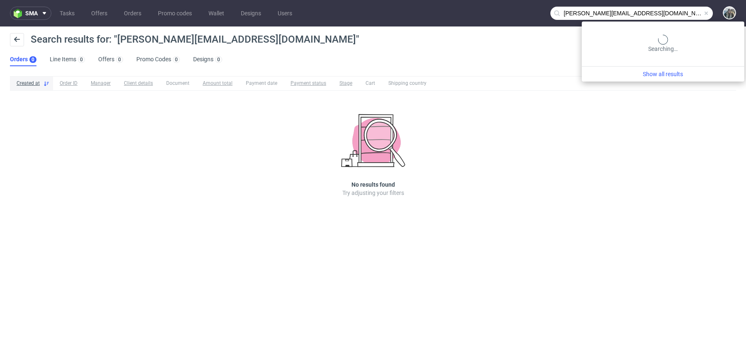
click at [675, 10] on input "olivier.goudineau@live.com" at bounding box center [631, 13] width 162 height 13
click at [604, 14] on input "olivier.goudineau@live.com" at bounding box center [631, 13] width 162 height 13
drag, startPoint x: 607, startPoint y: 15, endPoint x: 542, endPoint y: 13, distance: 64.7
click at [542, 13] on nav "sma Tasks Offers Orders Promo codes Wallet Designs Users olivier.goudineau@live…" at bounding box center [373, 13] width 746 height 27
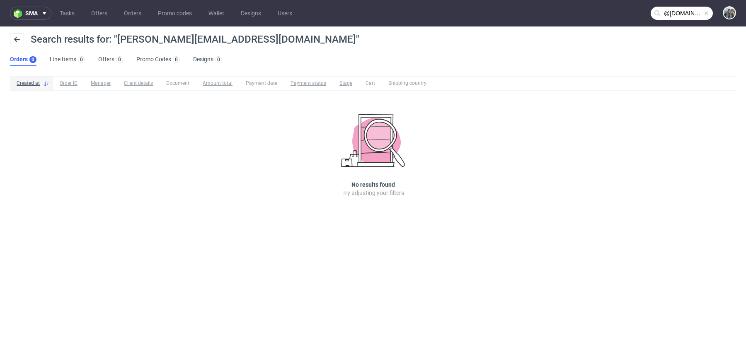
type input "@live.com"
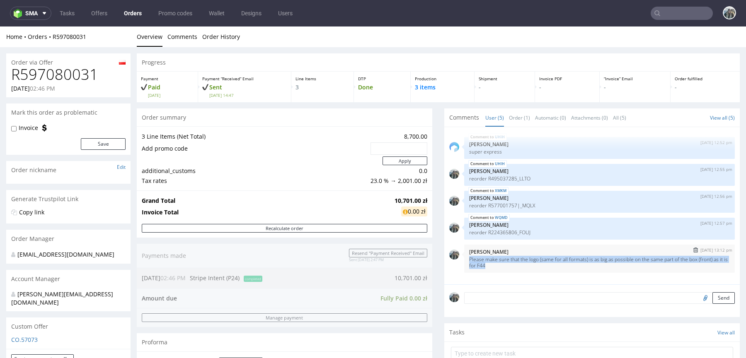
copy p "Please make sure that the logo (same for all formats) is as big as possible on …"
drag, startPoint x: 504, startPoint y: 263, endPoint x: 466, endPoint y: 255, distance: 38.9
click at [466, 255] on div "[DATE] 13:12 pm [PERSON_NAME] Please make sure that the logo (same for all form…" at bounding box center [599, 259] width 271 height 28
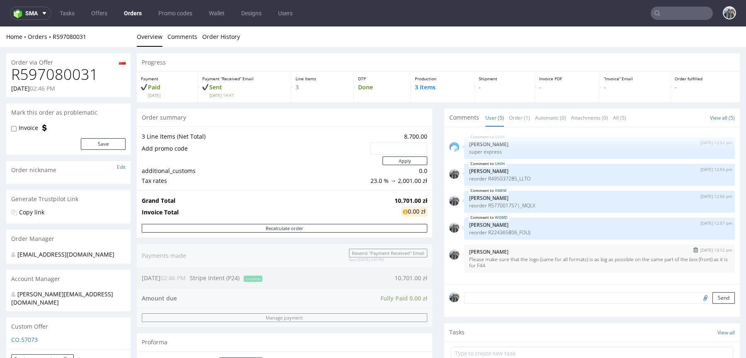
click at [509, 264] on p "Please make sure that the logo (same for all formats) is as big as possible on …" at bounding box center [599, 262] width 261 height 12
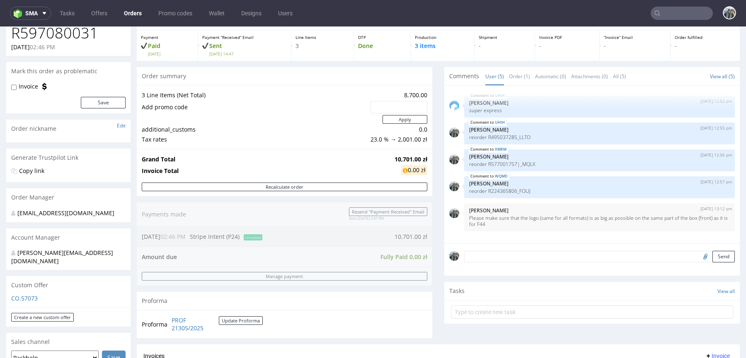
scroll to position [258, 0]
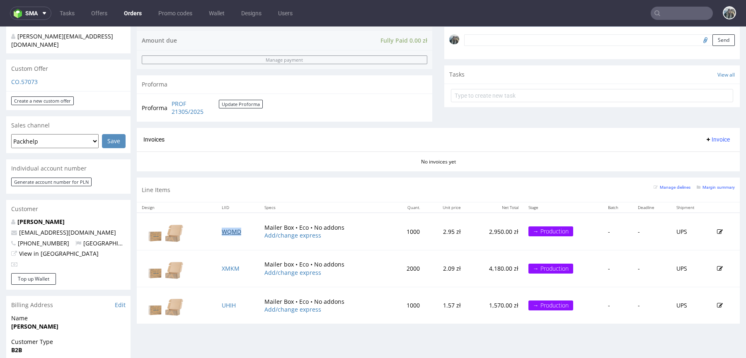
click at [227, 230] on link "WQMD" at bounding box center [231, 232] width 19 height 8
click at [227, 265] on link "XMKM" at bounding box center [231, 269] width 18 height 8
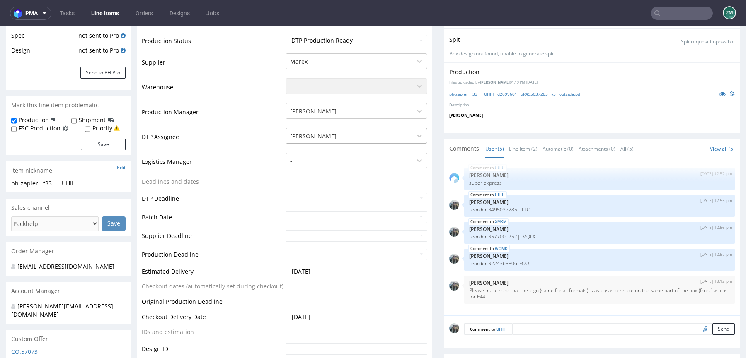
scroll to position [140, 0]
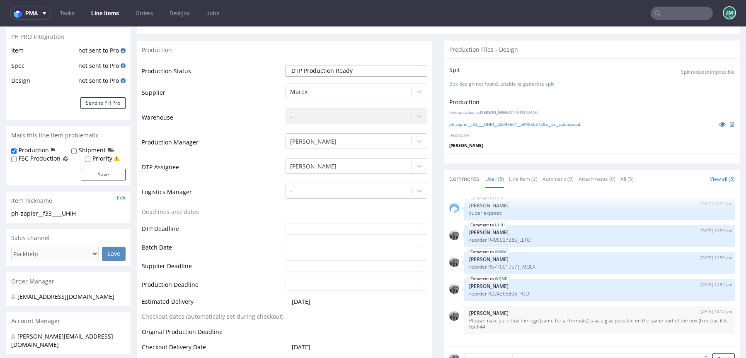
click at [346, 71] on select "Waiting for Artwork Waiting for Diecut Waiting for Mockup Waiting for DTP Waiti…" at bounding box center [356, 71] width 142 height 12
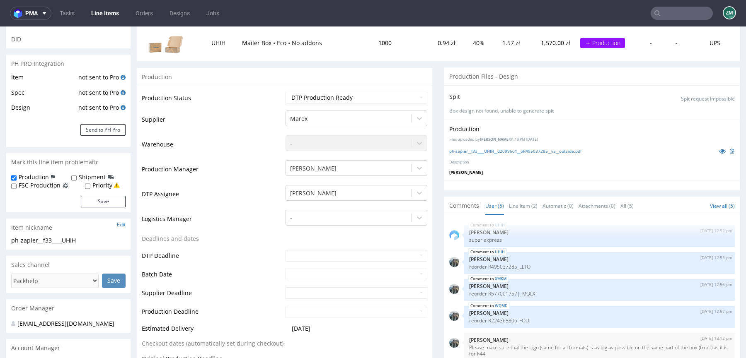
scroll to position [25, 0]
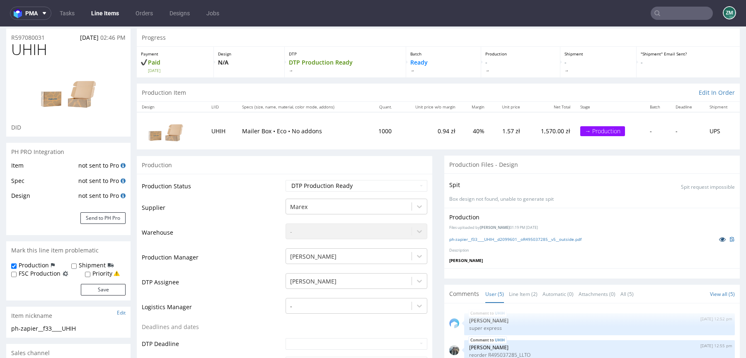
click at [719, 237] on icon at bounding box center [722, 240] width 7 height 6
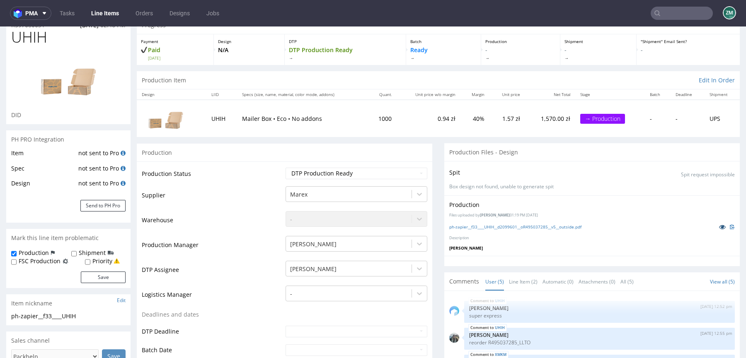
scroll to position [181, 0]
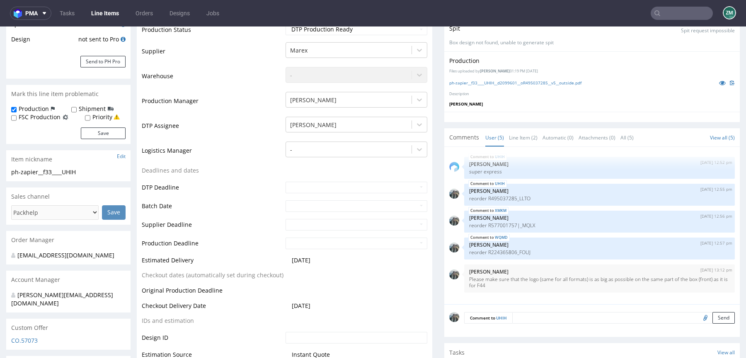
click at [666, 10] on input "text" at bounding box center [682, 13] width 62 height 13
type input "poachersdrinks"
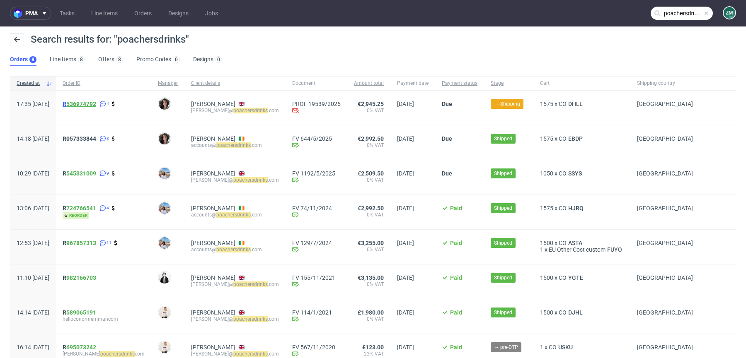
click at [96, 105] on link "536974792" at bounding box center [81, 104] width 30 height 7
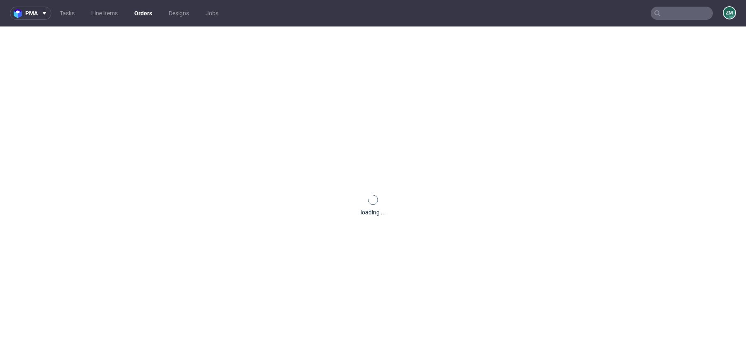
drag, startPoint x: 109, startPoint y: 105, endPoint x: 111, endPoint y: 144, distance: 39.0
click at [94, 105] on div "loading ..." at bounding box center [373, 206] width 746 height 358
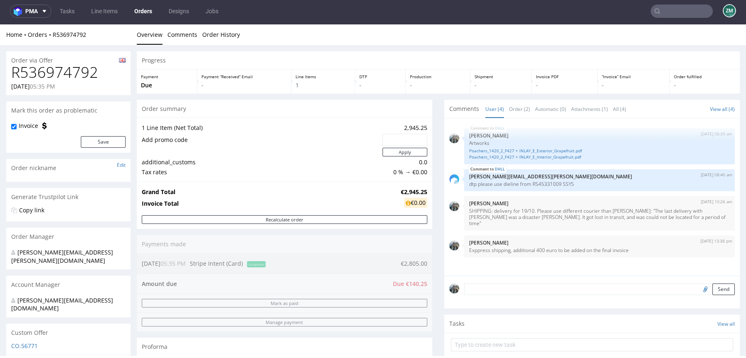
click at [80, 69] on h1 "R536974792" at bounding box center [68, 72] width 114 height 17
click at [79, 70] on h1 "R536974792" at bounding box center [68, 72] width 114 height 17
copy h1 "R536974792"
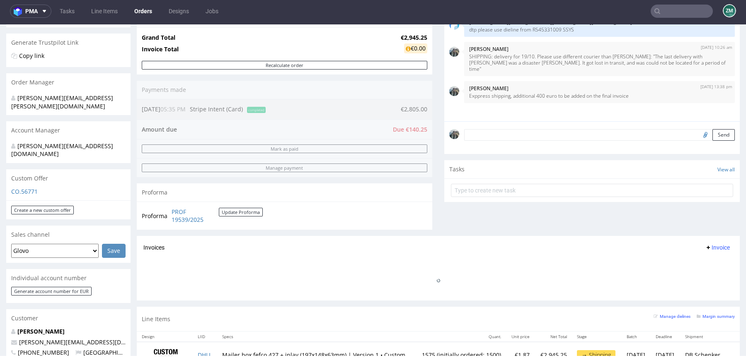
scroll to position [148, 0]
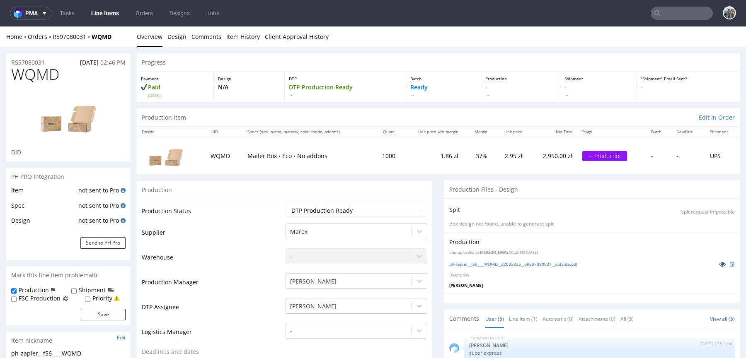
click at [719, 264] on icon at bounding box center [722, 264] width 7 height 6
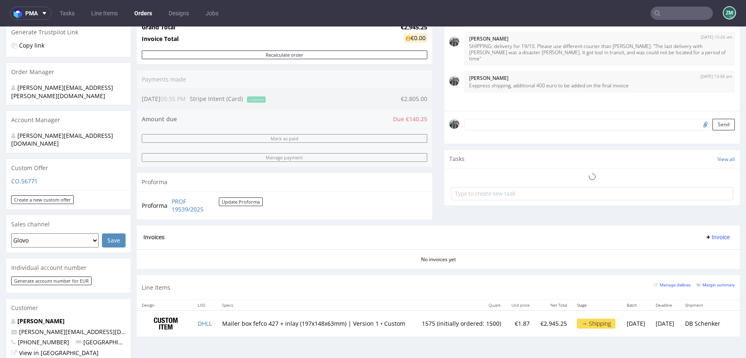
scroll to position [397, 0]
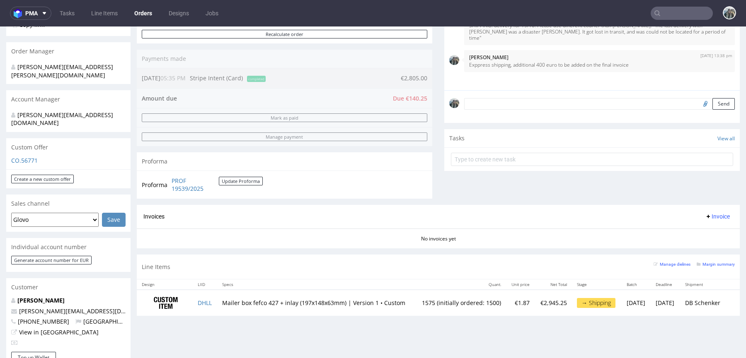
scroll to position [201, 0]
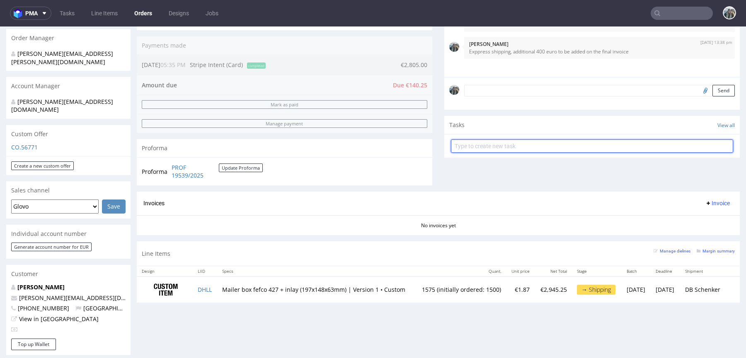
click at [487, 143] on input "text" at bounding box center [592, 146] width 282 height 13
type input "payment link"
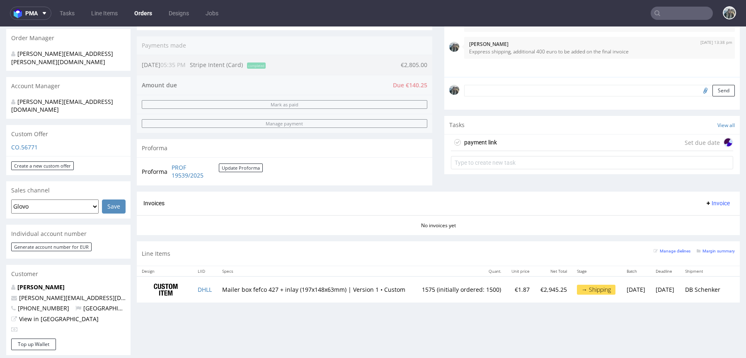
click at [506, 139] on div "payment link Set due date" at bounding box center [592, 143] width 282 height 17
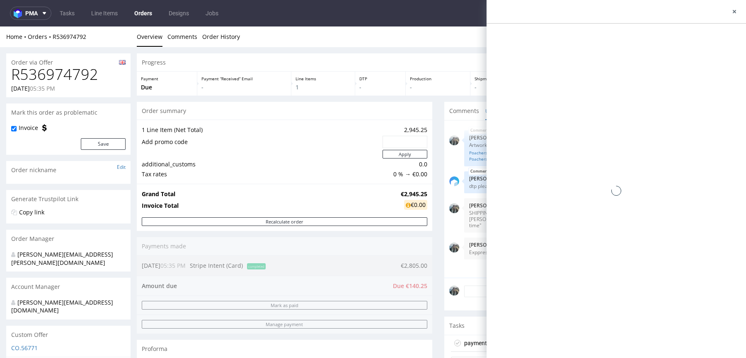
drag, startPoint x: 74, startPoint y: 44, endPoint x: 50, endPoint y: 40, distance: 24.0
click at [50, 40] on div "Home Orders R536974792 Overview Comments Order History" at bounding box center [373, 37] width 746 height 21
copy link "R536974792"
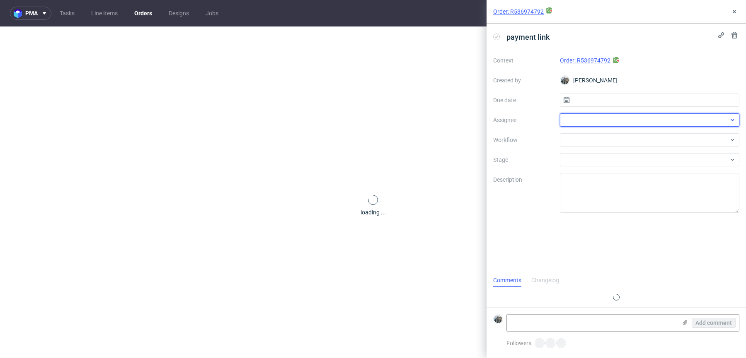
click at [590, 120] on div at bounding box center [650, 120] width 180 height 13
click at [590, 120] on input "text" at bounding box center [650, 120] width 180 height 13
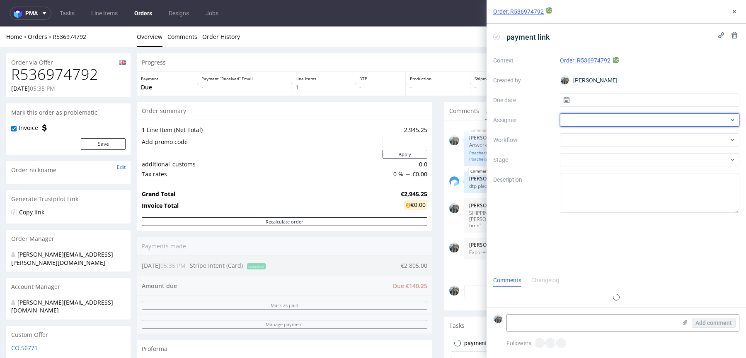
click at [586, 120] on div at bounding box center [650, 120] width 180 height 13
click at [587, 120] on input "text" at bounding box center [650, 120] width 180 height 13
click at [592, 120] on div at bounding box center [650, 120] width 180 height 13
click at [592, 120] on input "text" at bounding box center [650, 120] width 180 height 13
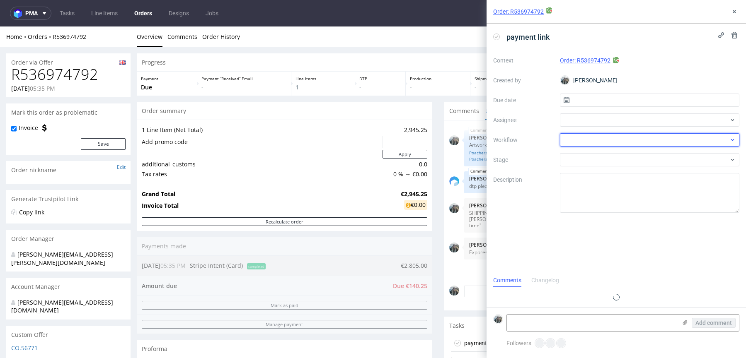
click at [581, 136] on div at bounding box center [650, 139] width 180 height 13
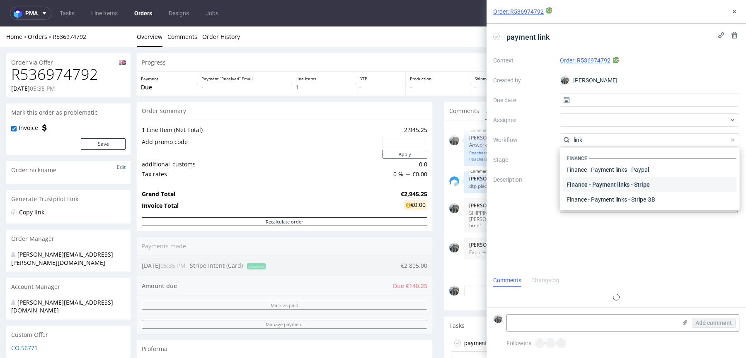
type input "link"
click at [598, 187] on div "Finance - Payment links - Stripe" at bounding box center [649, 184] width 173 height 15
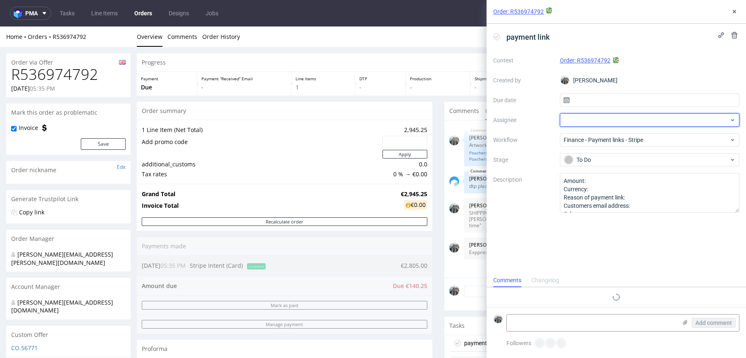
click at [597, 121] on div at bounding box center [650, 120] width 180 height 13
click at [595, 122] on input "text" at bounding box center [650, 120] width 180 height 13
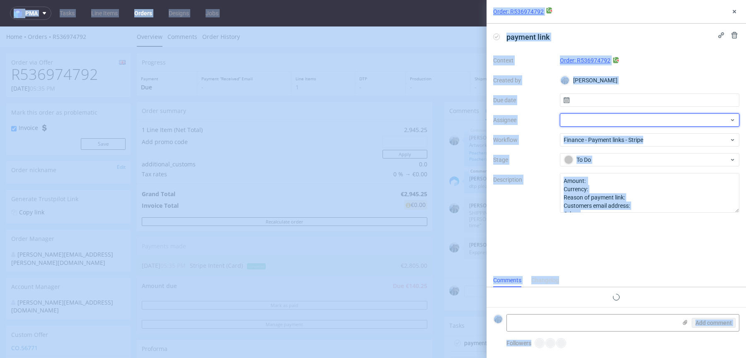
click at [606, 122] on div at bounding box center [650, 120] width 180 height 13
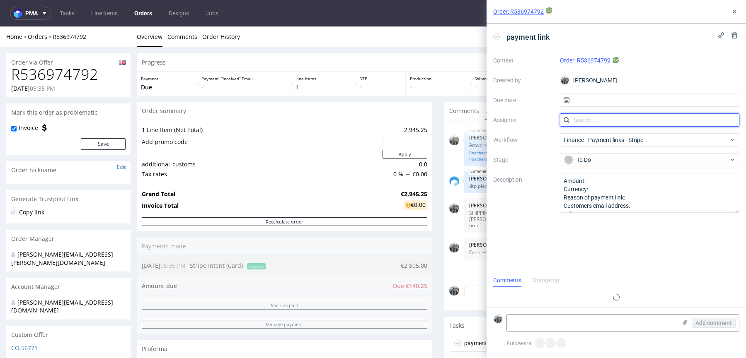
click at [605, 117] on input "text" at bounding box center [650, 120] width 180 height 13
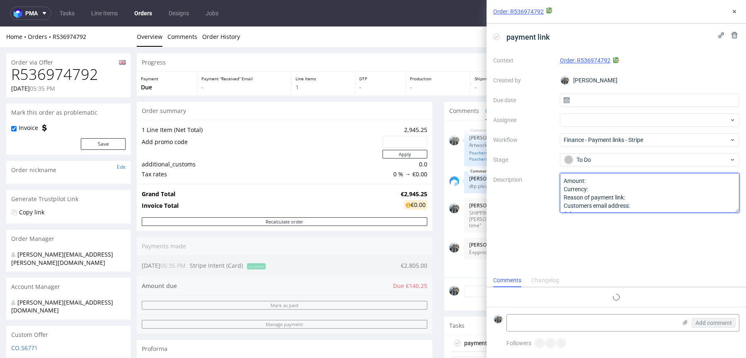
click at [611, 186] on textarea "Amount: Currency: Reason of payment link: Customers email address: Other:" at bounding box center [650, 193] width 180 height 40
drag, startPoint x: 595, startPoint y: 186, endPoint x: 652, endPoint y: 216, distance: 64.2
click at [652, 216] on div "payment link Context Order: R536974792 Created by Zeniuk Magdalena Due date Ass…" at bounding box center [615, 149] width 259 height 250
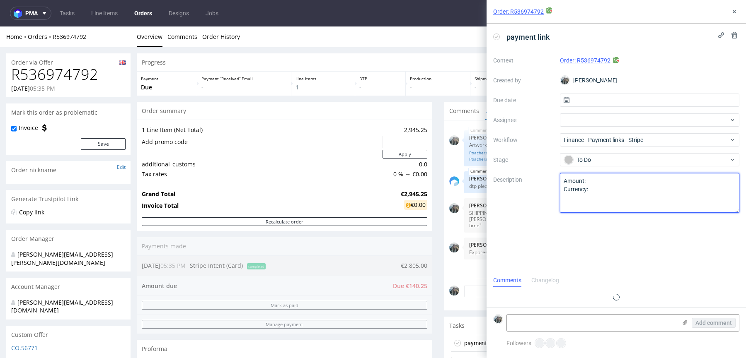
drag, startPoint x: 592, startPoint y: 180, endPoint x: 592, endPoint y: 196, distance: 15.7
click at [592, 196] on textarea "Amount: Currency: Reason of payment link: Customers email address: Other:" at bounding box center [650, 193] width 180 height 40
type textarea "Amount: 400 euro payment link"
click at [582, 235] on div "payment link Context Order: R536974792 Created by Zeniuk Magdalena Due date Ass…" at bounding box center [615, 149] width 259 height 250
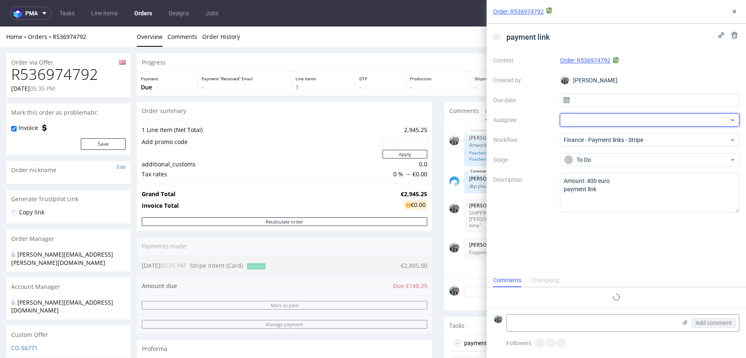
click at [587, 123] on div at bounding box center [650, 120] width 180 height 13
click at [556, 235] on div "payment link Context Order: R536974792 Created by Zeniuk Magdalena Due date Ass…" at bounding box center [615, 149] width 259 height 250
drag, startPoint x: 736, startPoint y: 11, endPoint x: 564, endPoint y: 211, distance: 264.2
click at [736, 11] on icon at bounding box center [734, 11] width 7 height 7
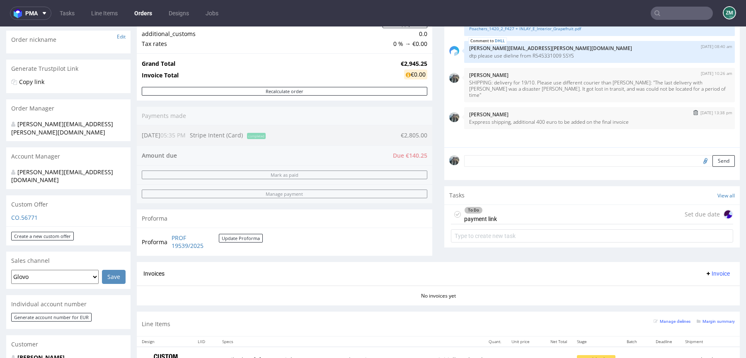
scroll to position [157, 0]
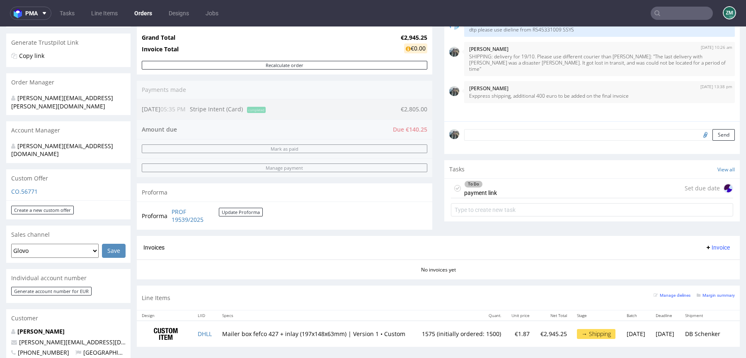
click at [566, 188] on div "To Do payment link Set due date" at bounding box center [592, 188] width 282 height 19
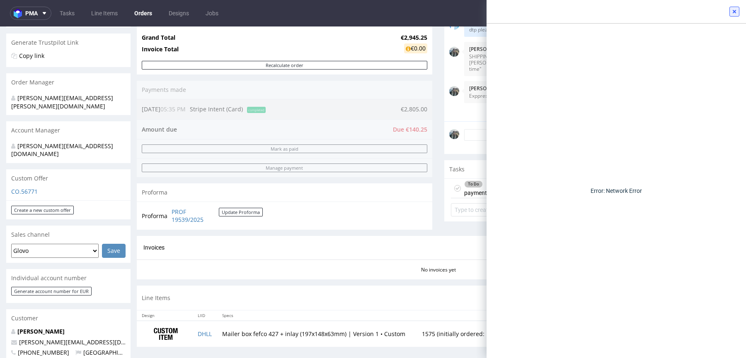
click at [738, 10] on button at bounding box center [734, 12] width 10 height 10
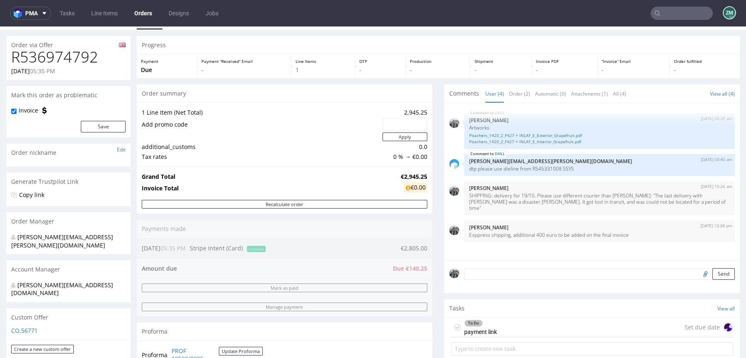
scroll to position [111, 0]
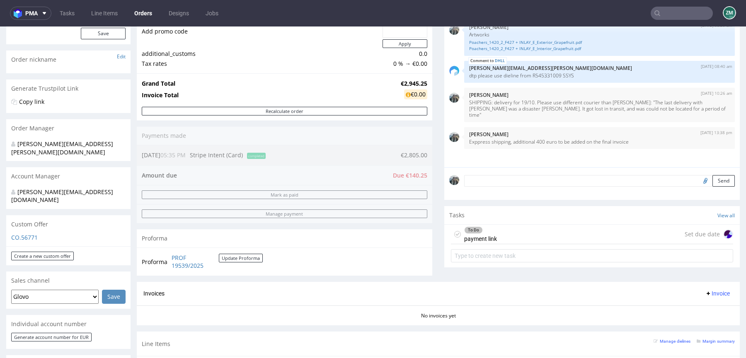
click at [483, 230] on div "To Do" at bounding box center [480, 230] width 32 height 7
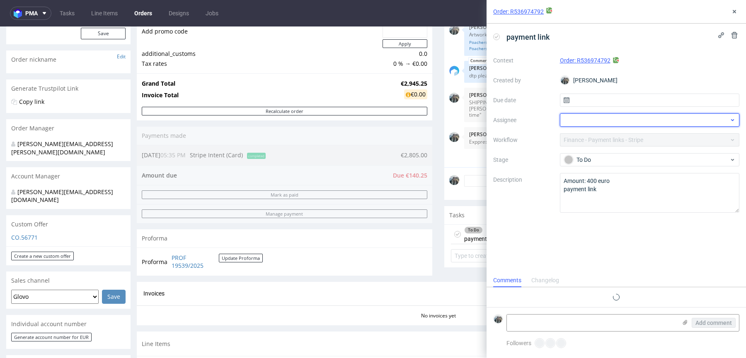
click at [582, 115] on div at bounding box center [650, 120] width 180 height 13
drag, startPoint x: 516, startPoint y: 147, endPoint x: 618, endPoint y: 124, distance: 104.9
click at [515, 147] on div "Context Order: R536974792 Created by Zeniuk Magdalena Due date Assignee Workflo…" at bounding box center [616, 133] width 246 height 159
click at [618, 120] on input "text" at bounding box center [650, 120] width 180 height 13
click at [634, 116] on div at bounding box center [650, 120] width 180 height 13
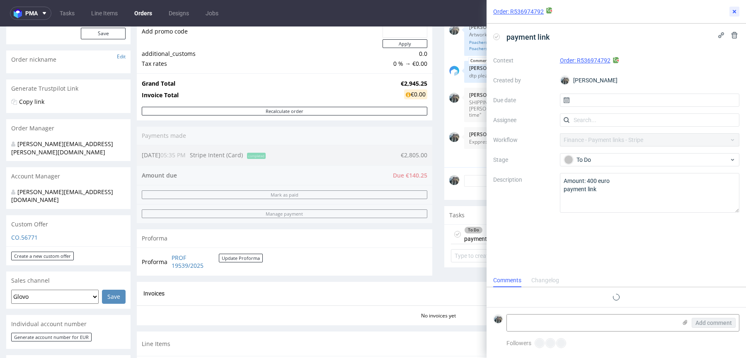
drag, startPoint x: 736, startPoint y: 8, endPoint x: 723, endPoint y: 20, distance: 17.3
click at [736, 7] on button at bounding box center [734, 12] width 10 height 10
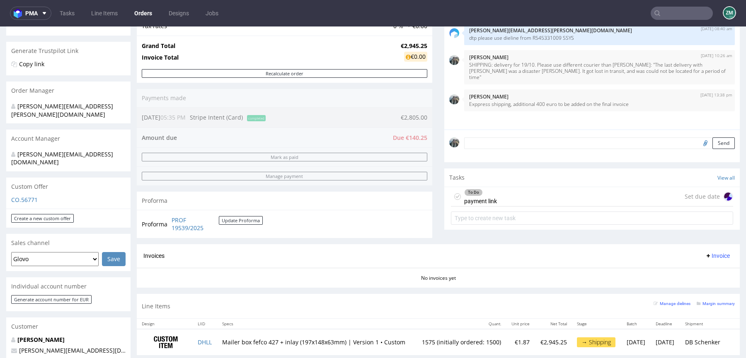
scroll to position [264, 0]
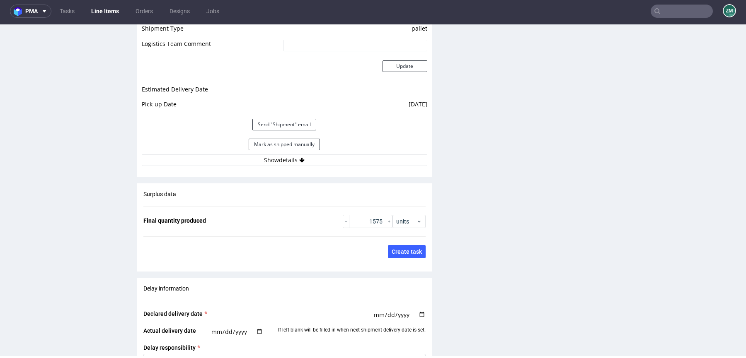
scroll to position [1275, 0]
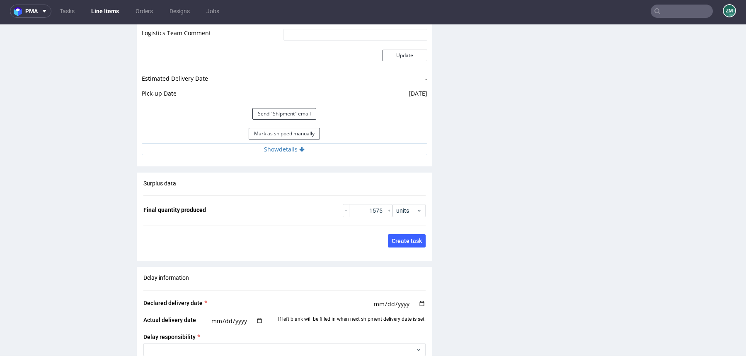
click at [232, 153] on button "Show details" at bounding box center [284, 150] width 285 height 12
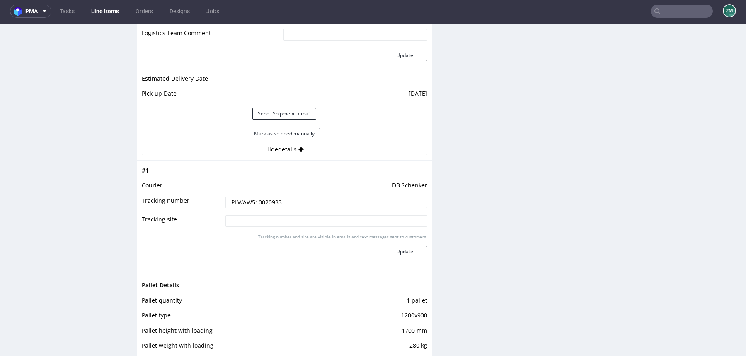
click at [240, 208] on input "PLWAW510020933" at bounding box center [326, 203] width 202 height 12
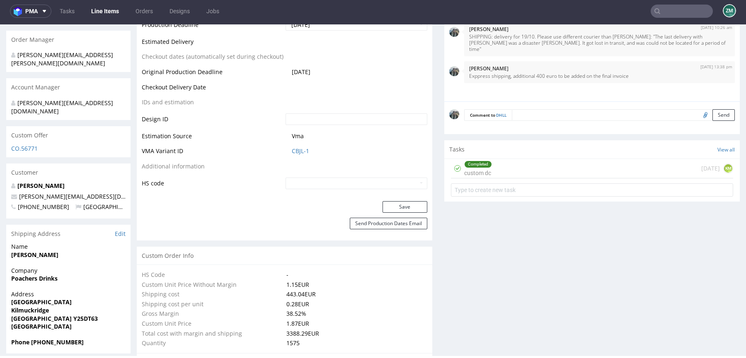
scroll to position [0, 0]
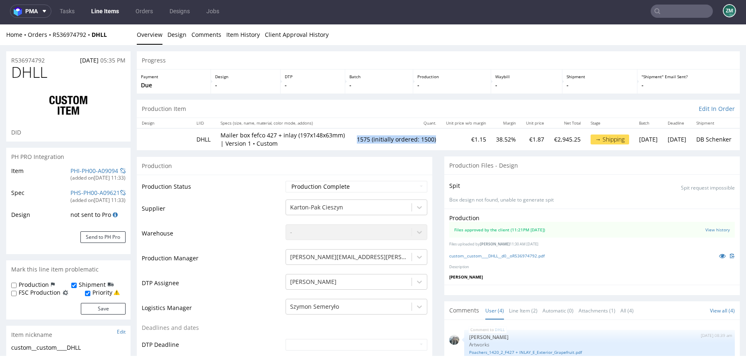
drag, startPoint x: 407, startPoint y: 145, endPoint x: 329, endPoint y: 145, distance: 78.3
click at [352, 145] on td "1575 (initially ordered: 1500)" at bounding box center [396, 139] width 89 height 22
copy td "1575 (initially ordered: 1500)"
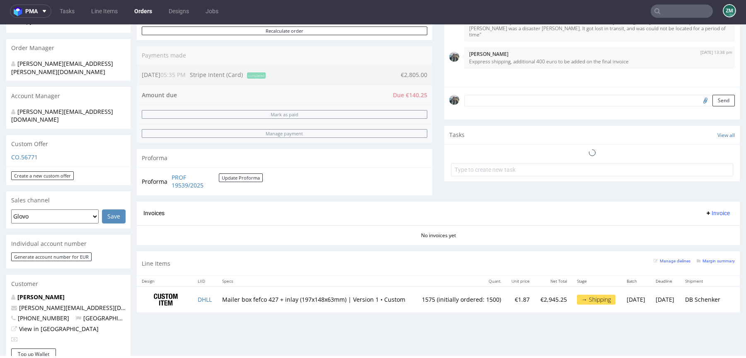
scroll to position [52, 0]
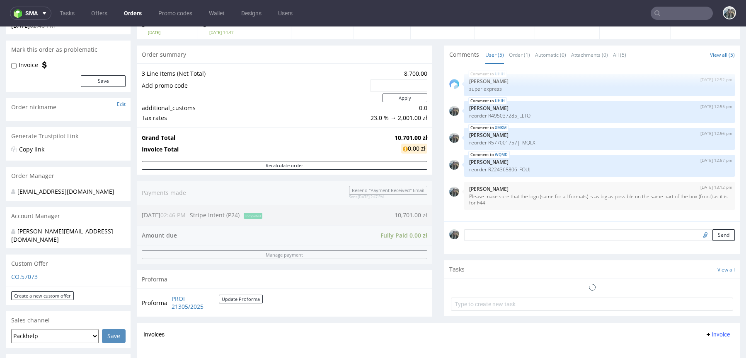
scroll to position [317, 0]
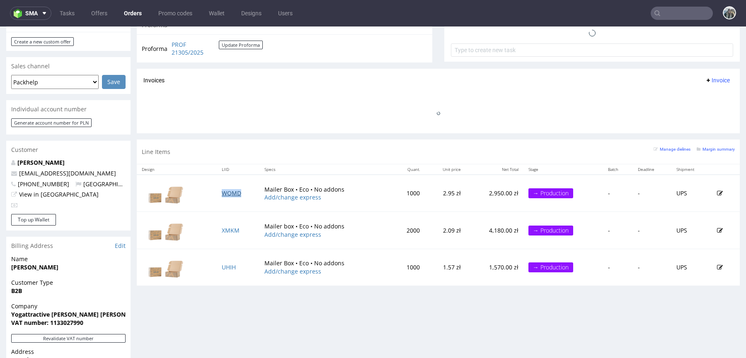
click at [229, 190] on link "WQMD" at bounding box center [231, 193] width 19 height 8
click at [227, 227] on link "XMKM" at bounding box center [231, 231] width 18 height 8
click at [227, 266] on link "UHIH" at bounding box center [229, 268] width 14 height 8
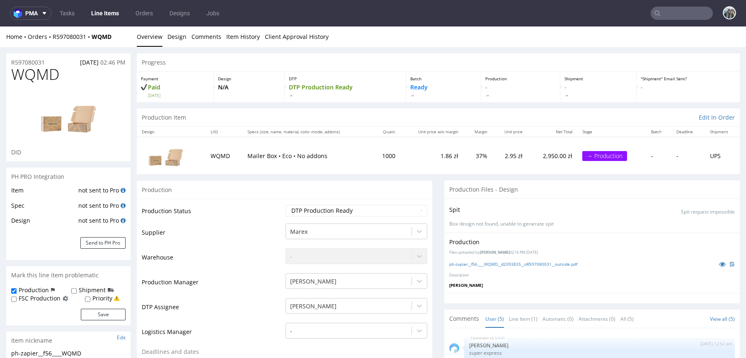
scroll to position [117, 0]
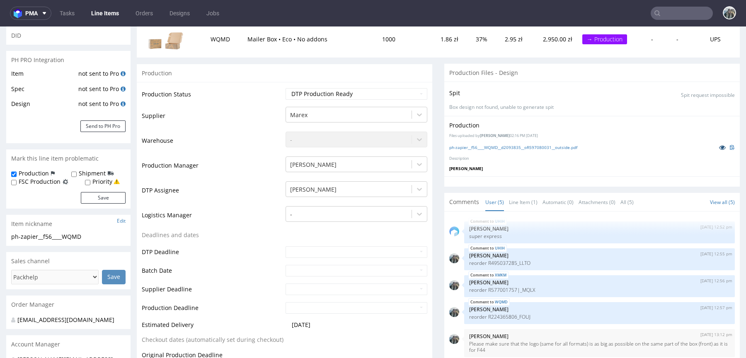
click at [719, 146] on icon at bounding box center [722, 148] width 7 height 6
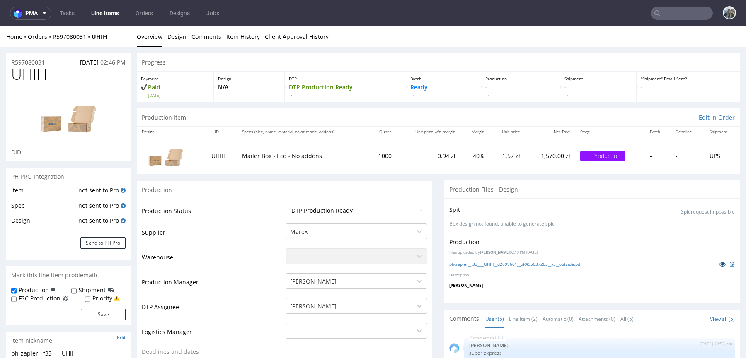
click at [719, 262] on icon at bounding box center [722, 264] width 7 height 6
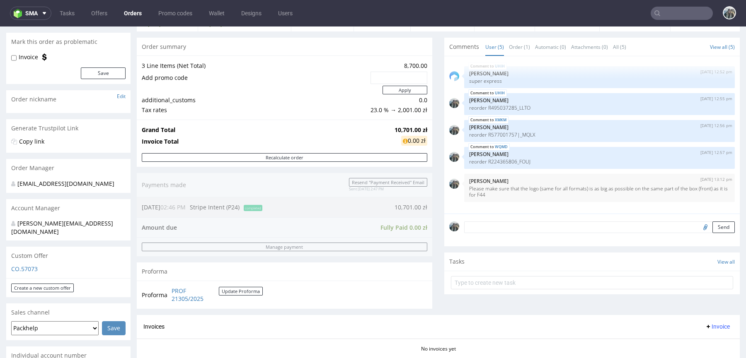
scroll to position [344, 0]
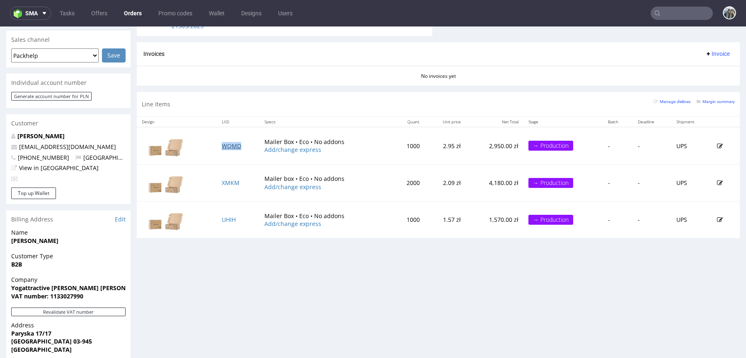
click at [233, 142] on link "WQMD" at bounding box center [231, 146] width 19 height 8
click at [230, 179] on link "XMKM" at bounding box center [231, 183] width 18 height 8
click at [230, 216] on link "UHIH" at bounding box center [229, 220] width 14 height 8
click at [235, 142] on link "WQMD" at bounding box center [231, 146] width 19 height 8
click at [229, 179] on link "XMKM" at bounding box center [231, 183] width 18 height 8
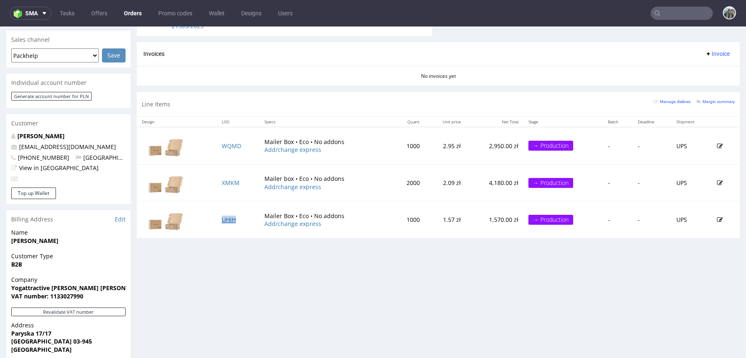
click at [226, 216] on link "UHIH" at bounding box center [229, 220] width 14 height 8
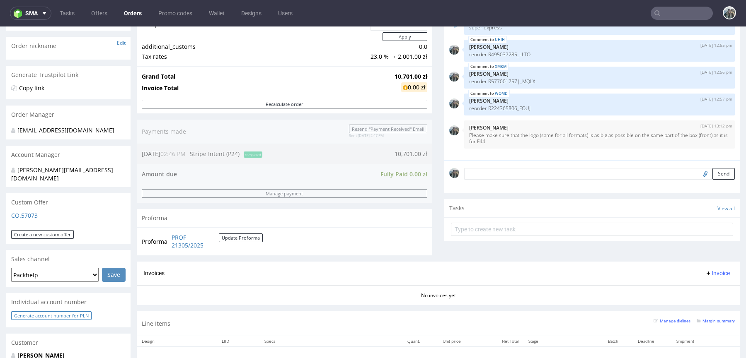
scroll to position [0, 0]
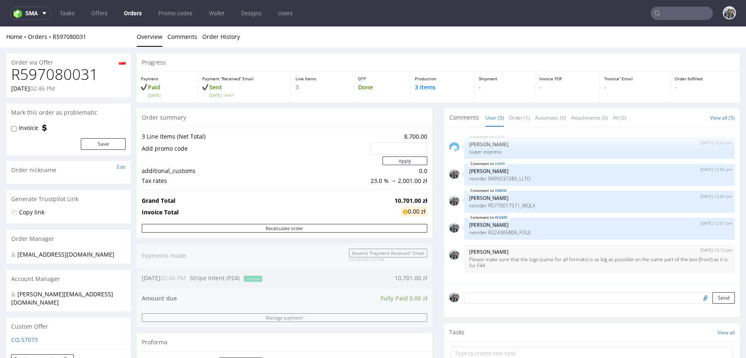
click at [74, 77] on h1 "R597080031" at bounding box center [68, 74] width 114 height 17
copy h1 "R597080031"
click at [680, 11] on input "text" at bounding box center [682, 13] width 62 height 13
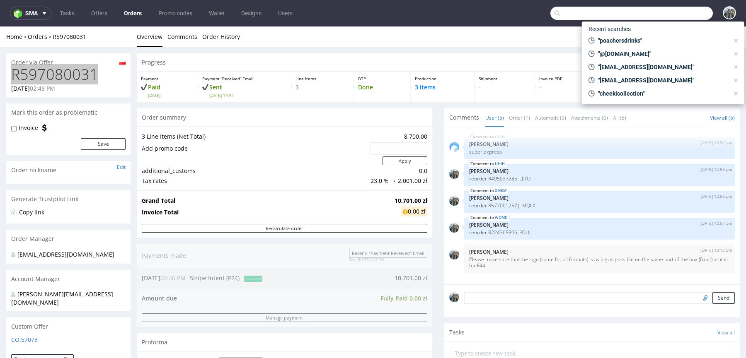
paste input "cityinabox"
type input "cityinabox"
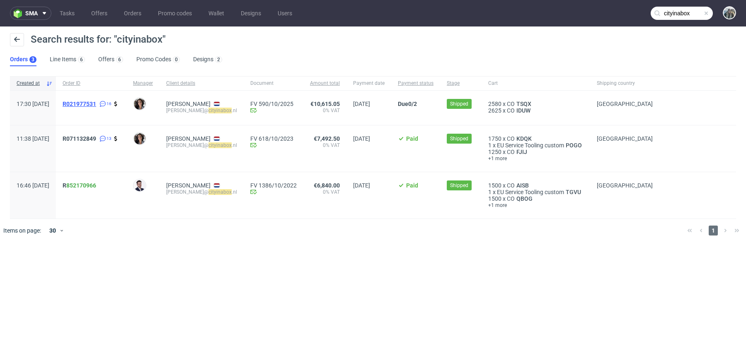
click at [96, 105] on span "R021977531" at bounding box center [80, 104] width 34 height 7
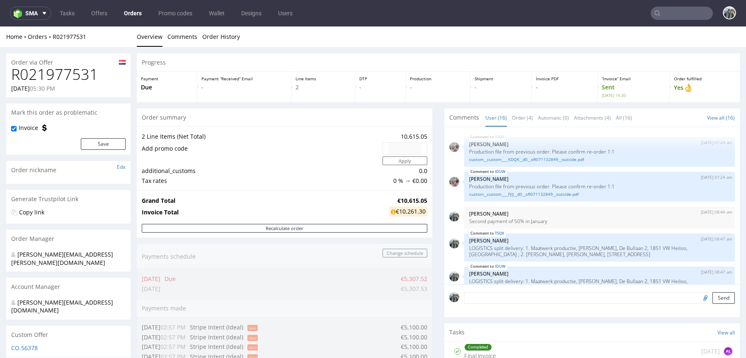
scroll to position [352, 0]
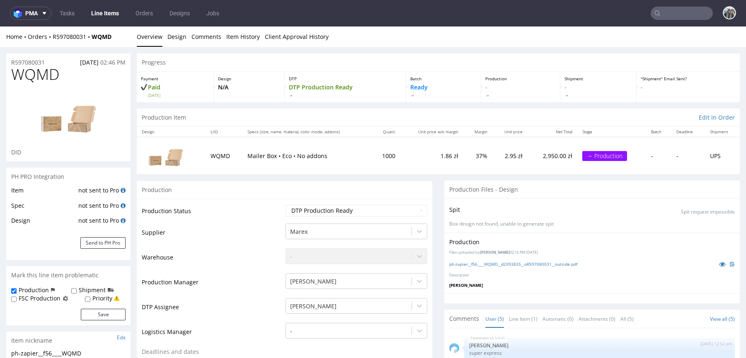
scroll to position [244, 0]
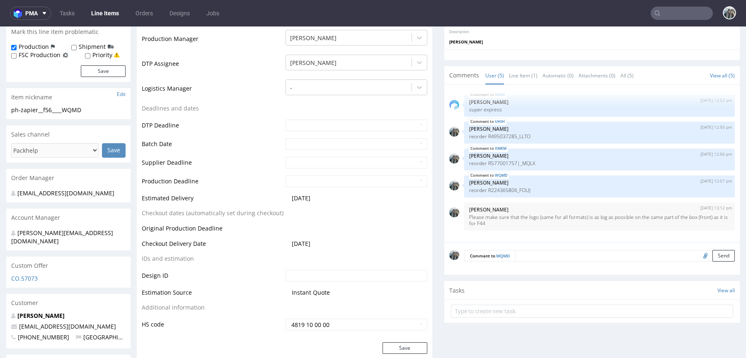
click at [530, 251] on textarea at bounding box center [625, 256] width 220 height 12
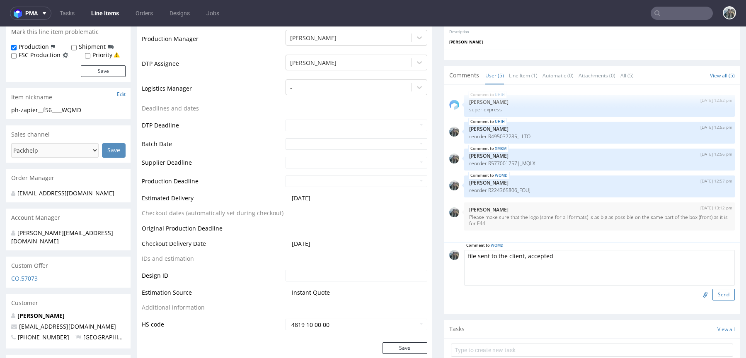
type textarea "file sent to the client, accepted"
click at [717, 293] on button "Send" at bounding box center [723, 295] width 22 height 12
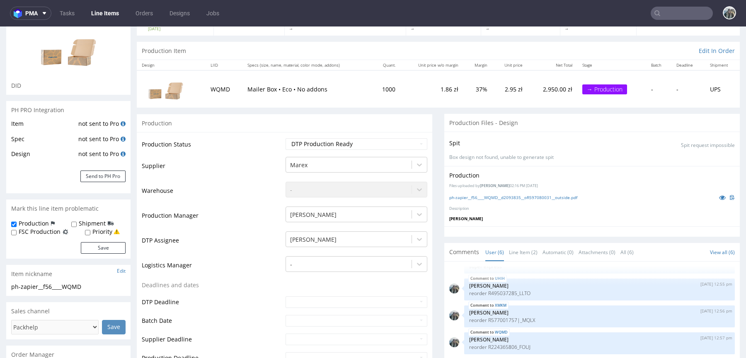
scroll to position [324, 0]
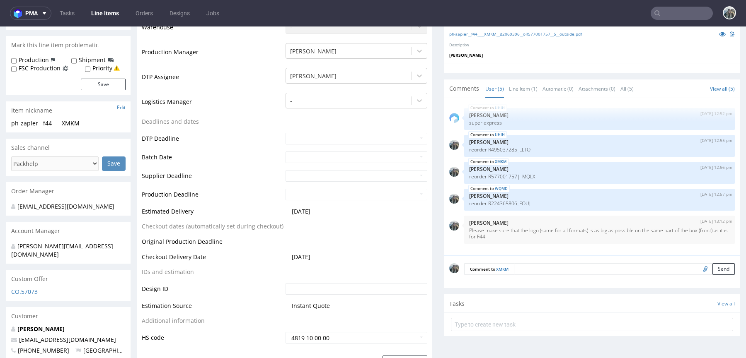
scroll to position [338, 0]
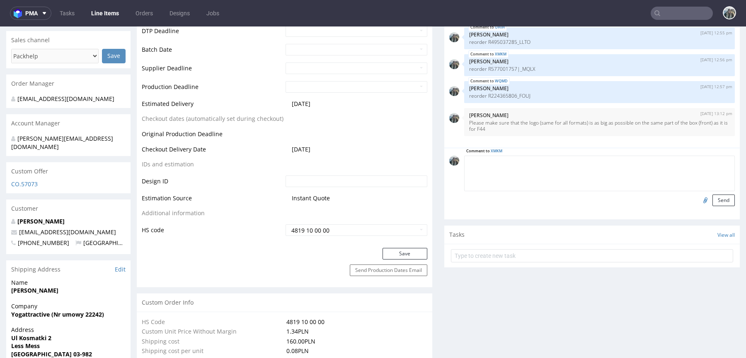
click at [591, 165] on textarea at bounding box center [599, 174] width 271 height 36
paste textarea "file sent to the client, accepted"
type textarea "file sent to the client, accepted"
click at [715, 202] on button "Send" at bounding box center [723, 201] width 22 height 12
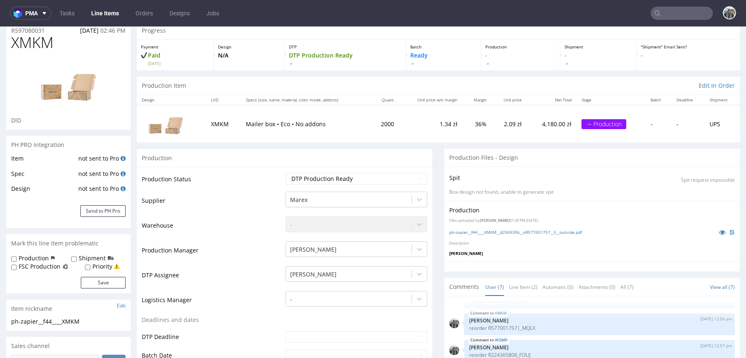
scroll to position [240, 0]
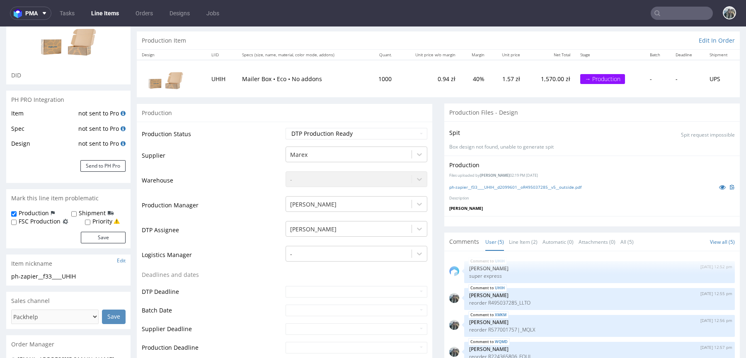
scroll to position [299, 0]
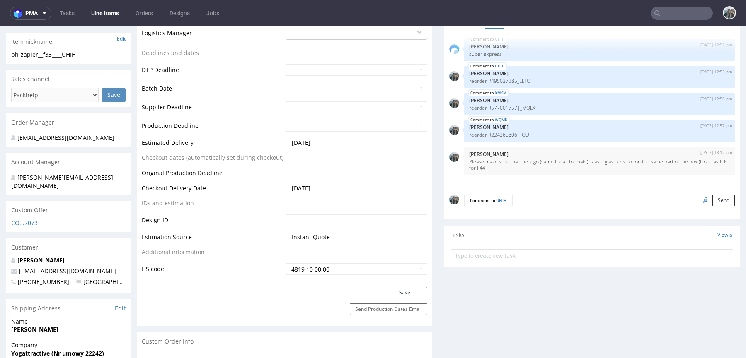
click at [644, 202] on textarea at bounding box center [623, 201] width 223 height 12
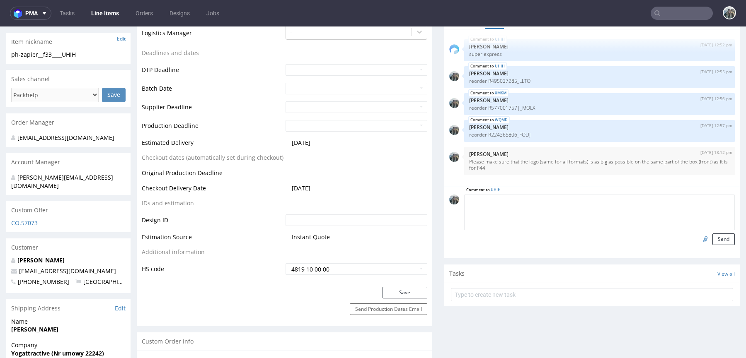
paste textarea "file sent to the client, accepted"
type textarea "file sent to the client, accepted"
click at [714, 241] on button "Send" at bounding box center [723, 240] width 22 height 12
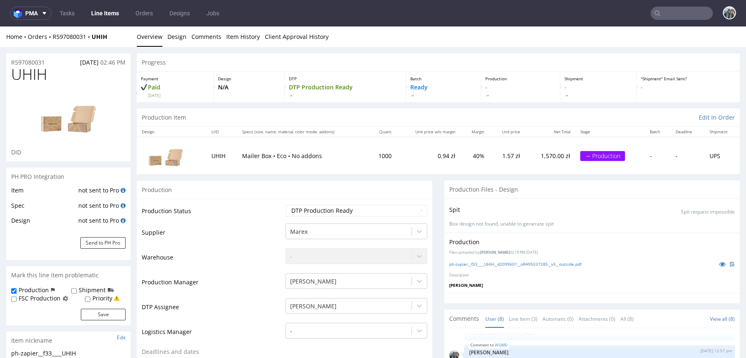
scroll to position [237, 0]
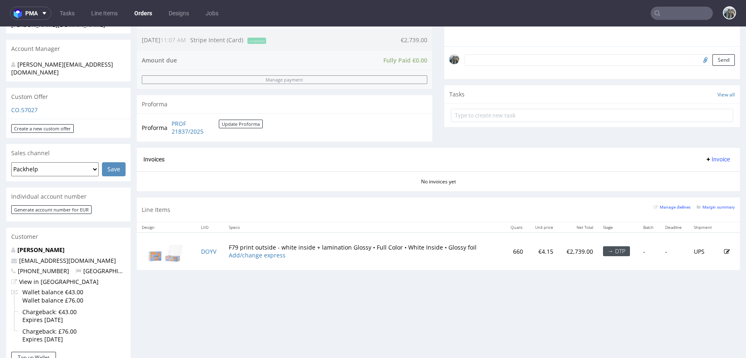
scroll to position [71, 0]
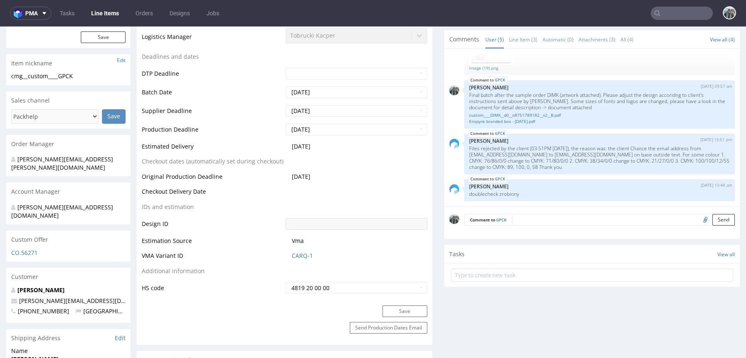
scroll to position [312, 0]
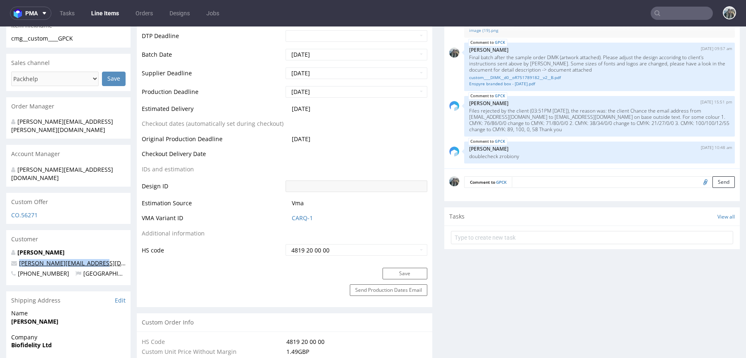
drag, startPoint x: 100, startPoint y: 250, endPoint x: 19, endPoint y: 246, distance: 80.9
click at [19, 259] on p "m.stolarek@biofidelity.com" at bounding box center [68, 263] width 114 height 8
copy link "m.stolarek@biofidelity.com"
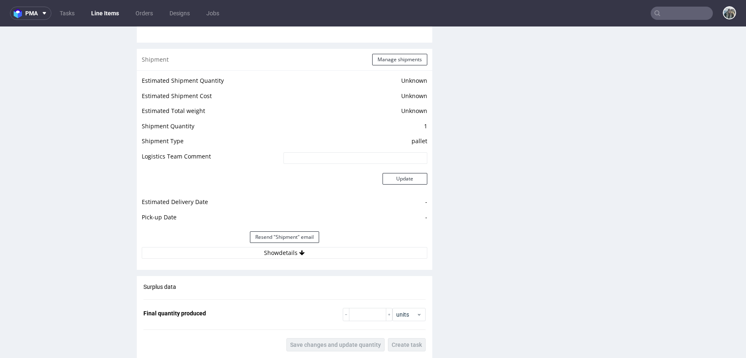
scroll to position [1237, 0]
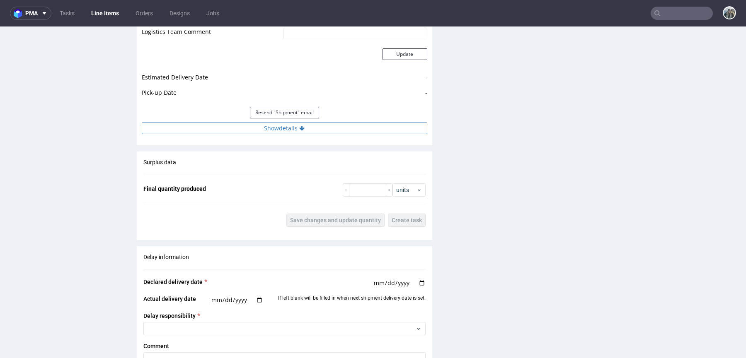
click at [309, 128] on button "Show details" at bounding box center [284, 129] width 285 height 12
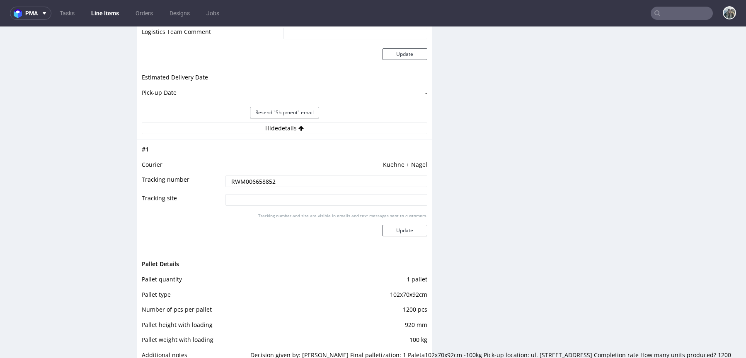
click at [305, 178] on input "RWM006658852" at bounding box center [326, 182] width 202 height 12
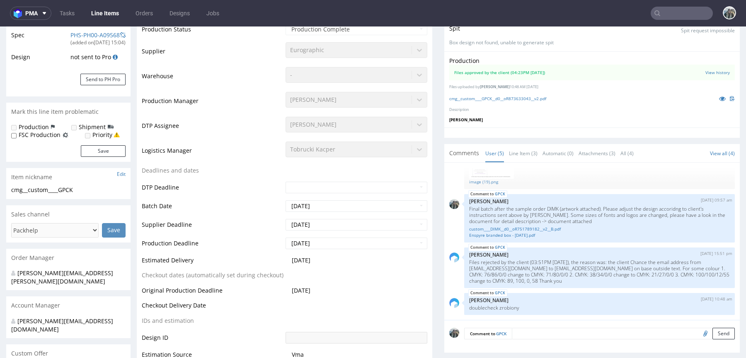
scroll to position [0, 0]
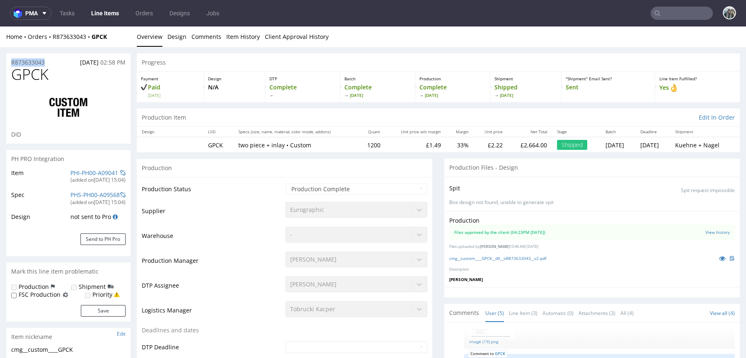
drag, startPoint x: 51, startPoint y: 65, endPoint x: 2, endPoint y: 63, distance: 49.0
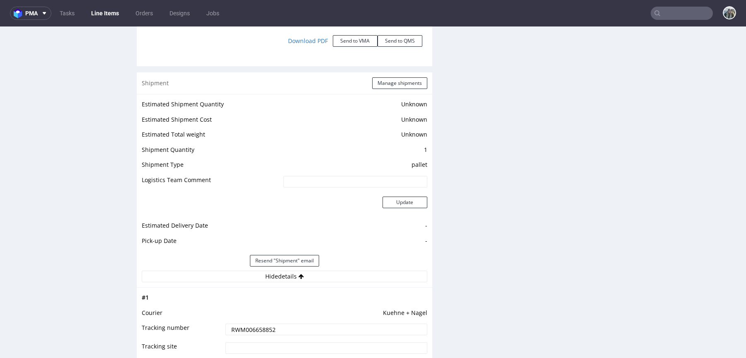
scroll to position [1229, 0]
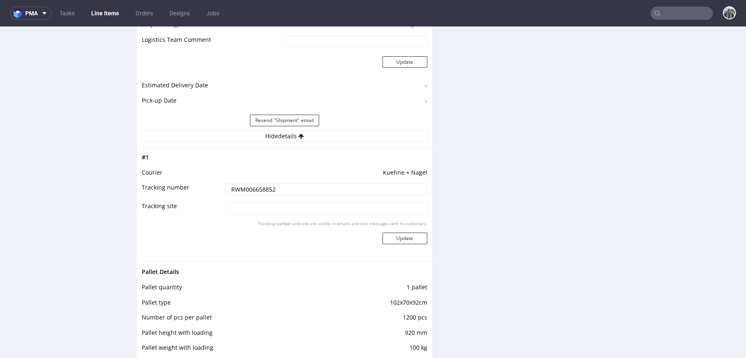
click at [323, 189] on input "RWM006658852" at bounding box center [326, 190] width 202 height 12
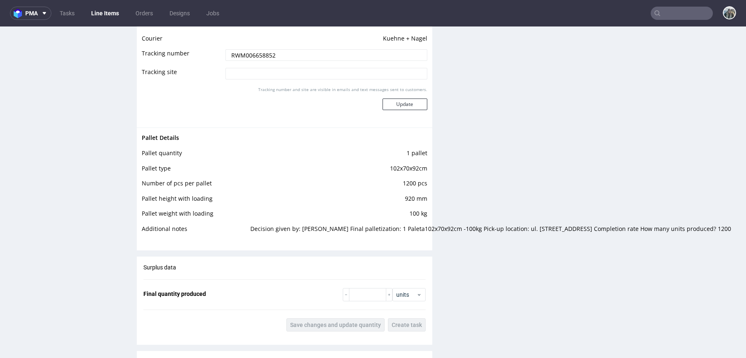
scroll to position [1390, 0]
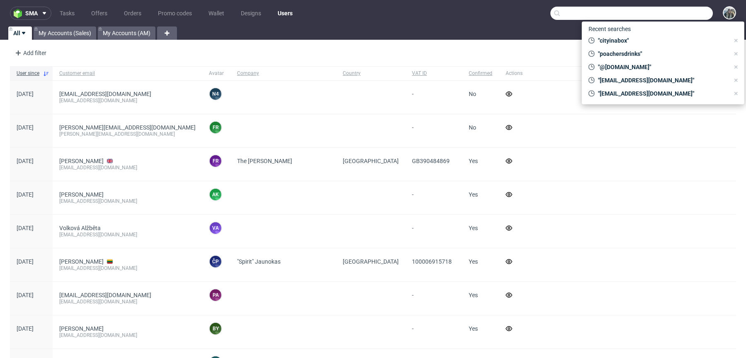
click at [673, 15] on input "text" at bounding box center [631, 13] width 162 height 13
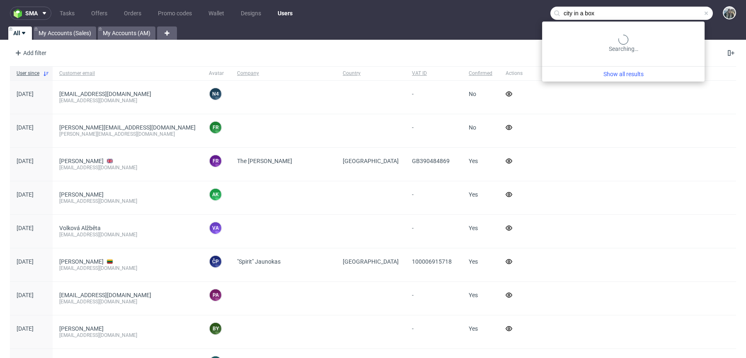
type input "city in a box"
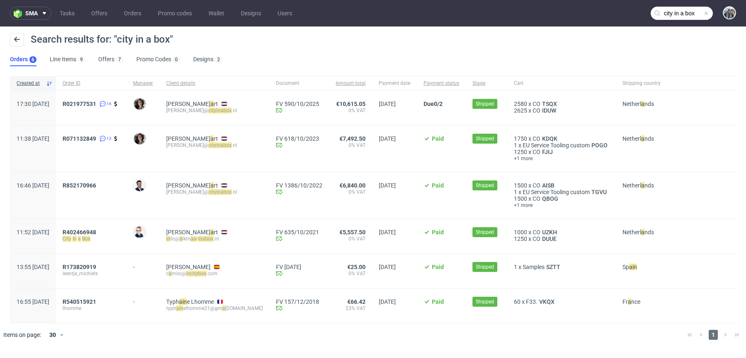
click at [100, 108] on span "R021977531 16" at bounding box center [91, 108] width 57 height 15
click at [98, 107] on link "R021977531" at bounding box center [80, 104] width 35 height 7
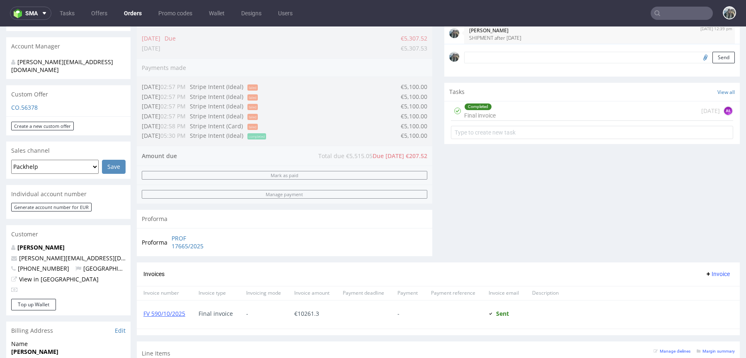
scroll to position [345, 0]
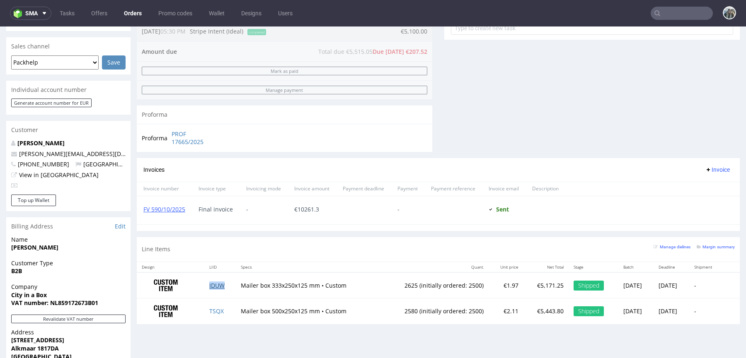
click at [211, 285] on link "IDUW" at bounding box center [216, 286] width 15 height 8
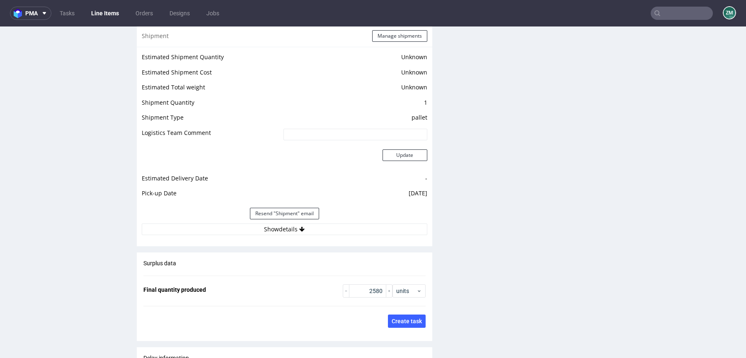
scroll to position [1125, 0]
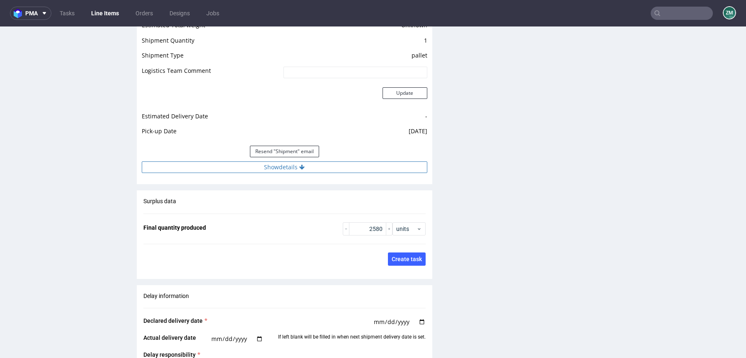
click at [349, 167] on button "Show details" at bounding box center [284, 168] width 285 height 12
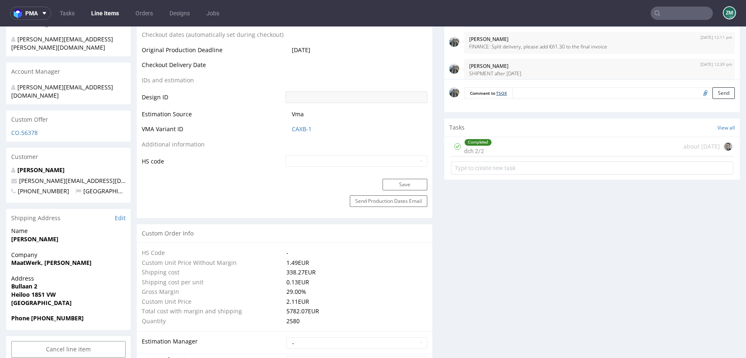
scroll to position [396, 0]
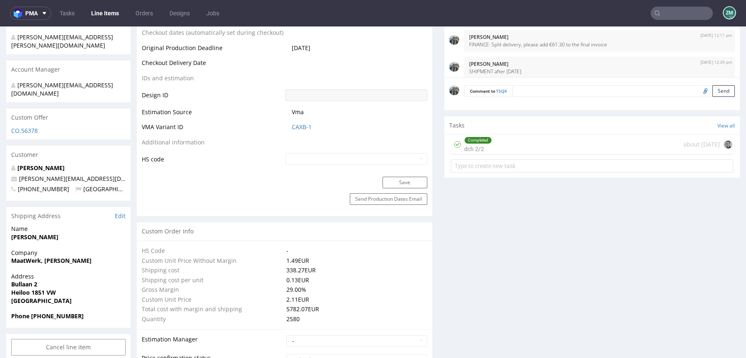
click at [673, 17] on input "text" at bounding box center [682, 13] width 62 height 13
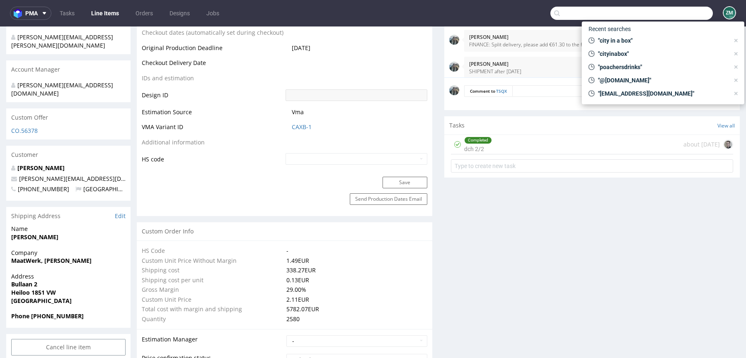
paste input "evolume"
type input "evolume"
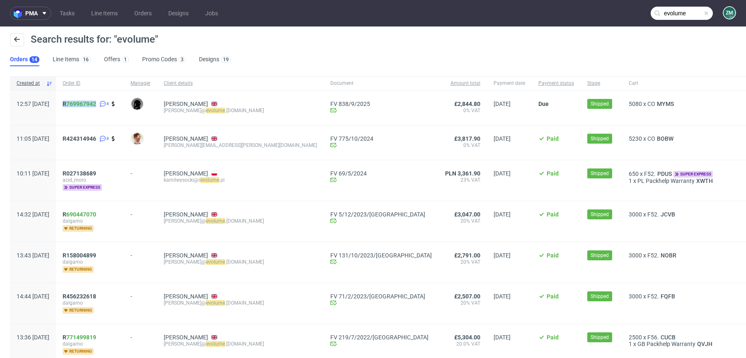
drag, startPoint x: 95, startPoint y: 112, endPoint x: 82, endPoint y: 102, distance: 16.2
click at [82, 102] on div "R 769967942 8" at bounding box center [90, 108] width 68 height 34
copy span "R 769967942"
click at [96, 101] on link "769967942" at bounding box center [81, 104] width 30 height 7
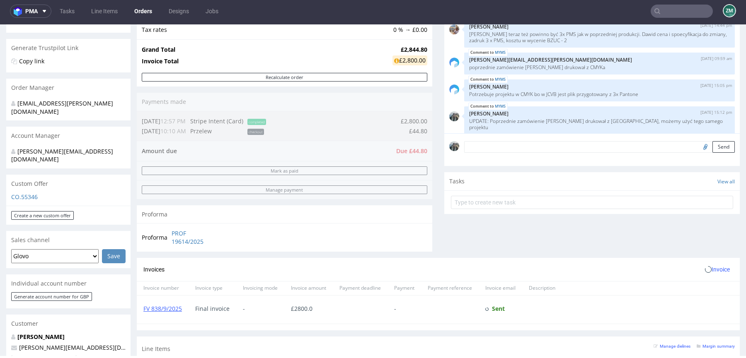
scroll to position [293, 0]
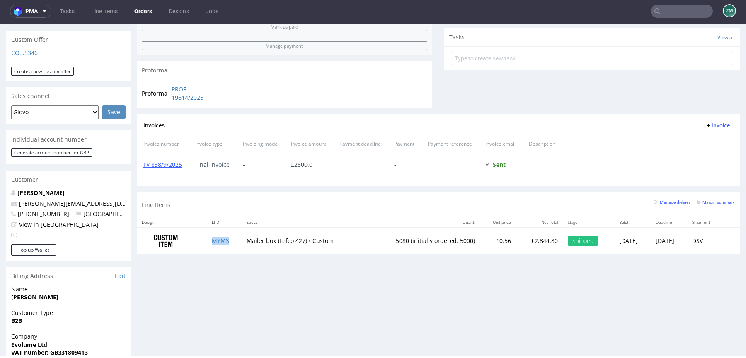
click at [223, 250] on td "MYMS" at bounding box center [224, 241] width 35 height 26
copy link "MYMS"
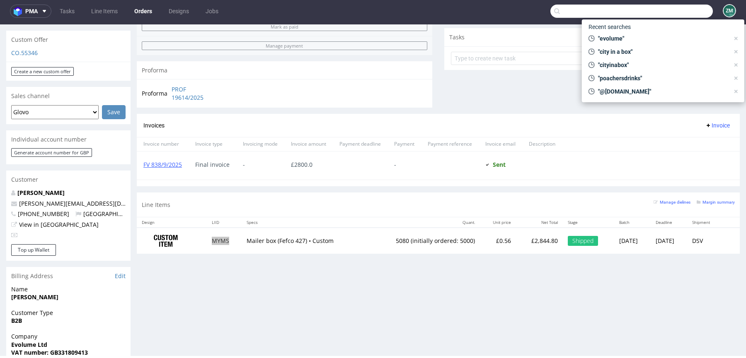
click at [679, 11] on input "text" at bounding box center [631, 11] width 162 height 13
paste input "erlantz.irure@icloud.com"
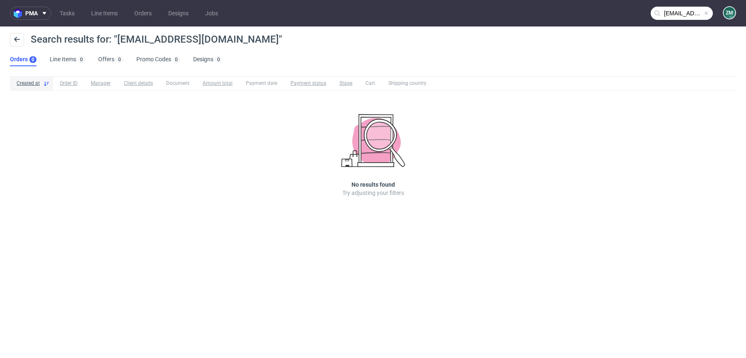
click at [668, 7] on input "erlantz.irure@icloud.com" at bounding box center [682, 13] width 62 height 13
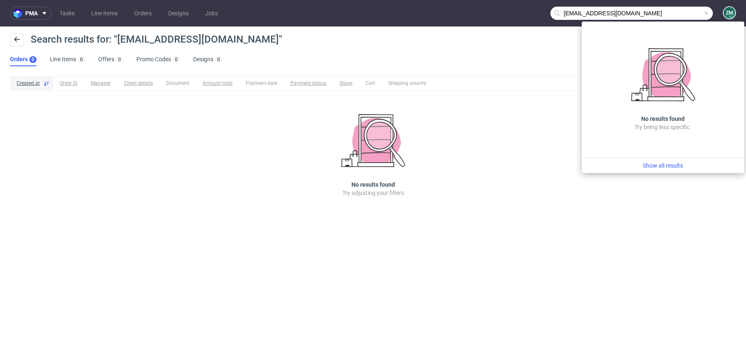
drag, startPoint x: 585, startPoint y: 14, endPoint x: 648, endPoint y: 14, distance: 62.6
click at [648, 14] on input "erlantz.irure@icloud.com" at bounding box center [631, 13] width 162 height 13
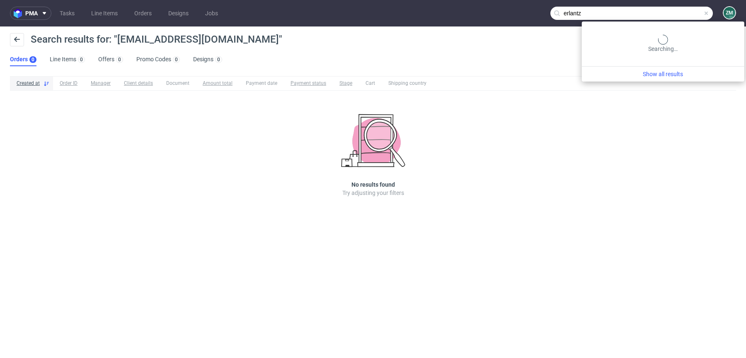
type input "erlantz"
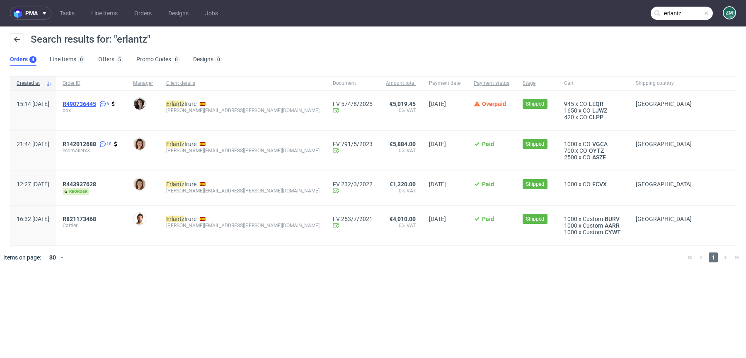
click at [96, 101] on span "R490736445" at bounding box center [80, 104] width 34 height 7
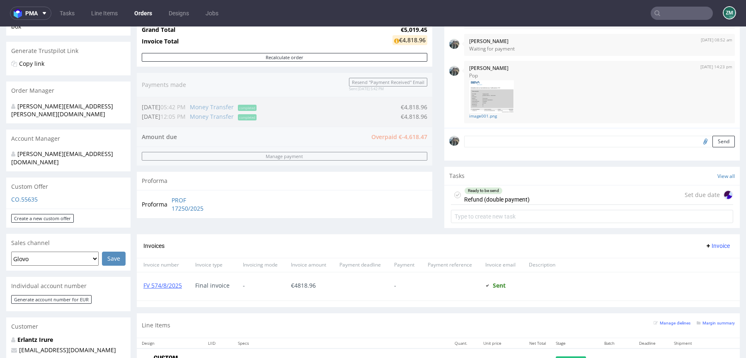
scroll to position [158, 0]
click at [474, 186] on div "Ready to be send" at bounding box center [483, 189] width 38 height 7
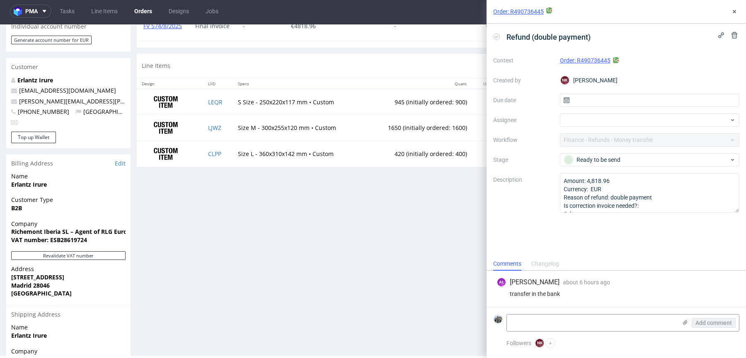
scroll to position [433, 0]
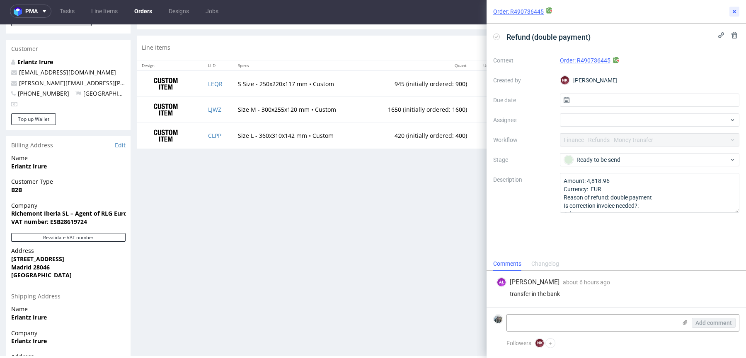
drag, startPoint x: 736, startPoint y: 7, endPoint x: 713, endPoint y: 8, distance: 23.3
click at [736, 7] on button at bounding box center [734, 12] width 10 height 10
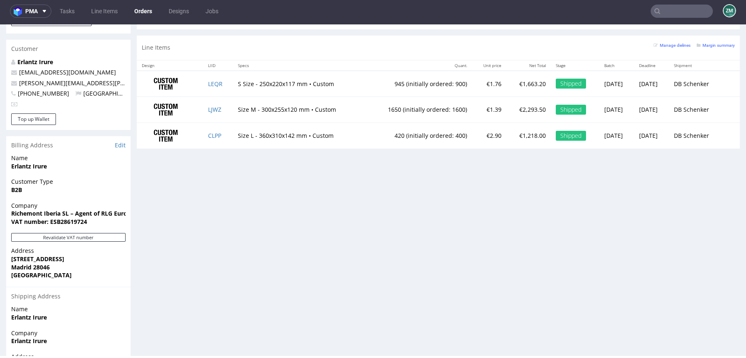
click at [662, 10] on input "text" at bounding box center [682, 11] width 62 height 13
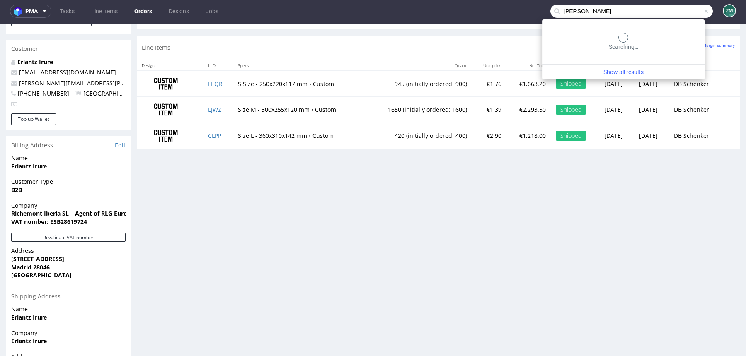
type input "lea flo"
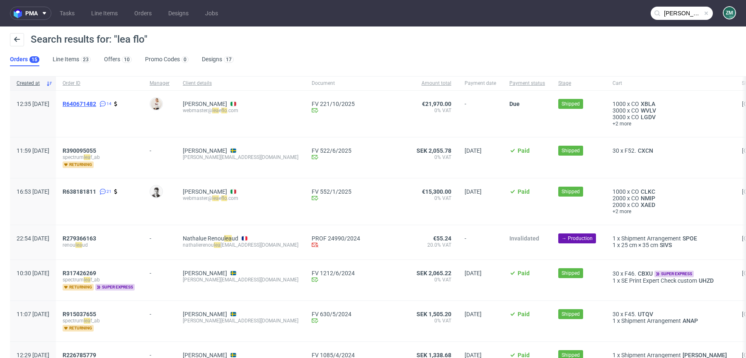
click at [96, 102] on span "R640671482" at bounding box center [80, 104] width 34 height 7
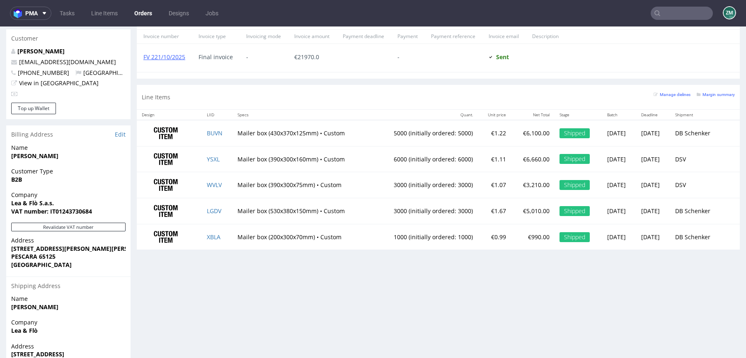
scroll to position [430, 0]
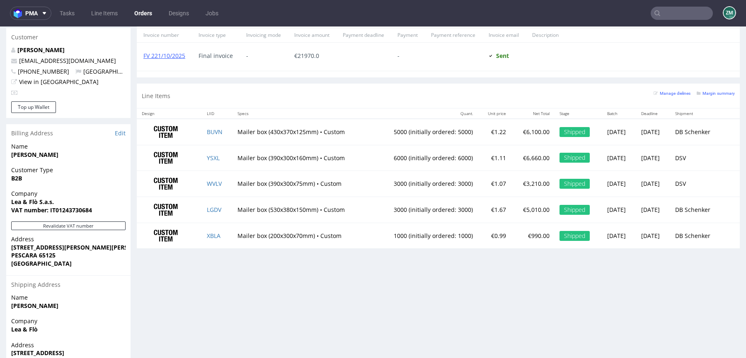
click at [291, 158] on td "Mailer box (390x300x160mm) • Custom" at bounding box center [301, 158] width 139 height 26
click at [212, 131] on link "BUVN" at bounding box center [215, 132] width 16 height 8
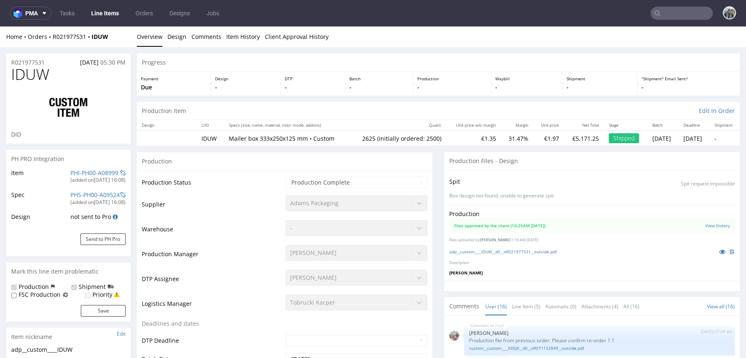
scroll to position [352, 0]
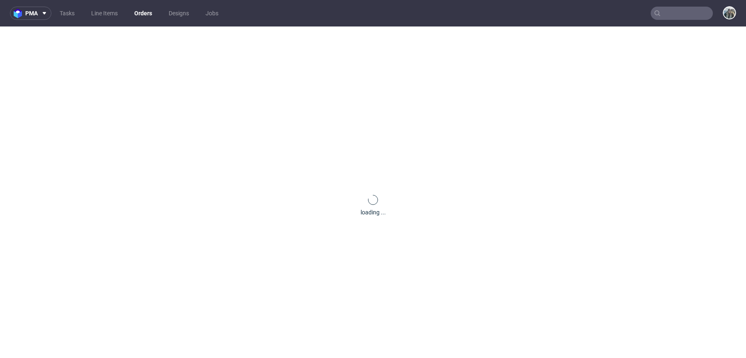
click at [68, 38] on div "loading ..." at bounding box center [373, 206] width 746 height 358
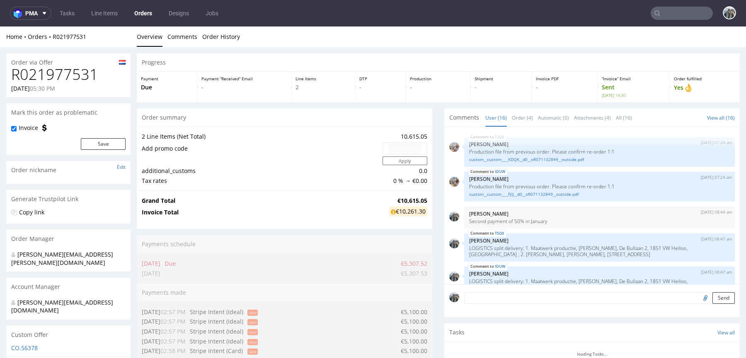
scroll to position [352, 0]
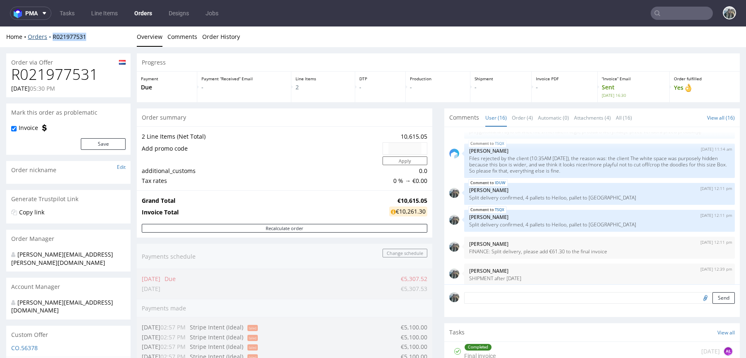
drag, startPoint x: 53, startPoint y: 43, endPoint x: 46, endPoint y: 39, distance: 7.8
click at [46, 39] on div "Home Orders R021977531 Overview Comments Order History" at bounding box center [373, 37] width 746 height 21
copy link "R021977531"
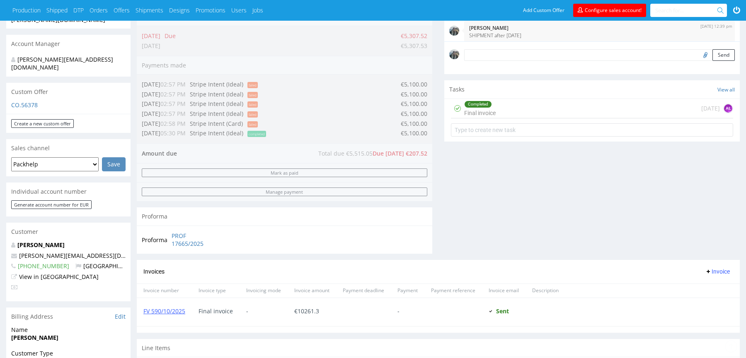
scroll to position [252, 0]
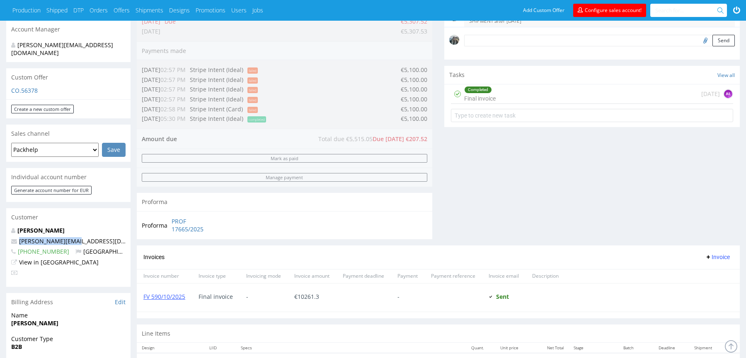
drag, startPoint x: 81, startPoint y: 224, endPoint x: 0, endPoint y: 224, distance: 81.2
click at [0, 224] on div "Order via Offer R021977531 [DATE] 05:30 PM [PERSON_NAME] this order as problema…" at bounding box center [373, 181] width 746 height 782
copy span "[PERSON_NAME][EMAIL_ADDRESS][DOMAIN_NAME]"
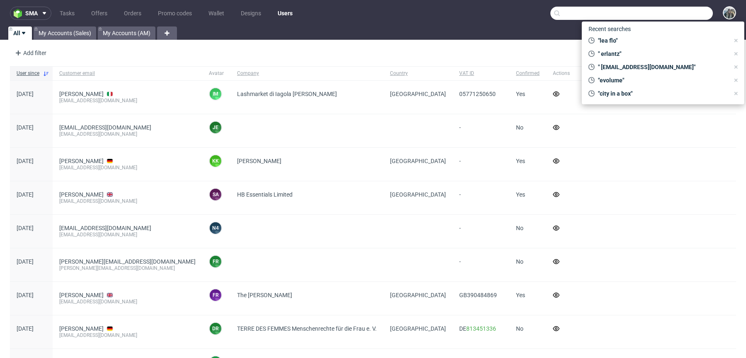
click at [679, 17] on input "text" at bounding box center [631, 13] width 162 height 13
paste input "R252443896"
type input "R252443896"
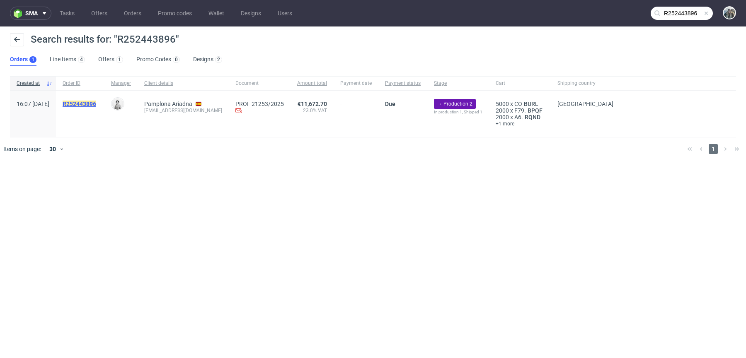
click at [96, 101] on mark "R252443896" at bounding box center [80, 104] width 34 height 7
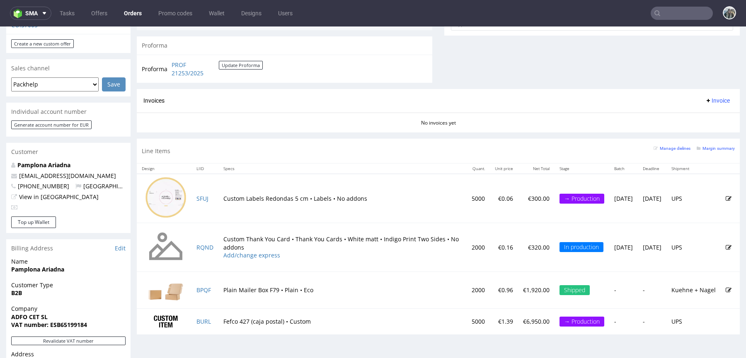
scroll to position [188, 0]
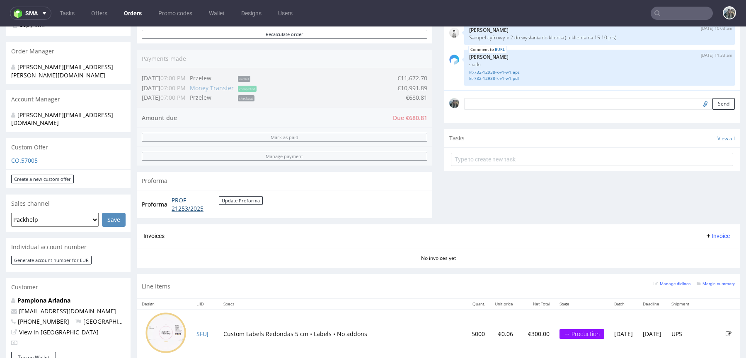
click at [186, 206] on link "PROF 21253/2025" at bounding box center [195, 204] width 47 height 16
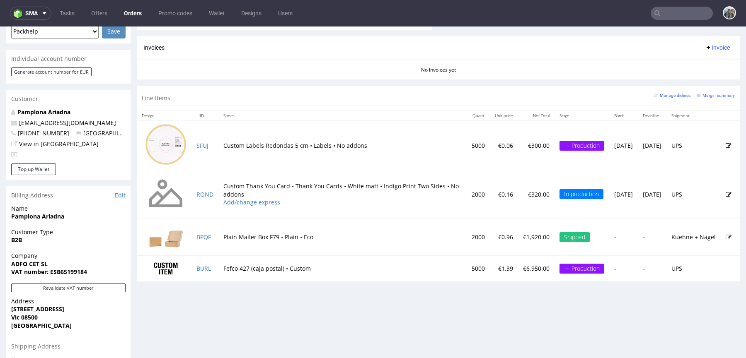
scroll to position [389, 0]
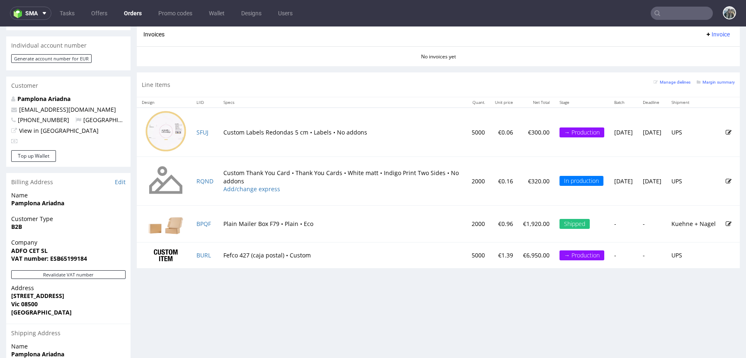
click at [73, 255] on strong "VAT number: ESB65199184" at bounding box center [49, 259] width 76 height 8
copy strong "ESB65199184"
click at [122, 178] on link "Edit" at bounding box center [120, 182] width 11 height 8
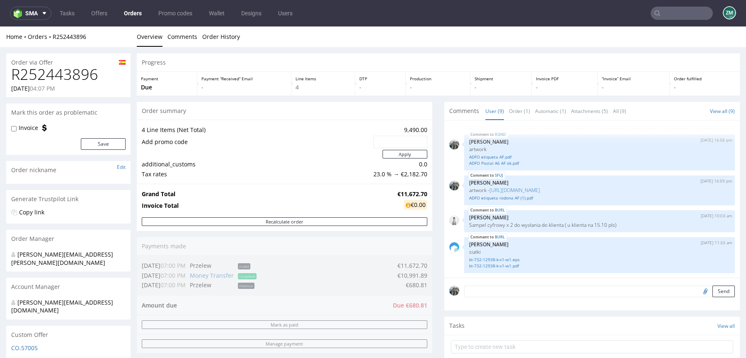
click at [484, 355] on form at bounding box center [592, 347] width 282 height 20
copy link "R252443896"
drag, startPoint x: 64, startPoint y: 46, endPoint x: 50, endPoint y: 38, distance: 16.9
click at [50, 38] on div "Home Orders R252443896 Overview Comments Order History" at bounding box center [373, 37] width 746 height 21
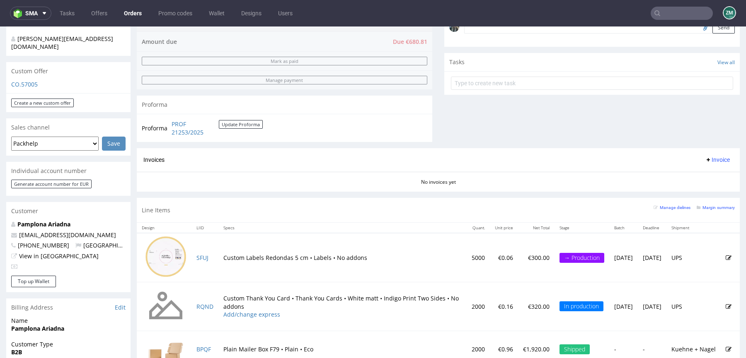
scroll to position [434, 0]
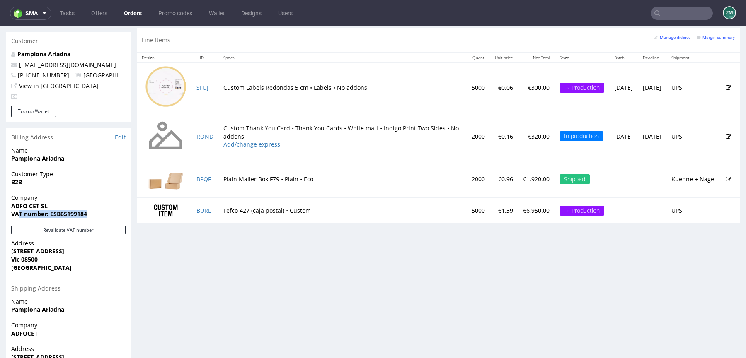
drag, startPoint x: 70, startPoint y: 196, endPoint x: 17, endPoint y: 198, distance: 52.6
click at [17, 210] on span "VAT number: ESB65199184" at bounding box center [68, 214] width 114 height 8
click at [44, 210] on strong "VAT number: ESB65199184" at bounding box center [49, 214] width 76 height 8
click at [64, 210] on strong "VAT number: ESB65199184" at bounding box center [49, 214] width 76 height 8
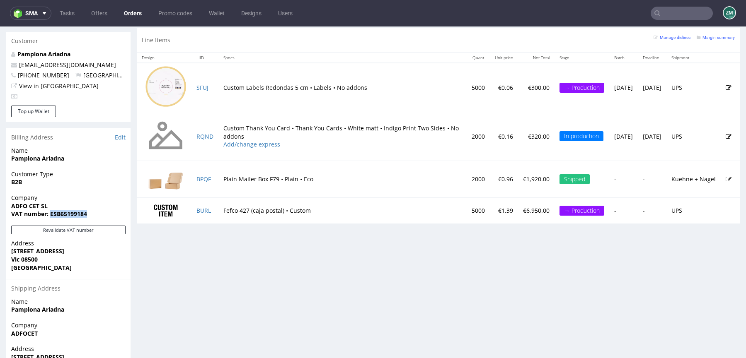
click at [64, 210] on strong "VAT number: ESB65199184" at bounding box center [49, 214] width 76 height 8
copy strong "ESB65199184"
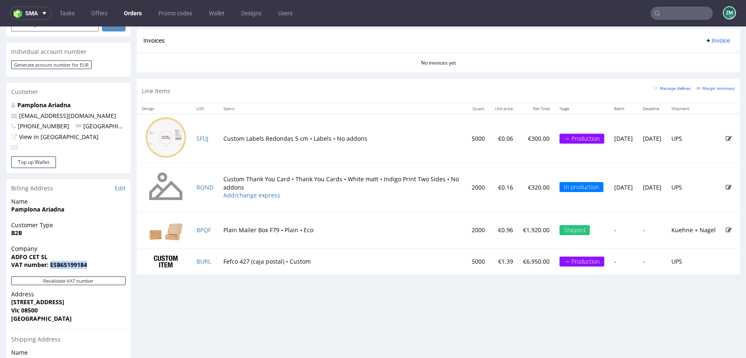
scroll to position [386, 0]
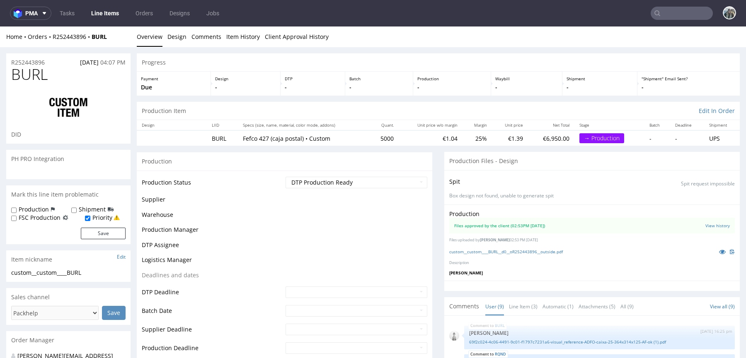
scroll to position [134, 0]
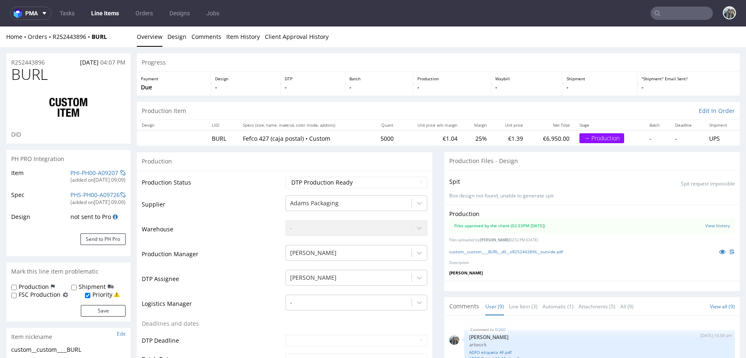
select select "in_progress"
drag, startPoint x: 95, startPoint y: 45, endPoint x: 91, endPoint y: 39, distance: 7.2
click at [91, 39] on div "Home Orders R252443896 BURL Overview Design Comments Item History Client Approv…" at bounding box center [373, 37] width 746 height 21
copy strong "BURL"
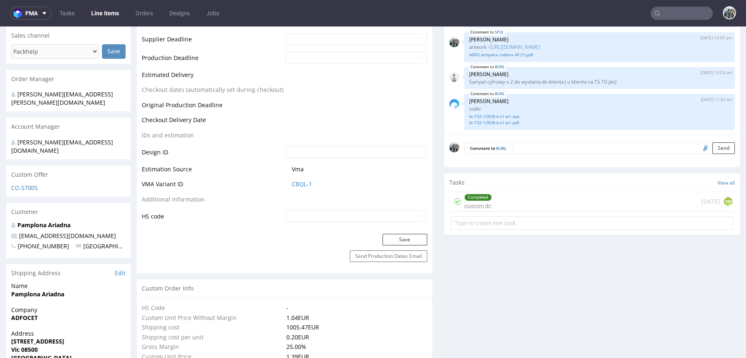
scroll to position [340, 0]
drag, startPoint x: 79, startPoint y: 219, endPoint x: 0, endPoint y: 216, distance: 78.8
copy span "[EMAIL_ADDRESS][DOMAIN_NAME]"
